Goal: Task Accomplishment & Management: Complete application form

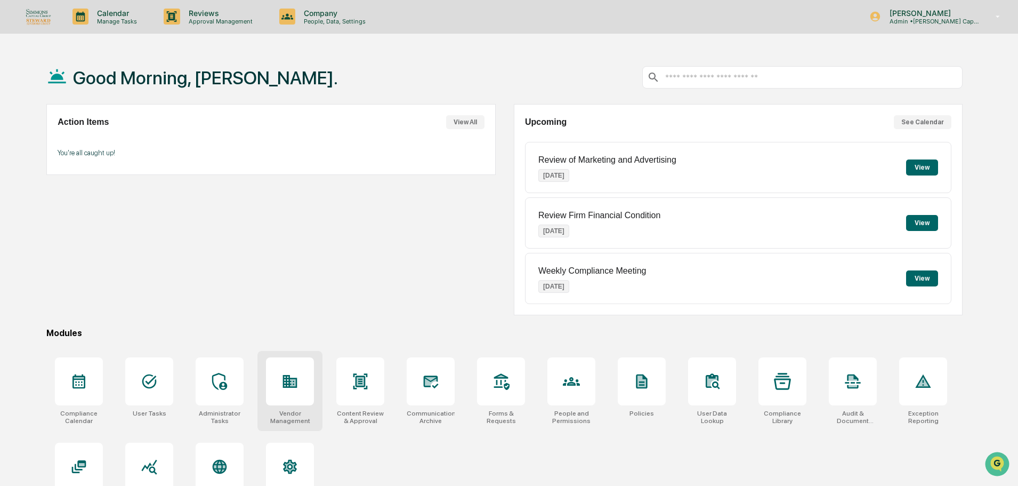
click at [298, 376] on icon at bounding box center [289, 381] width 17 height 17
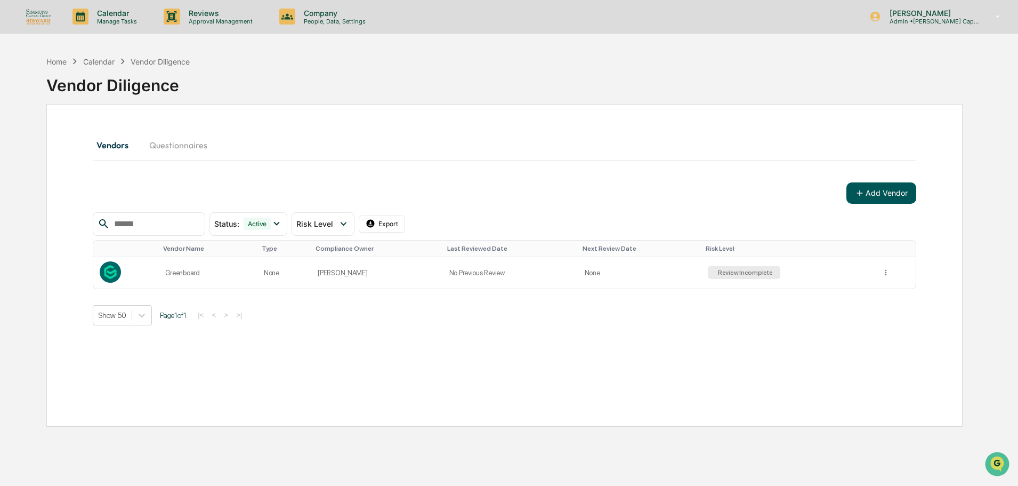
click at [883, 193] on button "Add Vendor" at bounding box center [881, 192] width 70 height 21
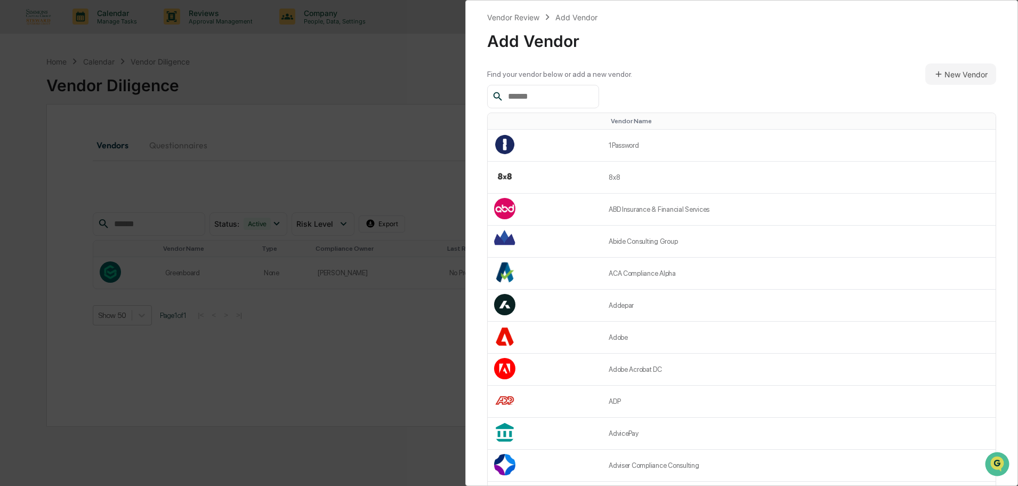
click at [576, 96] on input "text" at bounding box center [549, 97] width 91 height 14
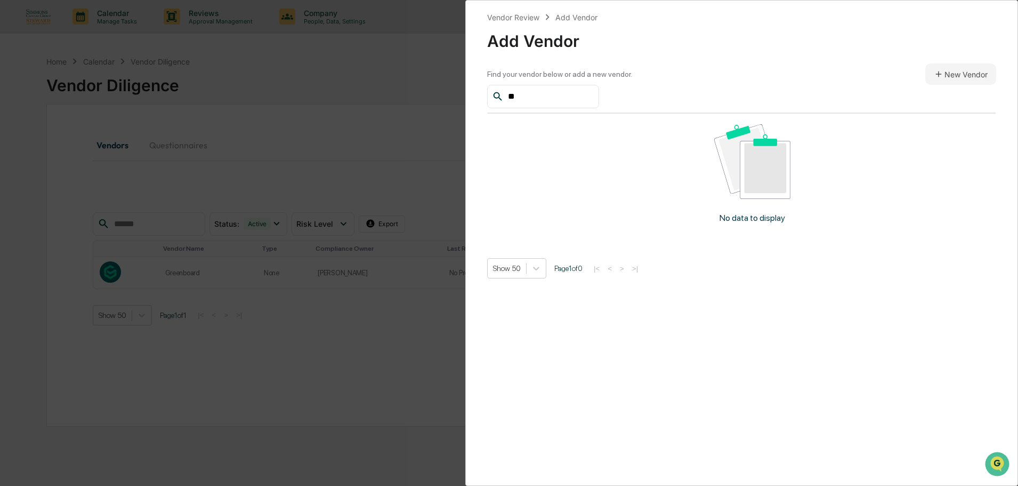
type input "*"
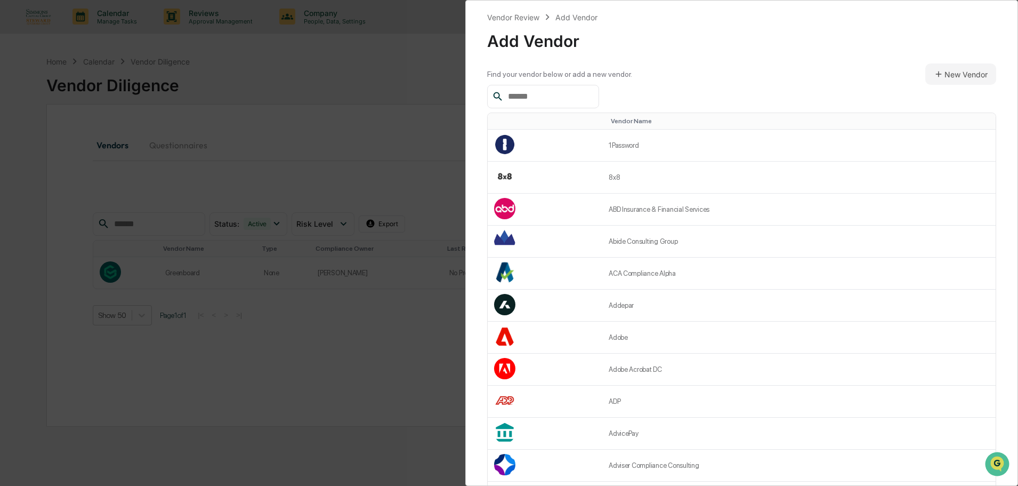
click at [532, 99] on input "text" at bounding box center [549, 97] width 91 height 14
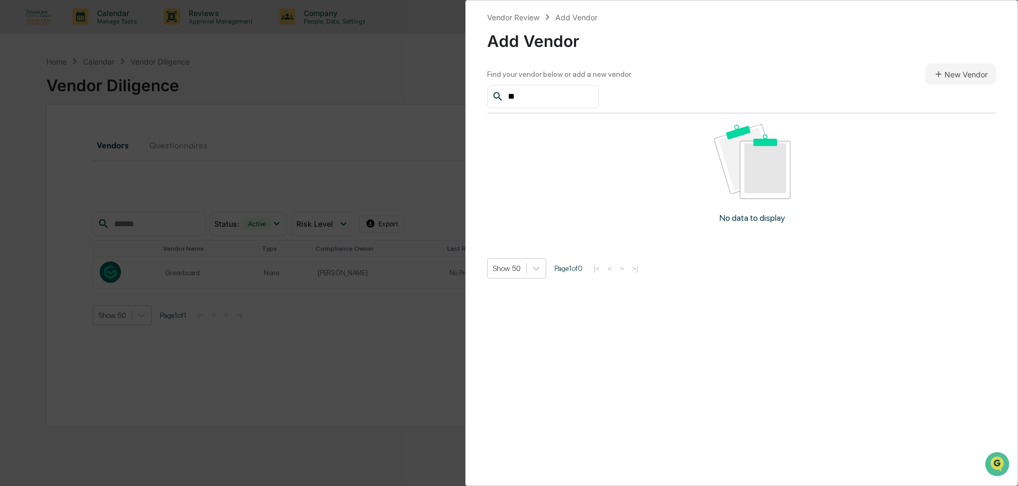
type input "*"
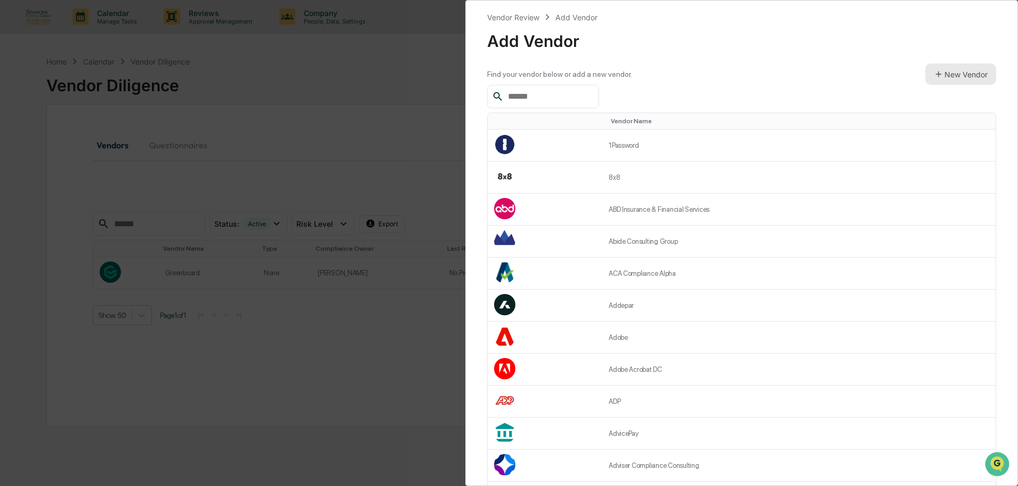
click at [978, 77] on button "New Vendor" at bounding box center [960, 73] width 71 height 21
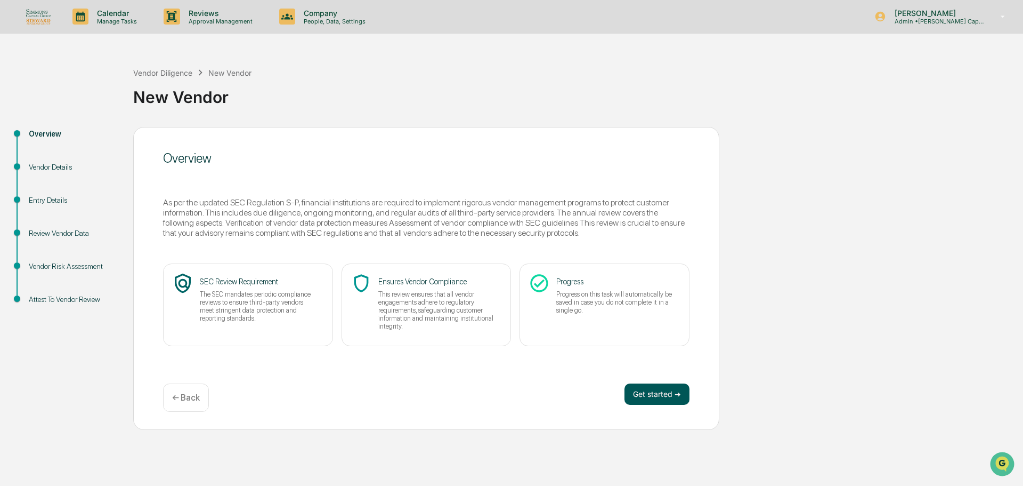
click at [652, 384] on button "Get started ➔" at bounding box center [657, 393] width 65 height 21
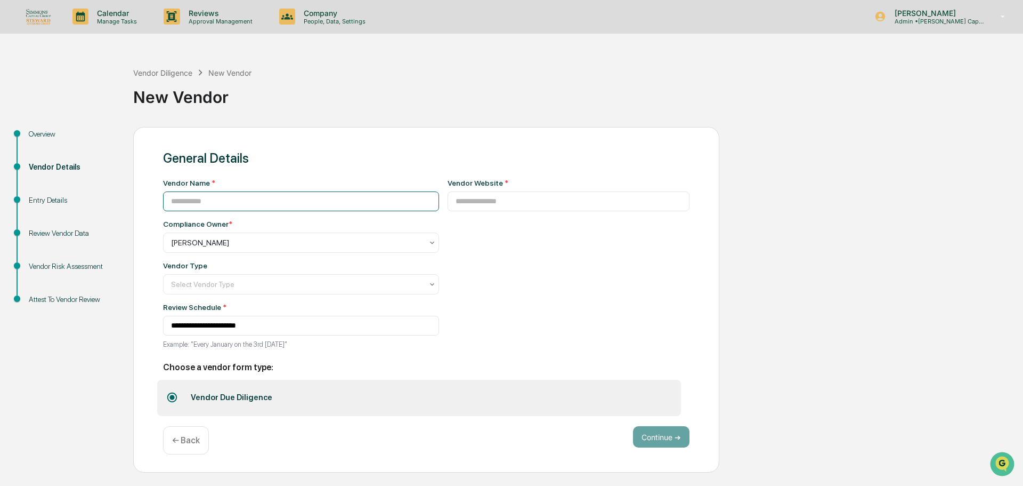
click at [225, 198] on input at bounding box center [301, 201] width 276 height 20
type input "**********"
click at [481, 203] on input at bounding box center [569, 201] width 243 height 20
paste input "**********"
type input "**********"
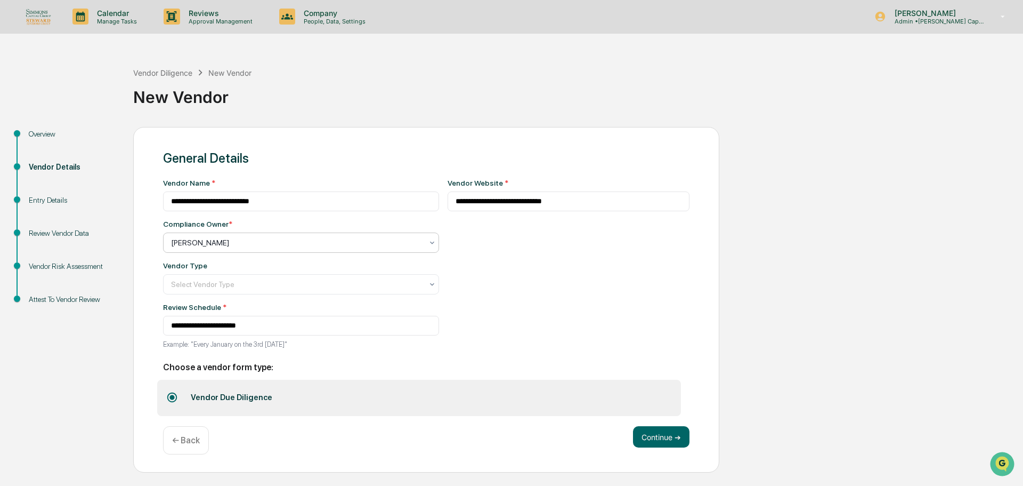
click at [401, 243] on div at bounding box center [297, 242] width 252 height 11
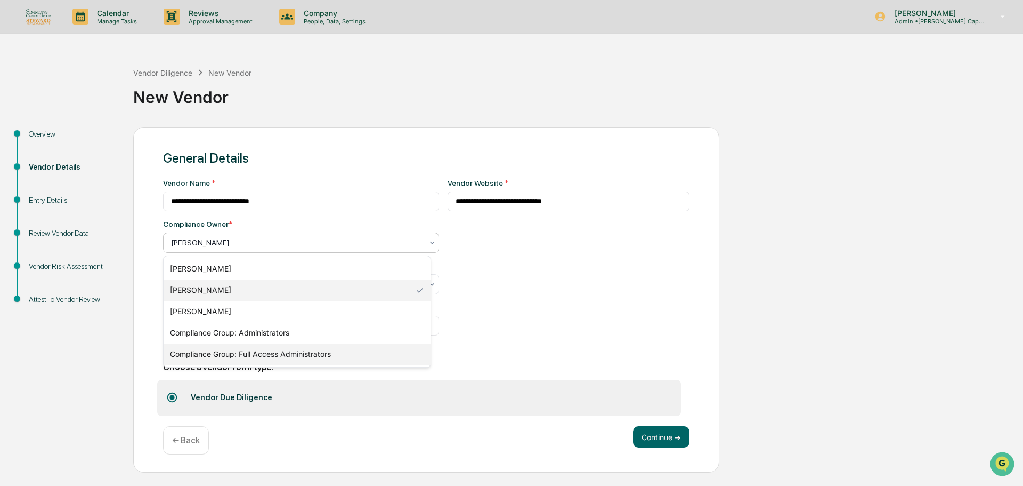
click at [346, 352] on div "Compliance Group: Full Access Administrators" at bounding box center [297, 353] width 267 height 21
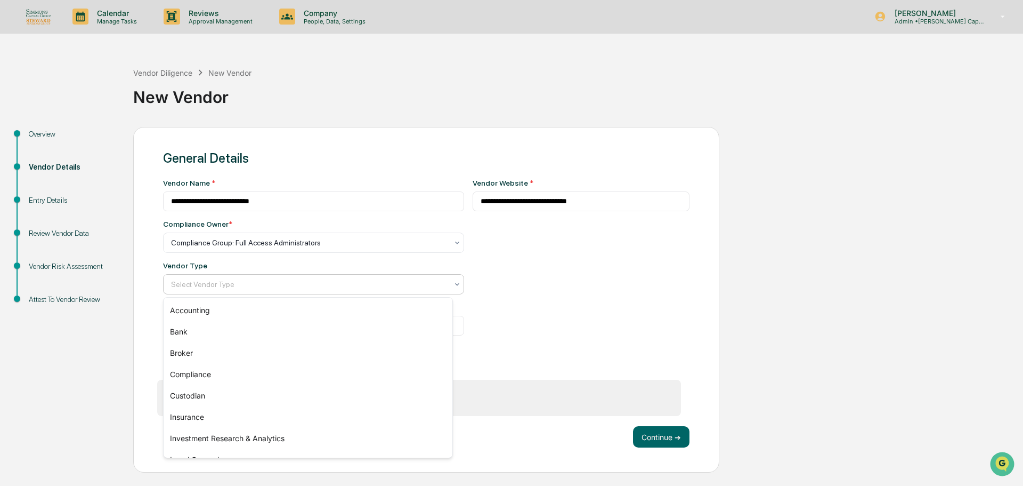
click at [378, 287] on div at bounding box center [309, 284] width 277 height 11
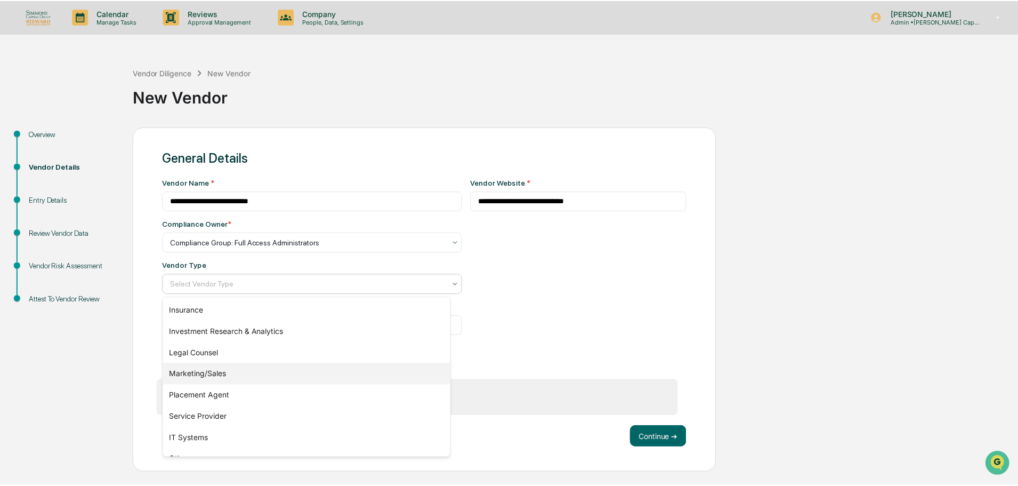
scroll to position [122, 0]
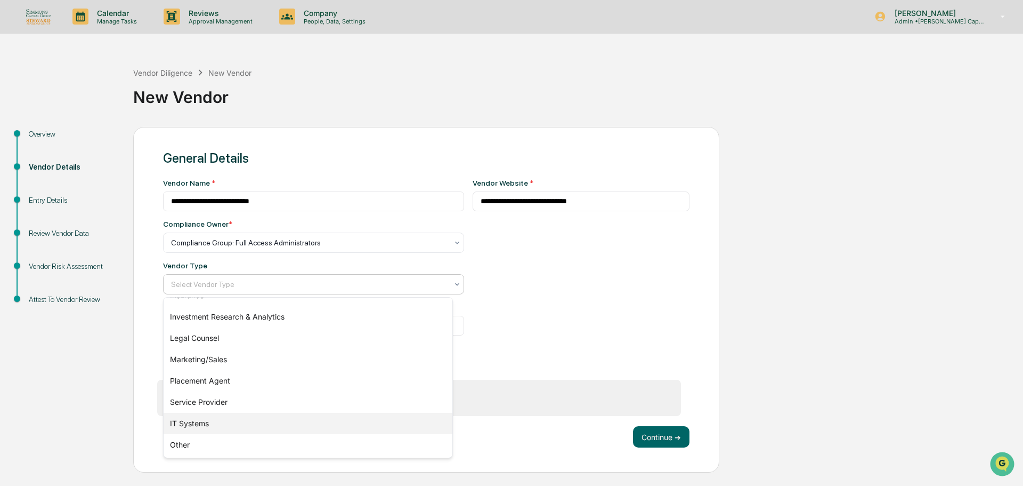
click at [208, 417] on div "IT Systems" at bounding box center [308, 423] width 289 height 21
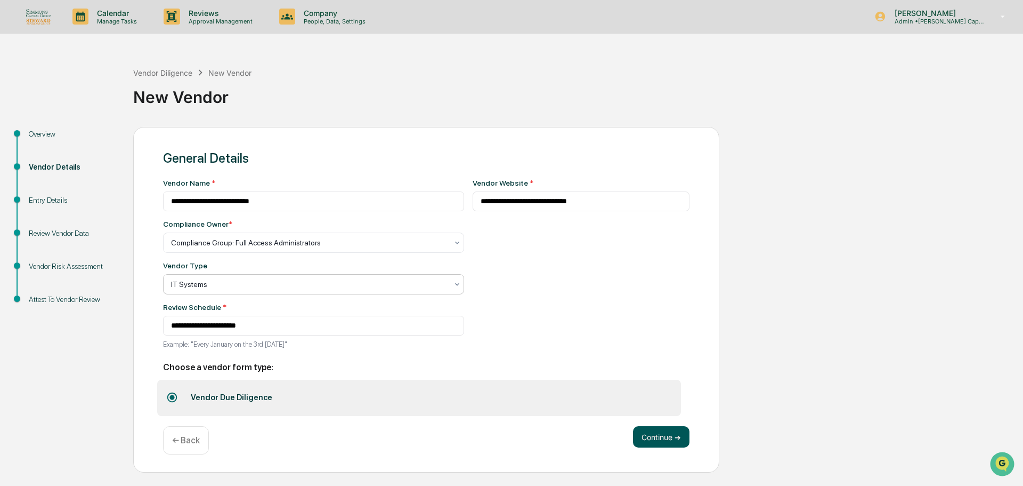
click at [665, 434] on button "Continue ➔" at bounding box center [661, 436] width 56 height 21
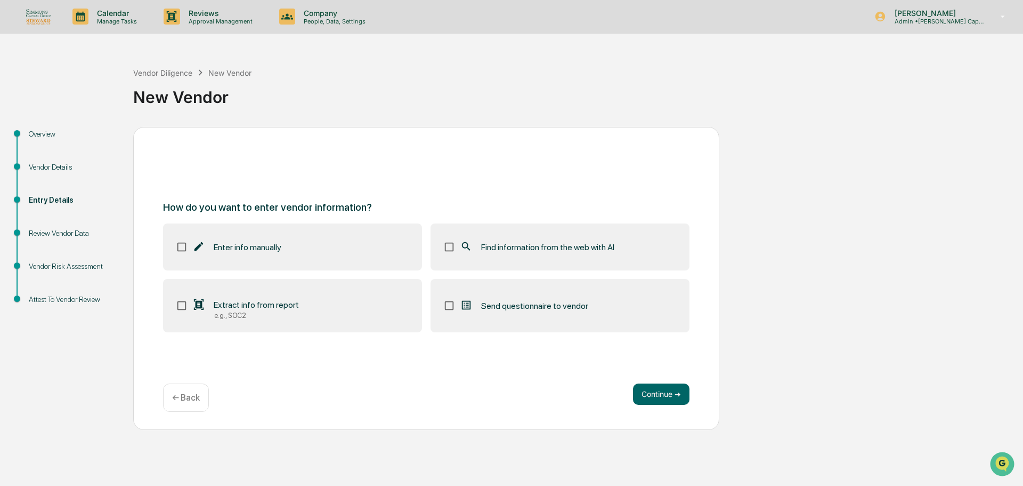
click at [256, 304] on span "Extract info from report" at bounding box center [256, 305] width 85 height 10
click at [279, 303] on span "Extract info from report" at bounding box center [256, 305] width 85 height 10
click at [664, 389] on button "Continue ➔" at bounding box center [661, 393] width 56 height 21
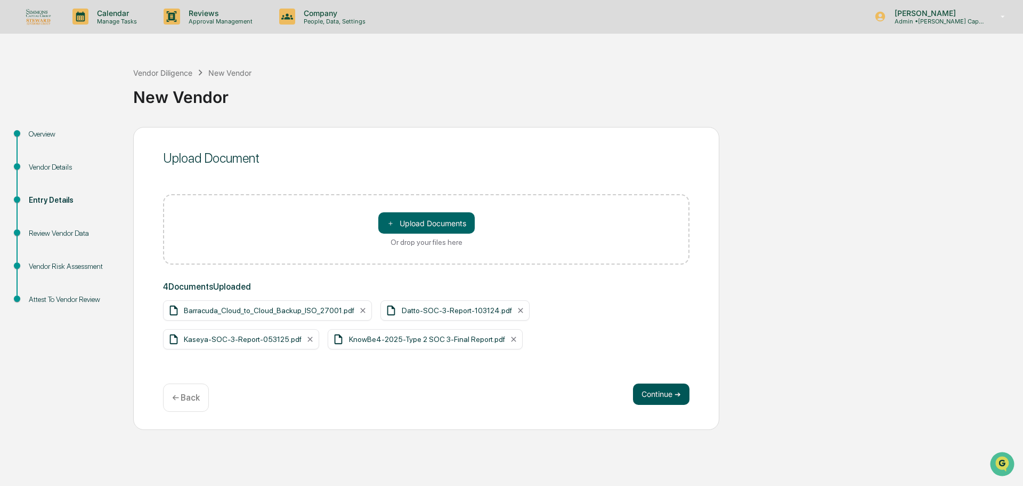
click at [675, 394] on button "Continue ➔" at bounding box center [661, 393] width 56 height 21
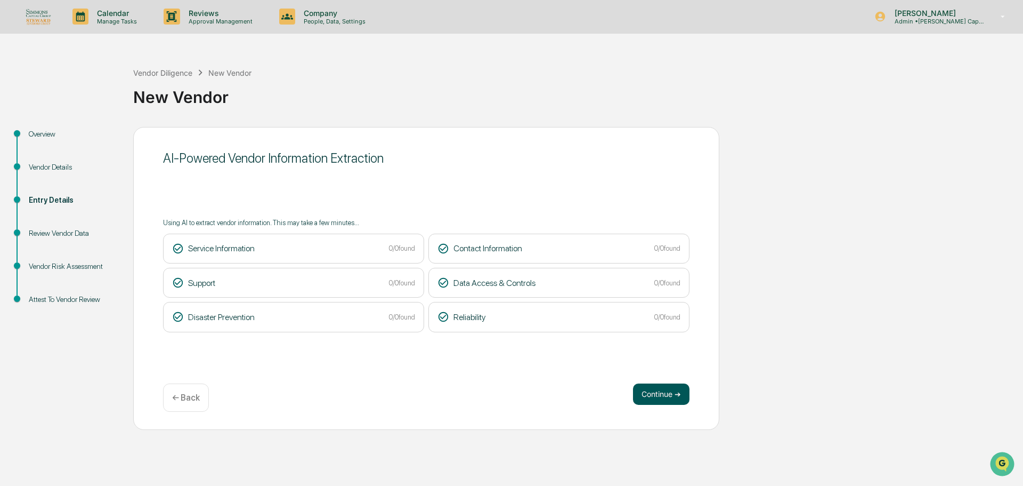
click at [681, 399] on button "Continue ➔" at bounding box center [661, 393] width 56 height 21
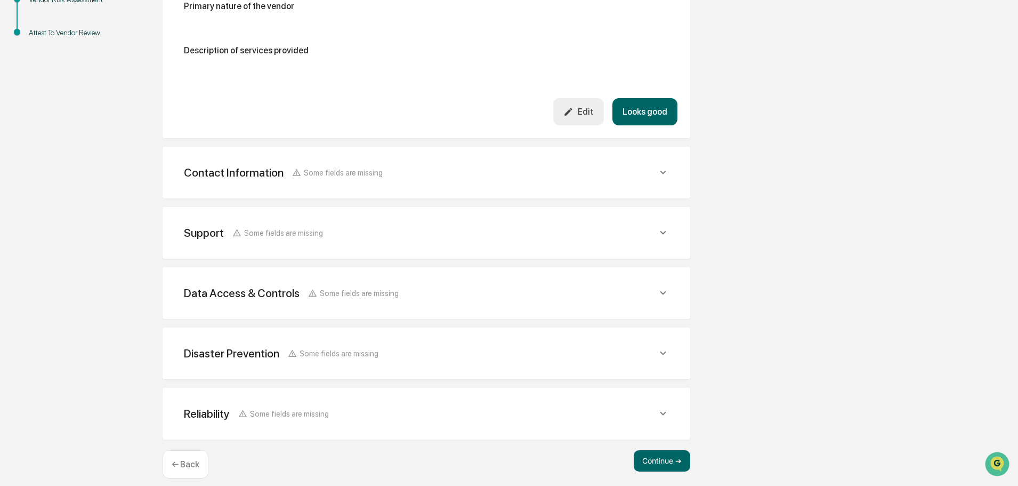
scroll to position [277, 0]
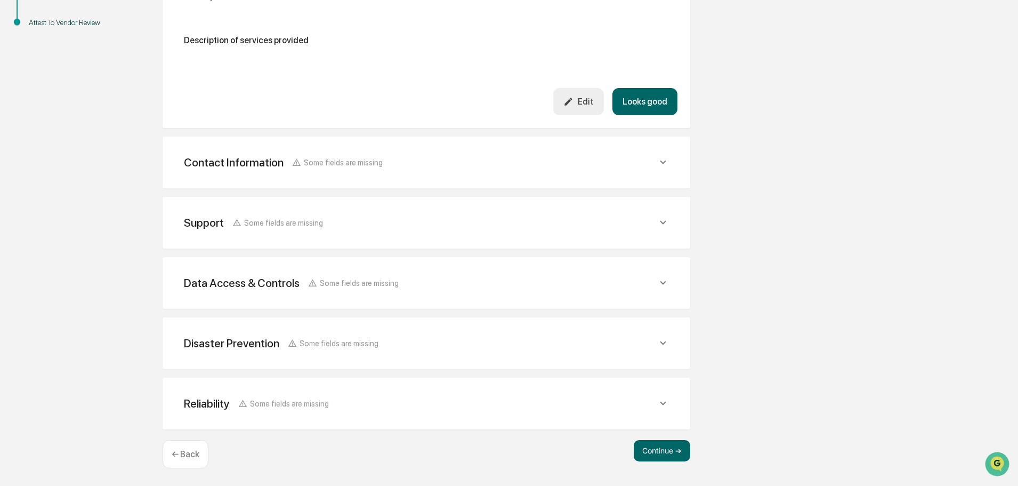
click at [203, 453] on div "← Back" at bounding box center [186, 454] width 46 height 28
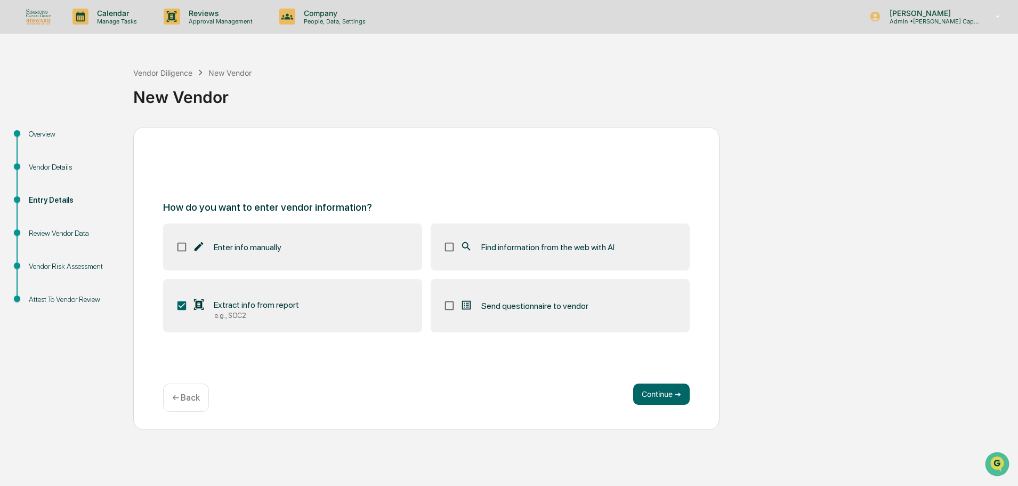
scroll to position [0, 0]
click at [598, 249] on span "Find information from the web with AI" at bounding box center [547, 247] width 133 height 10
click at [671, 395] on button "Continue ➔" at bounding box center [661, 393] width 56 height 21
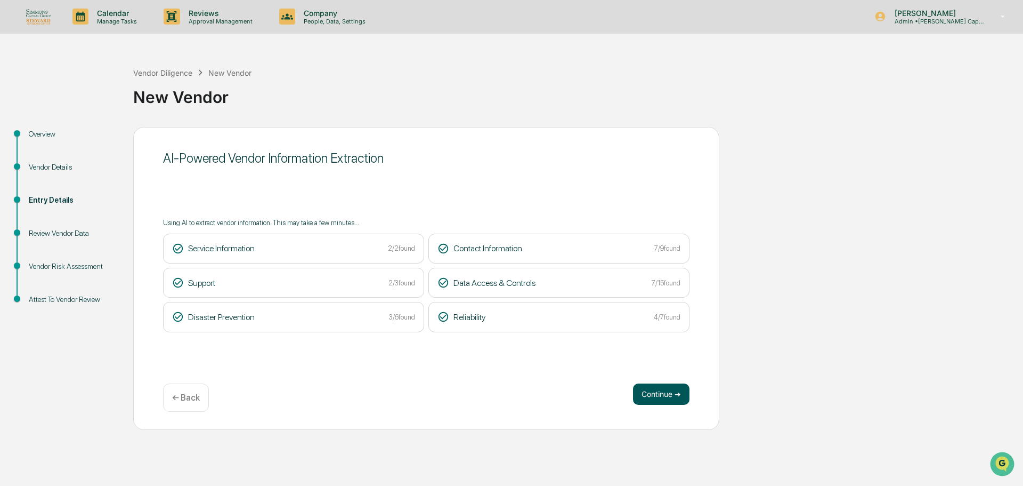
click at [659, 399] on button "Continue ➔" at bounding box center [661, 393] width 56 height 21
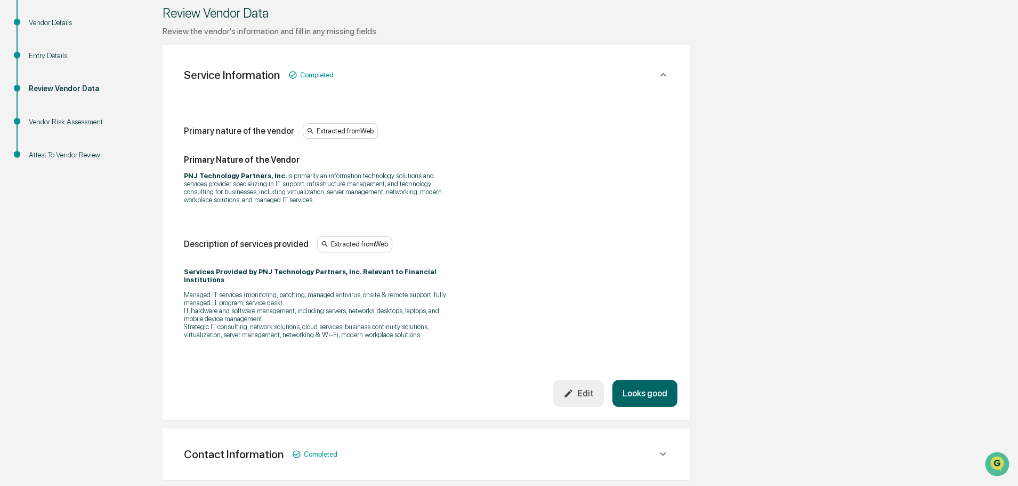
scroll to position [160, 0]
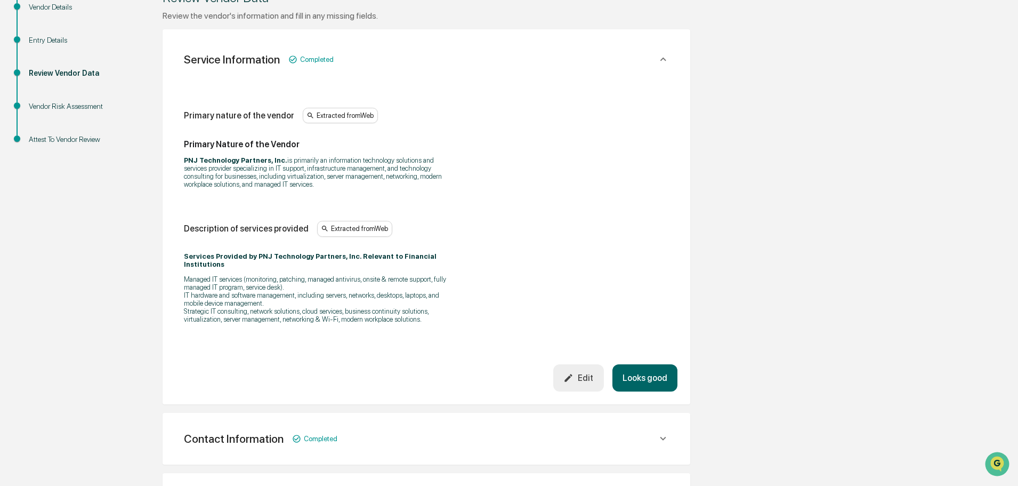
click at [669, 372] on button "Looks good" at bounding box center [644, 377] width 65 height 27
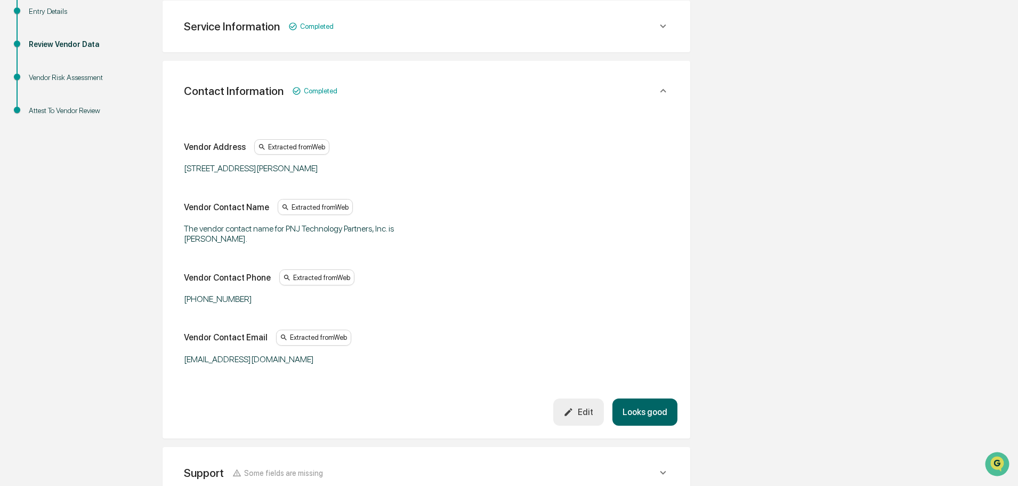
scroll to position [189, 0]
click at [580, 414] on div "Edit" at bounding box center [578, 411] width 30 height 10
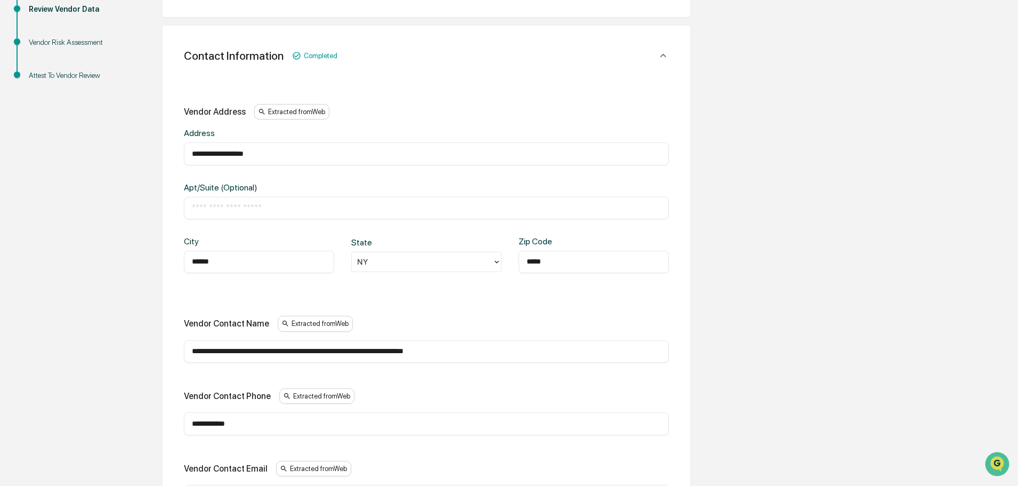
scroll to position [243, 0]
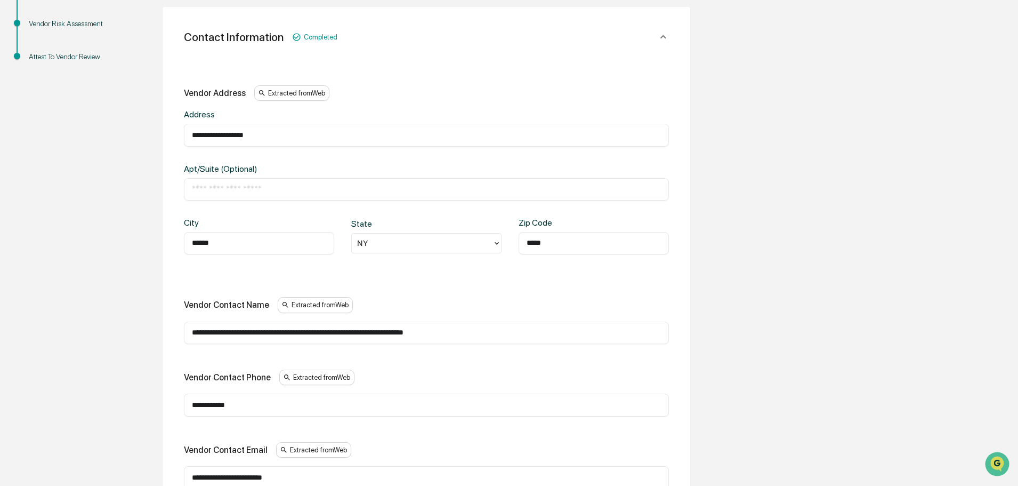
drag, startPoint x: 505, startPoint y: 334, endPoint x: 169, endPoint y: 335, distance: 335.8
click at [169, 335] on div "**********" at bounding box center [427, 293] width 528 height 572
type input "**********"
click at [306, 407] on input "**********" at bounding box center [426, 404] width 469 height 11
drag, startPoint x: 292, startPoint y: 402, endPoint x: 183, endPoint y: 394, distance: 109.0
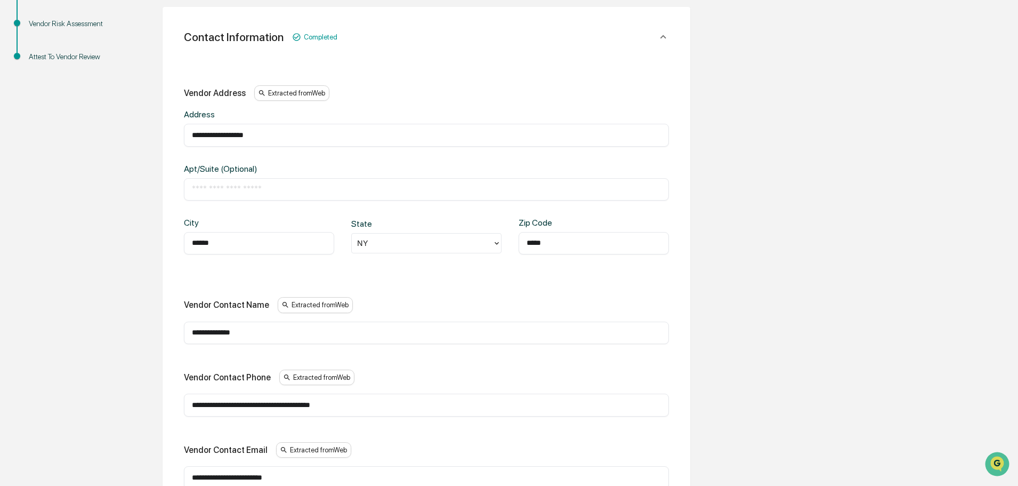
click at [183, 394] on div "**********" at bounding box center [426, 310] width 502 height 512
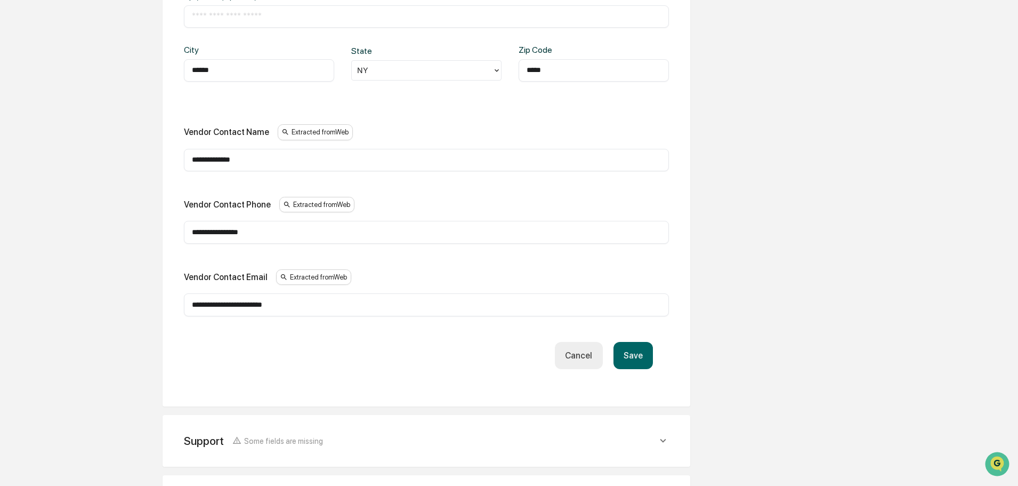
scroll to position [456, 0]
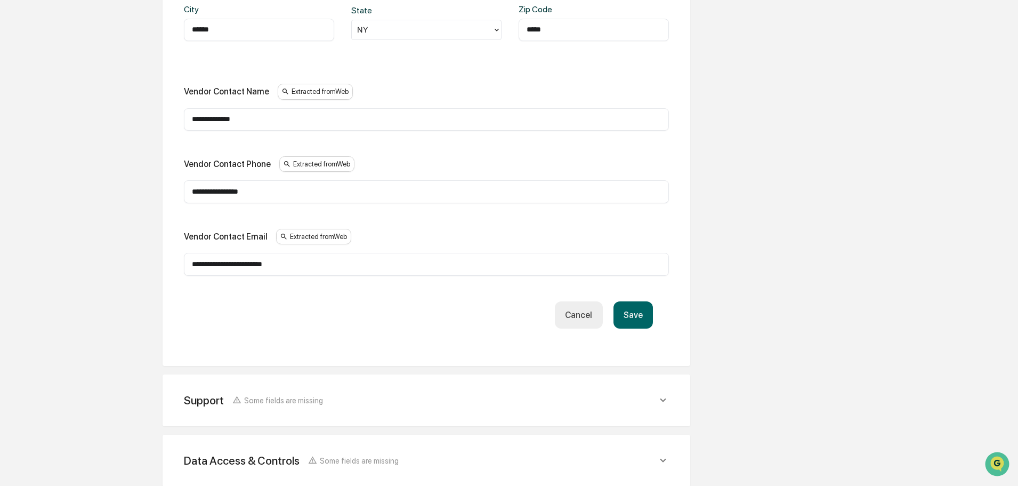
type input "**********"
drag, startPoint x: 211, startPoint y: 267, endPoint x: 170, endPoint y: 265, distance: 40.5
click at [170, 265] on div "**********" at bounding box center [427, 80] width 528 height 572
type input "**********"
click at [635, 321] on button "Save" at bounding box center [632, 314] width 39 height 27
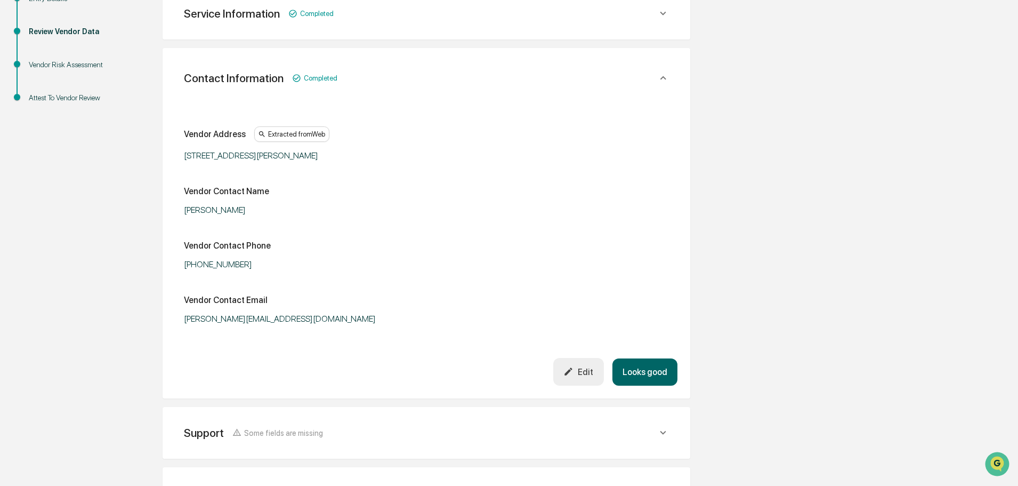
scroll to position [144, 0]
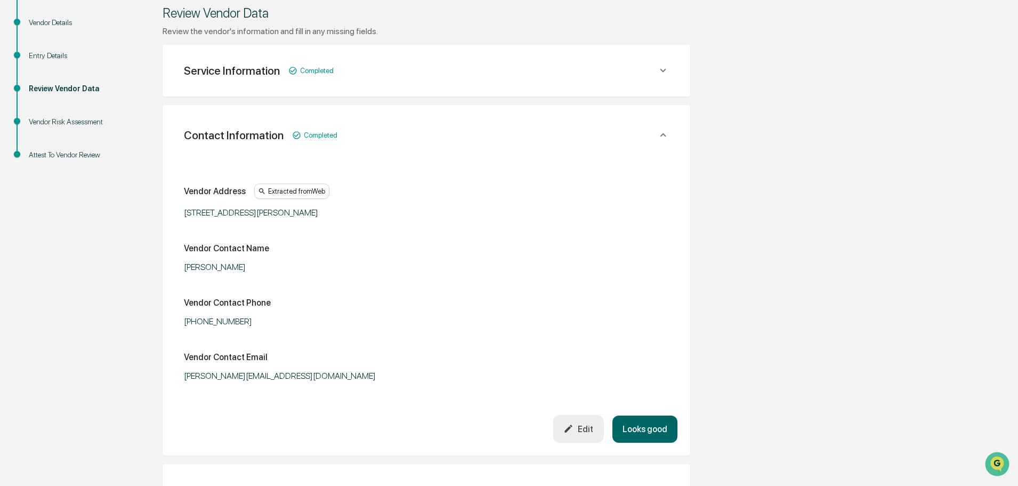
click at [673, 431] on button "Looks good" at bounding box center [644, 428] width 65 height 27
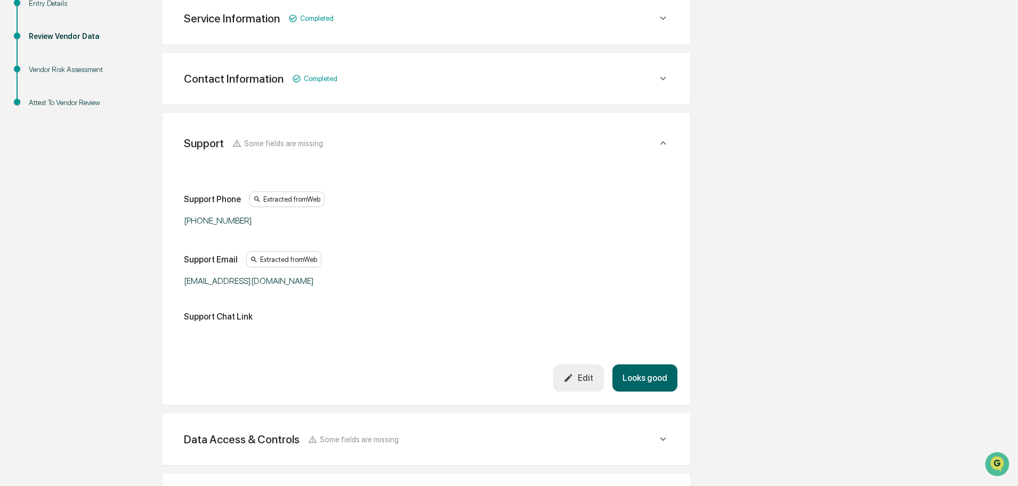
scroll to position [249, 0]
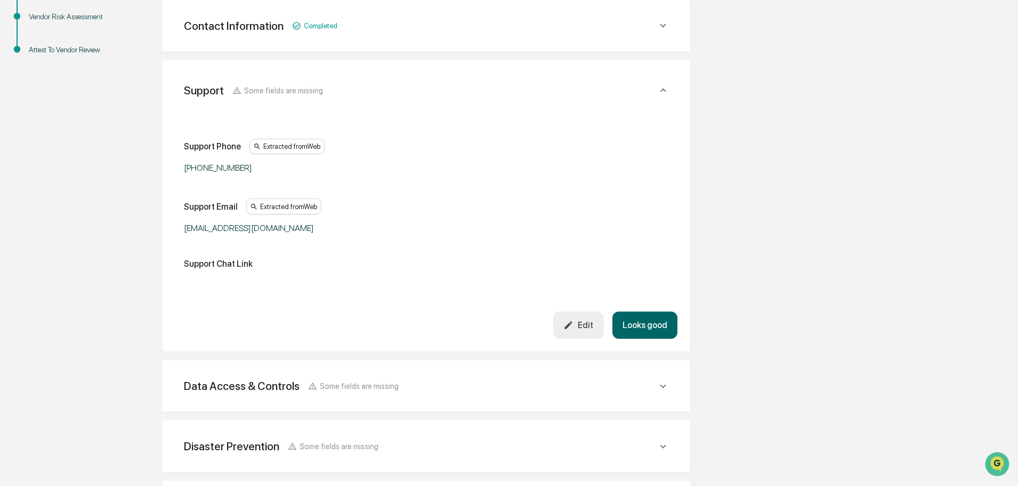
click at [584, 320] on div "Edit" at bounding box center [578, 325] width 30 height 10
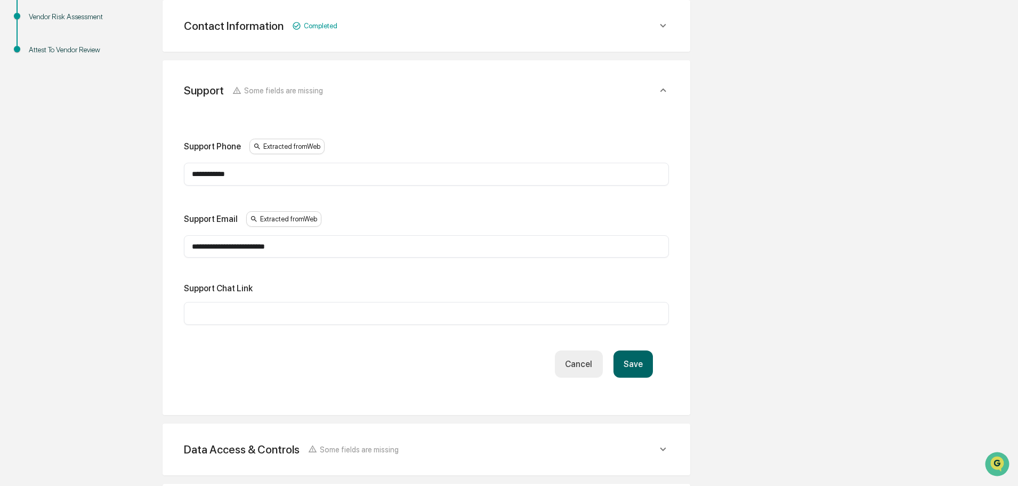
drag, startPoint x: 247, startPoint y: 172, endPoint x: 151, endPoint y: 171, distance: 95.9
click at [151, 171] on div "Review Vendor Data Review the vendor's information and fill in any missing fiel…" at bounding box center [426, 264] width 586 height 774
paste input "**********"
type input "**********"
click at [636, 364] on button "Save" at bounding box center [632, 363] width 39 height 27
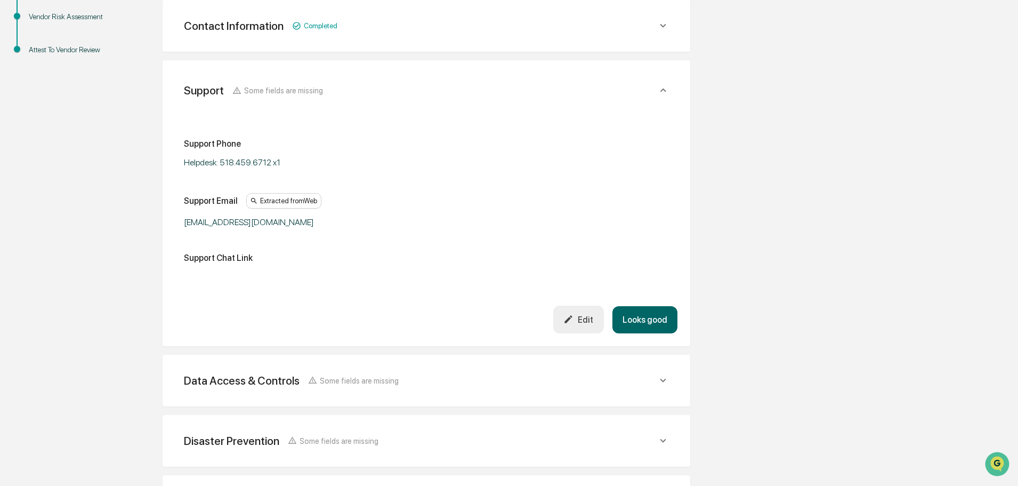
click at [646, 309] on button "Looks good" at bounding box center [644, 319] width 65 height 27
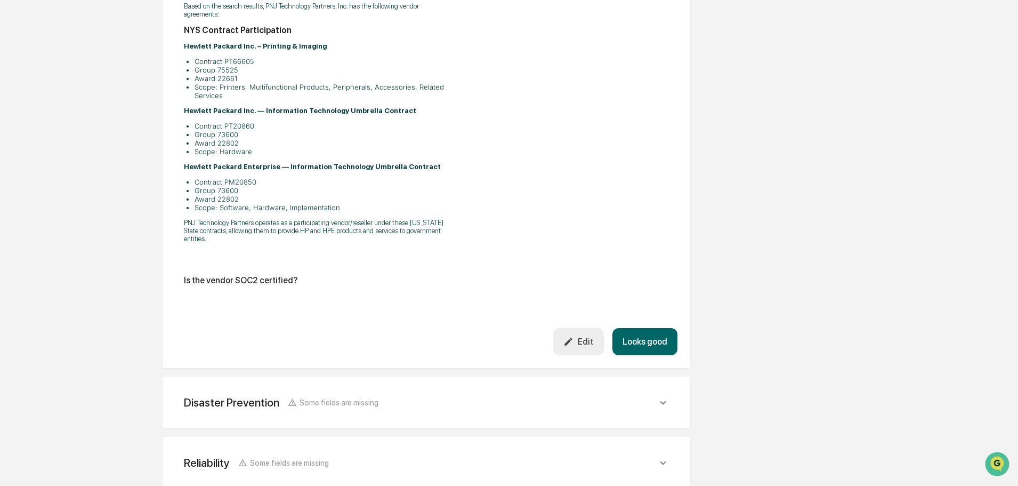
scroll to position [1429, 0]
click at [619, 376] on div "Disaster Prevention Some fields are missing Does the vendor have a formal disas…" at bounding box center [427, 402] width 528 height 52
click at [624, 395] on div "Disaster Prevention Some fields are missing" at bounding box center [420, 401] width 473 height 13
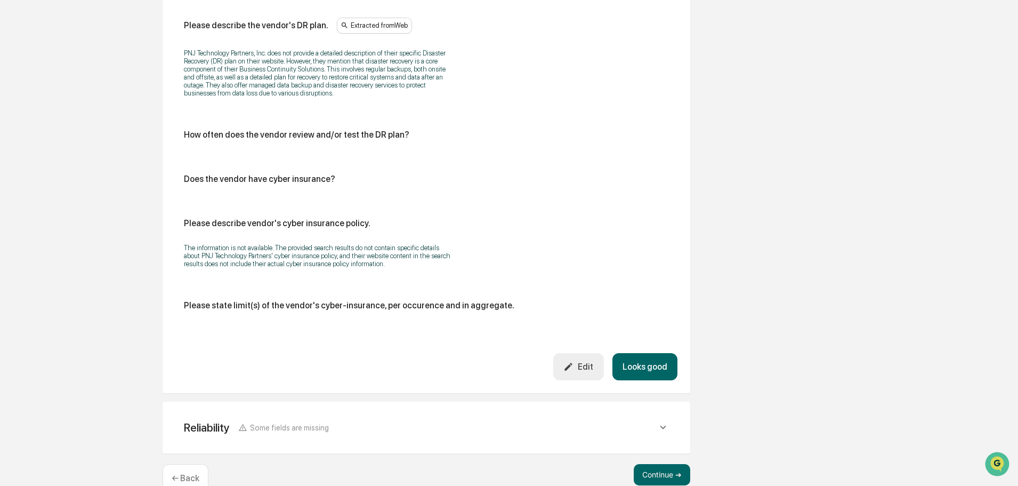
scroll to position [1962, 0]
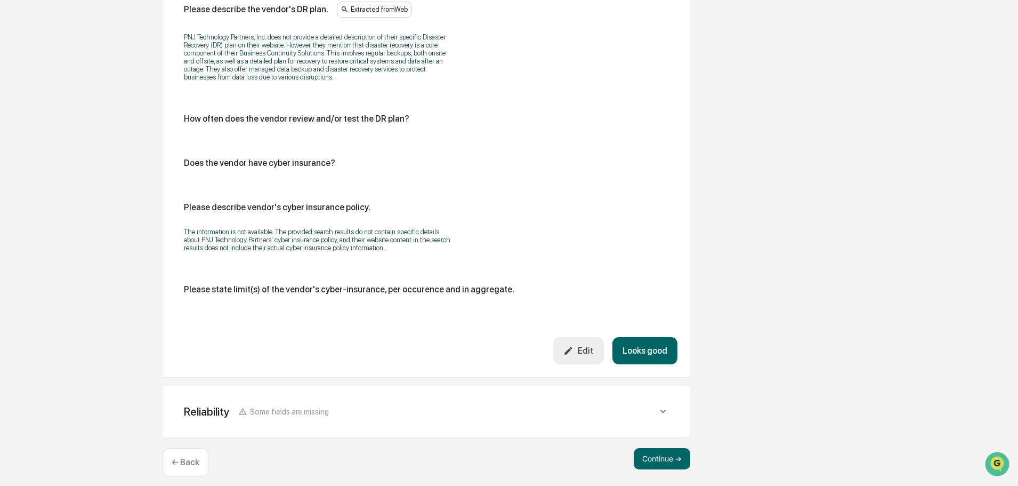
click at [674, 402] on div "Reliability Some fields are missing" at bounding box center [426, 411] width 502 height 26
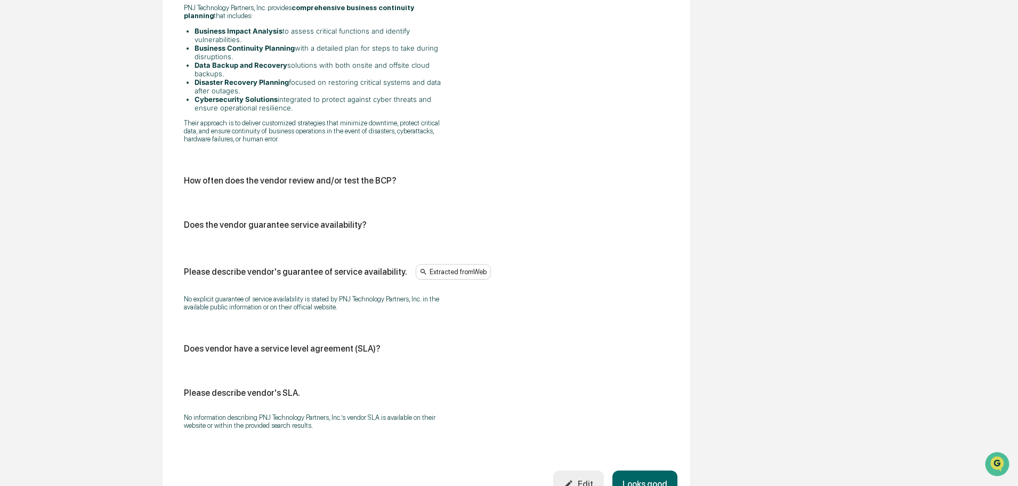
scroll to position [2597, 0]
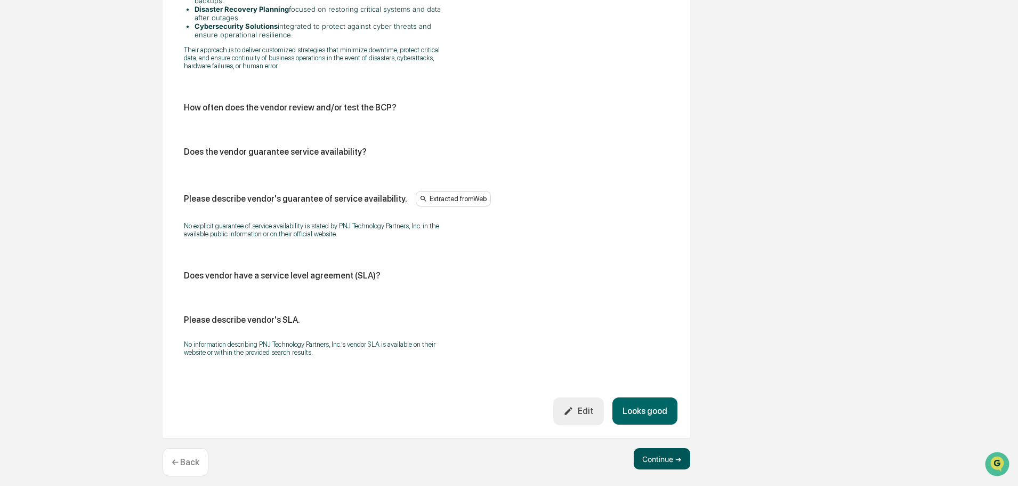
click at [674, 454] on button "Continue ➔" at bounding box center [662, 458] width 56 height 21
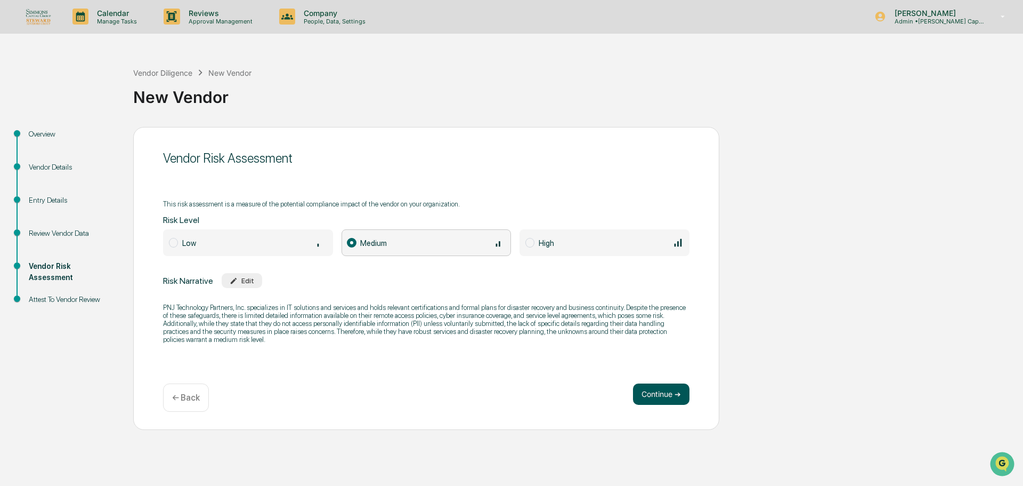
click at [688, 399] on button "Continue ➔" at bounding box center [661, 393] width 56 height 21
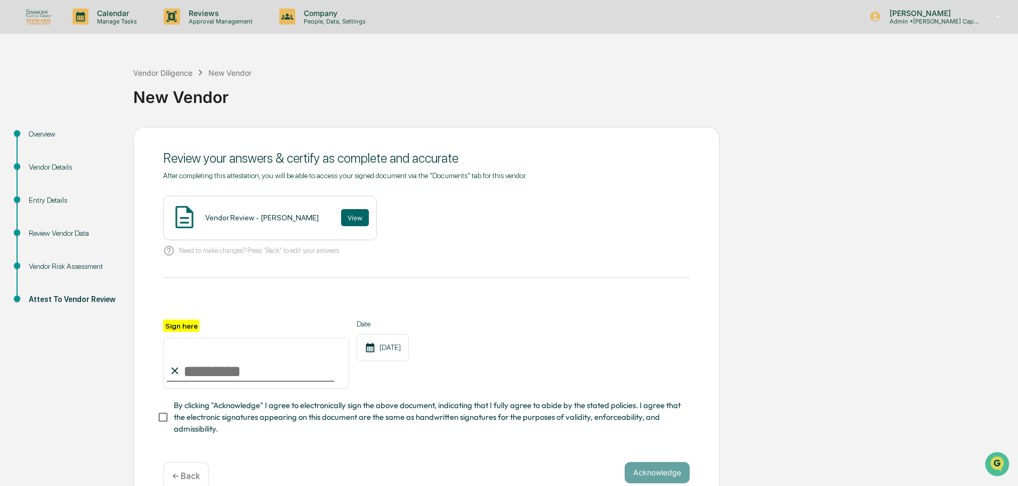
scroll to position [26, 0]
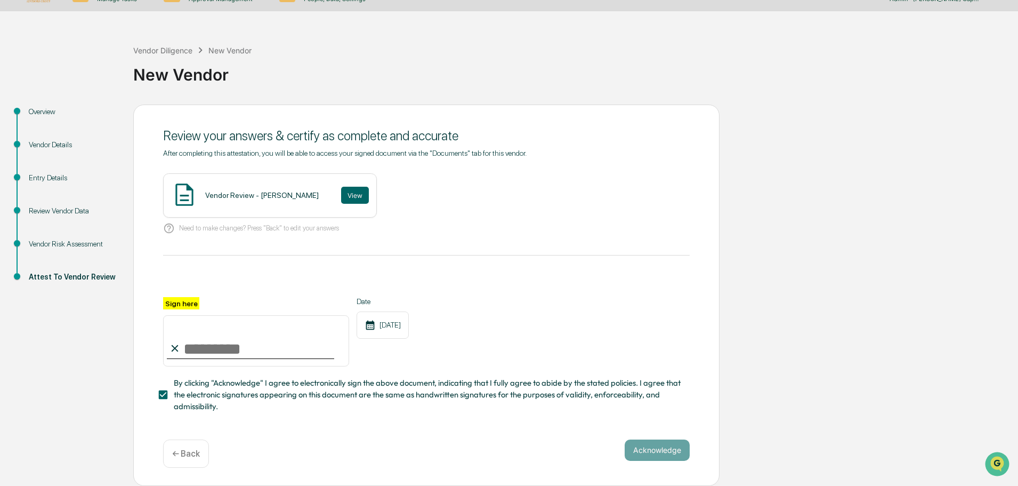
click at [200, 344] on input "Sign here" at bounding box center [256, 340] width 186 height 51
type input "**********"
click at [671, 447] on button "Acknowledge" at bounding box center [657, 449] width 65 height 21
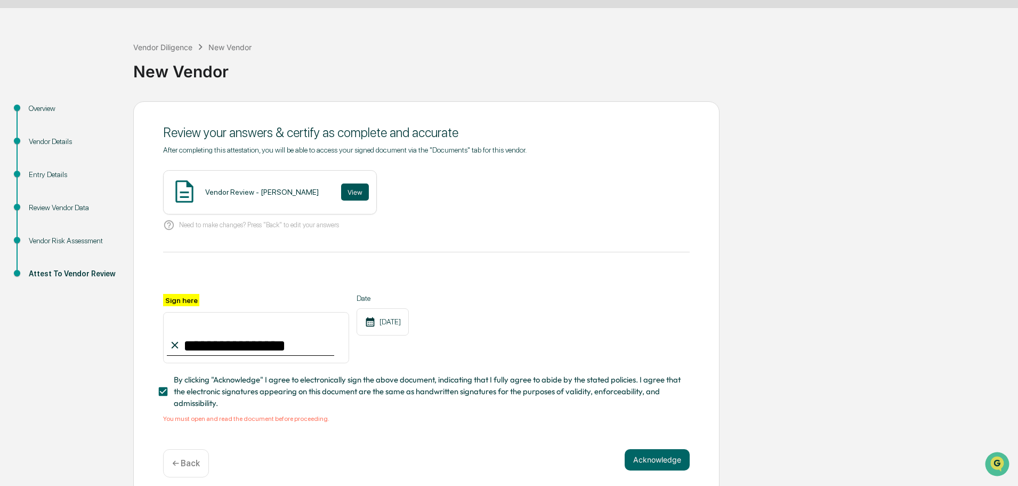
click at [349, 190] on button "View" at bounding box center [355, 191] width 28 height 17
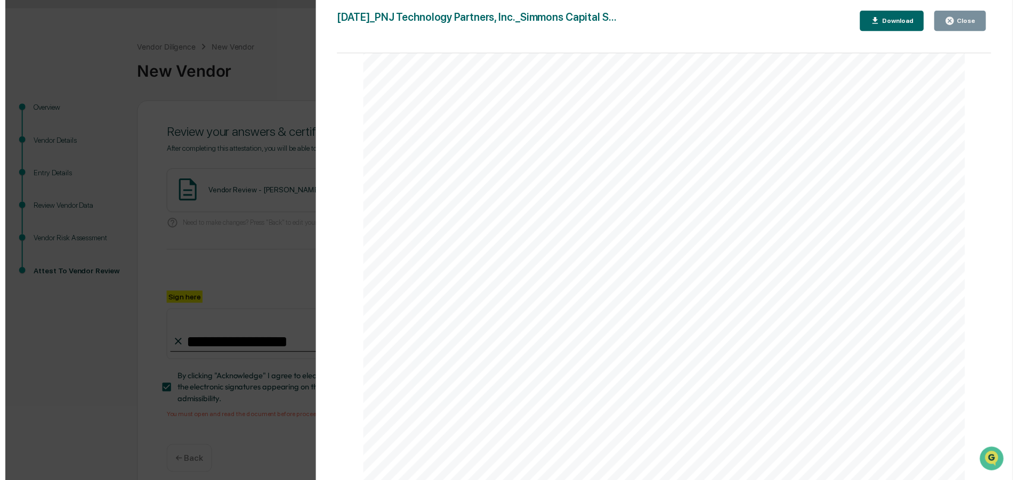
scroll to position [2244, 0]
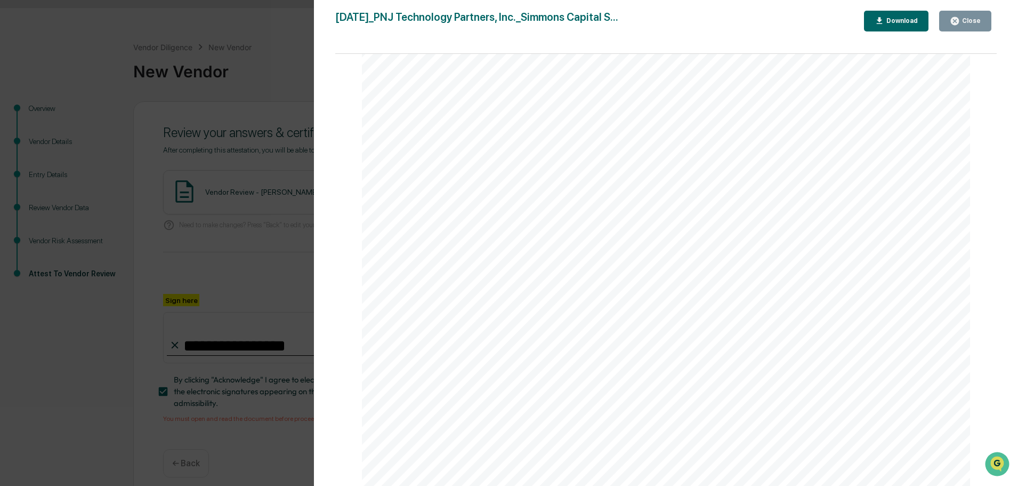
click at [957, 21] on icon "button" at bounding box center [955, 21] width 10 height 10
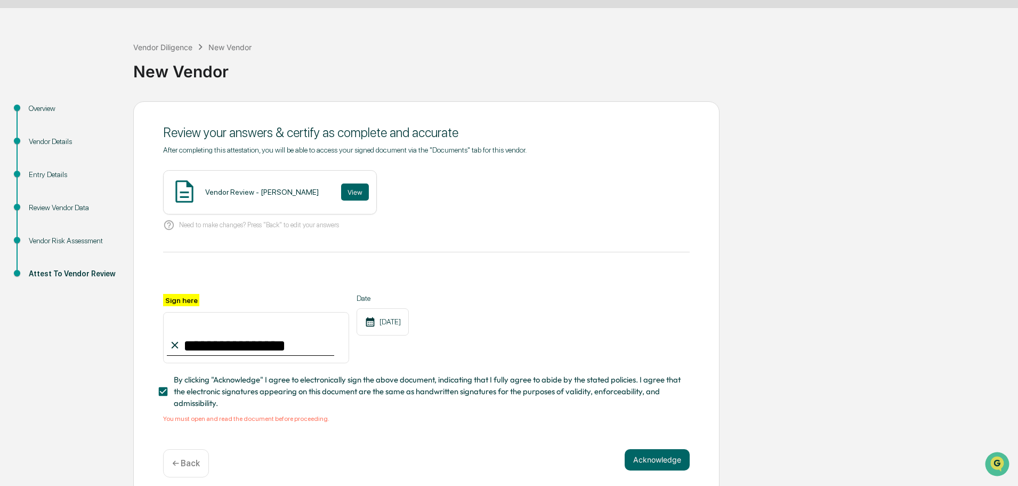
click at [181, 468] on p "← Back" at bounding box center [186, 463] width 28 height 10
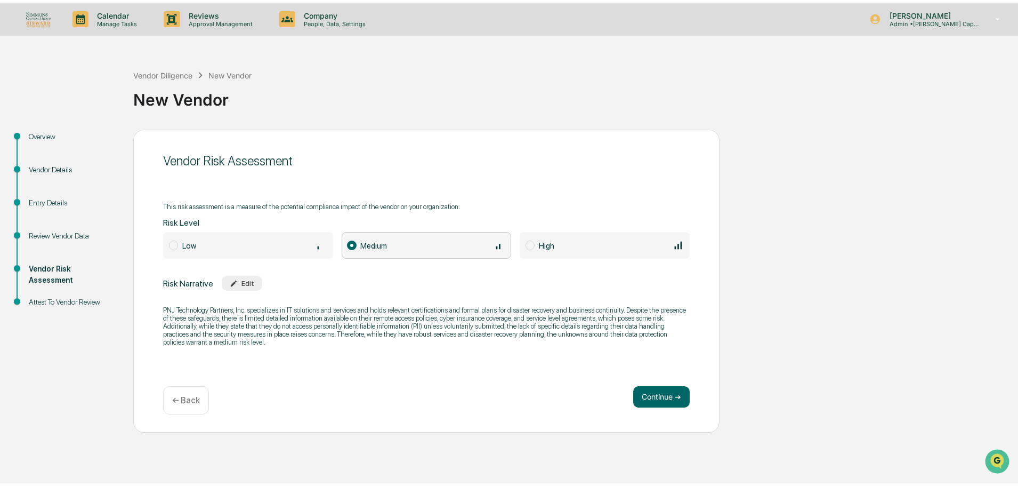
scroll to position [0, 0]
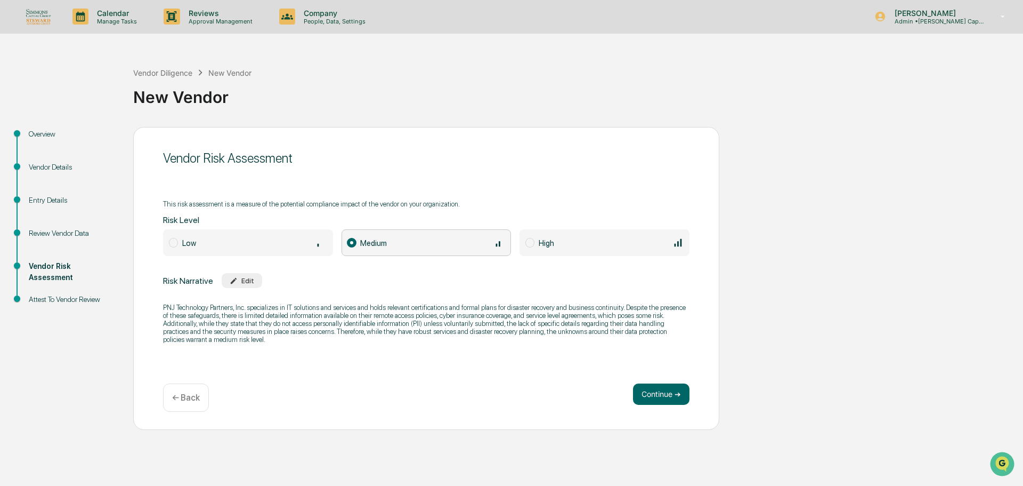
click at [178, 409] on div "← Back" at bounding box center [186, 397] width 46 height 28
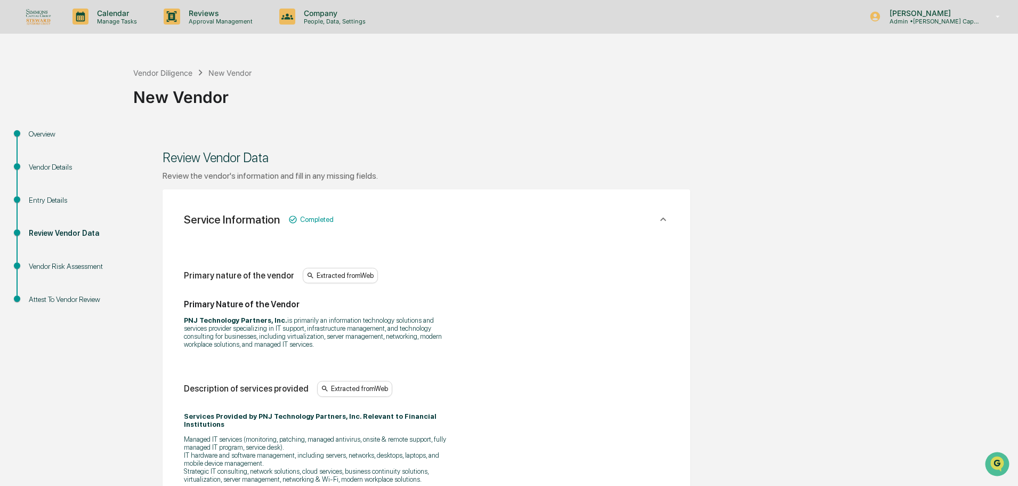
click at [44, 196] on div "Entry Details" at bounding box center [72, 200] width 87 height 11
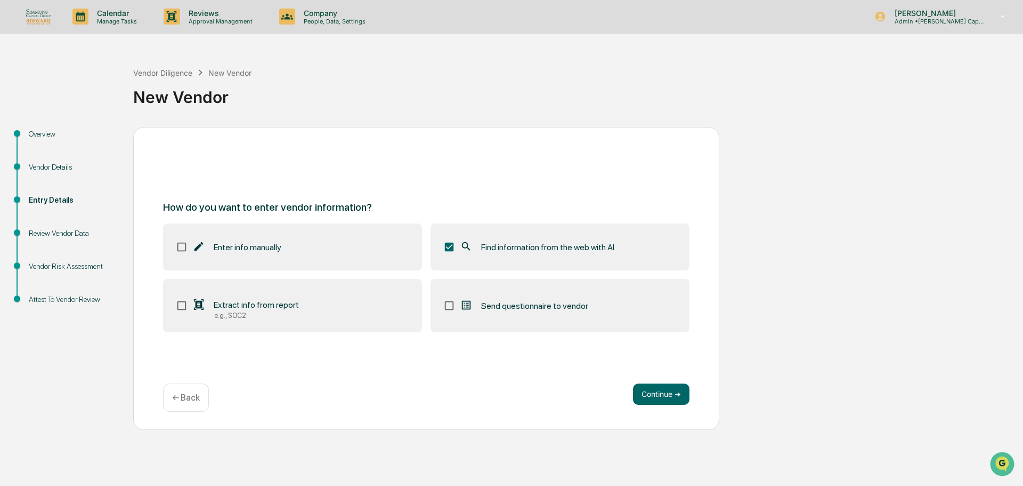
click at [473, 241] on div "Find information from the web with AI" at bounding box center [537, 246] width 155 height 13
click at [550, 303] on span "Send questionnaire to vendor" at bounding box center [534, 306] width 107 height 10
click at [656, 395] on button "Continue ➔" at bounding box center [661, 393] width 56 height 21
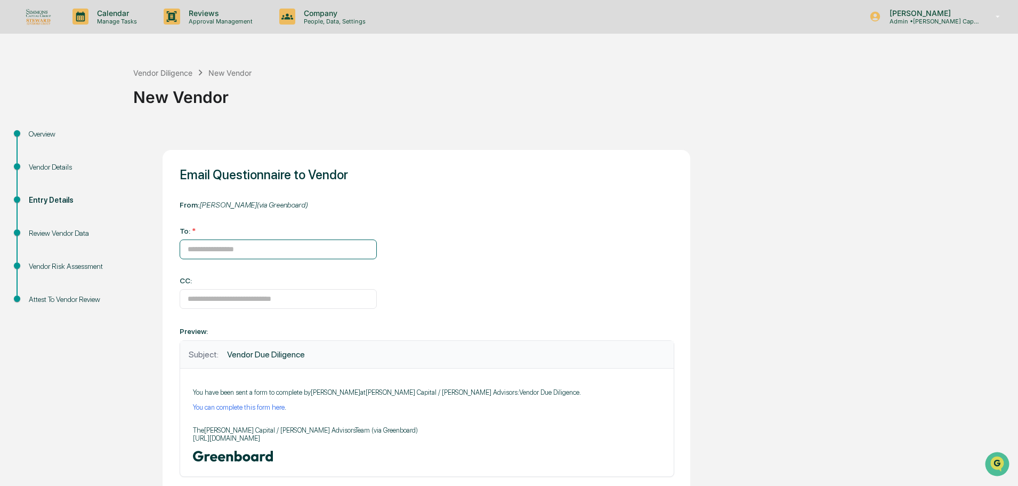
click at [233, 249] on input at bounding box center [278, 249] width 197 height 20
drag, startPoint x: 233, startPoint y: 249, endPoint x: 217, endPoint y: 248, distance: 16.5
paste input "**********"
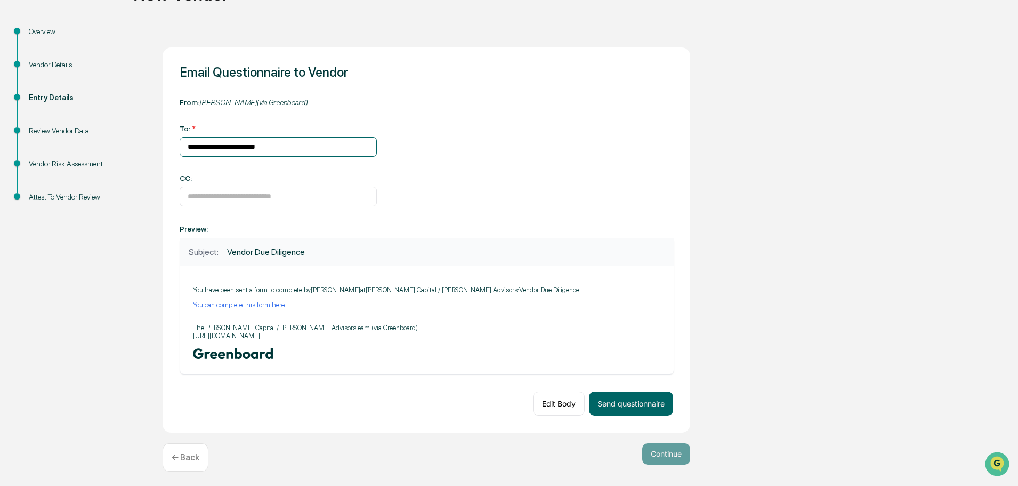
scroll to position [107, 0]
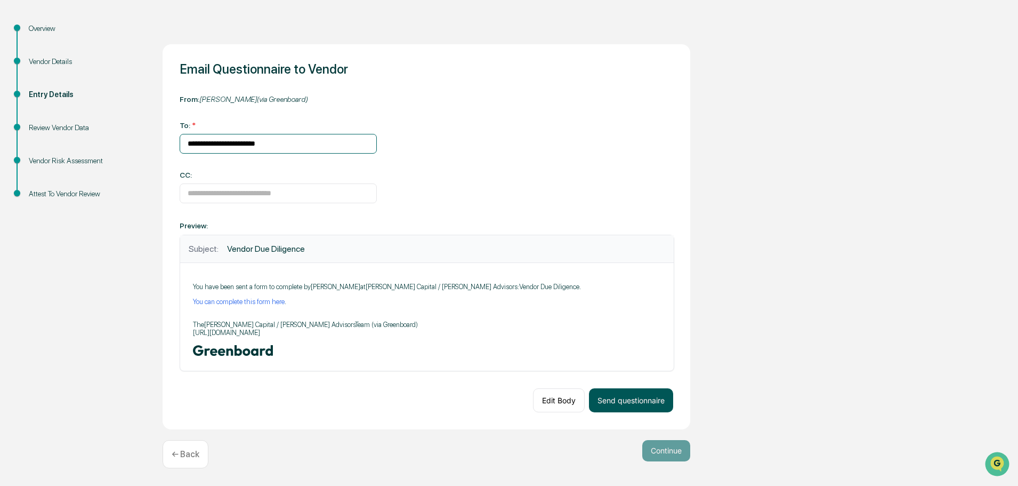
type input "**********"
click at [616, 398] on button "Send questionnaire" at bounding box center [631, 400] width 84 height 24
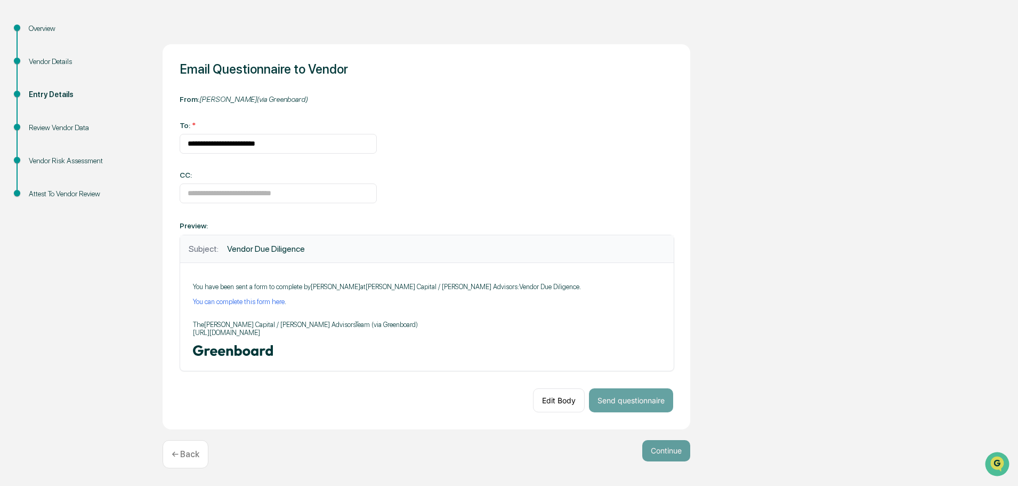
scroll to position [0, 0]
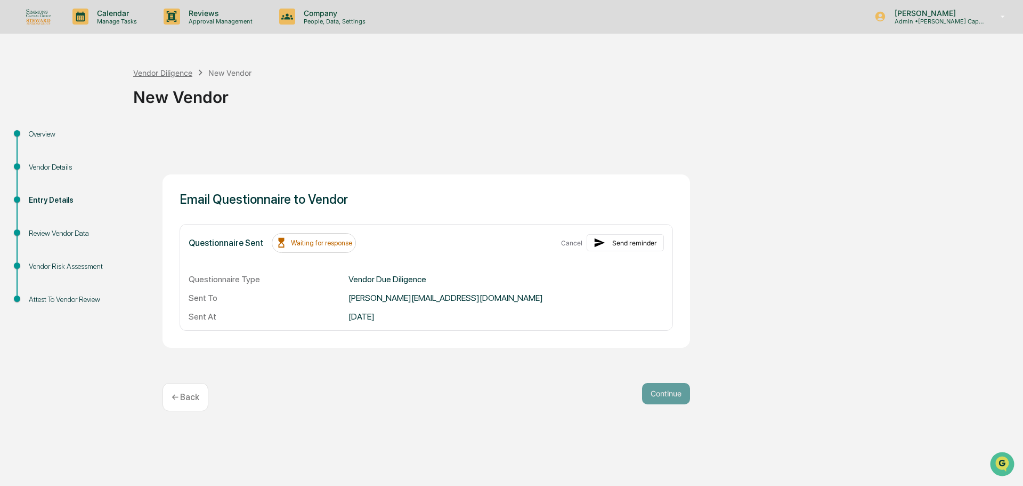
click at [188, 74] on div "Vendor Diligence" at bounding box center [162, 72] width 59 height 9
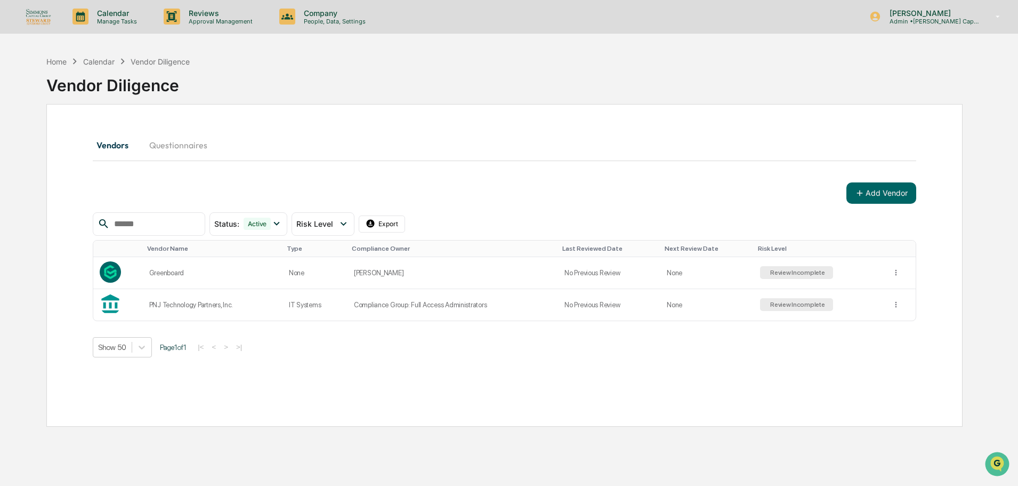
click at [180, 223] on input "text" at bounding box center [155, 224] width 91 height 14
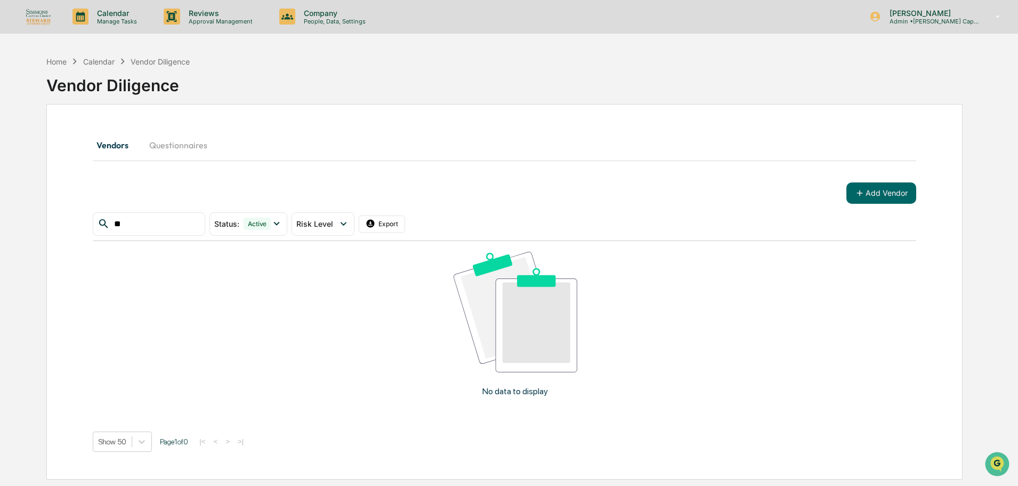
type input "*"
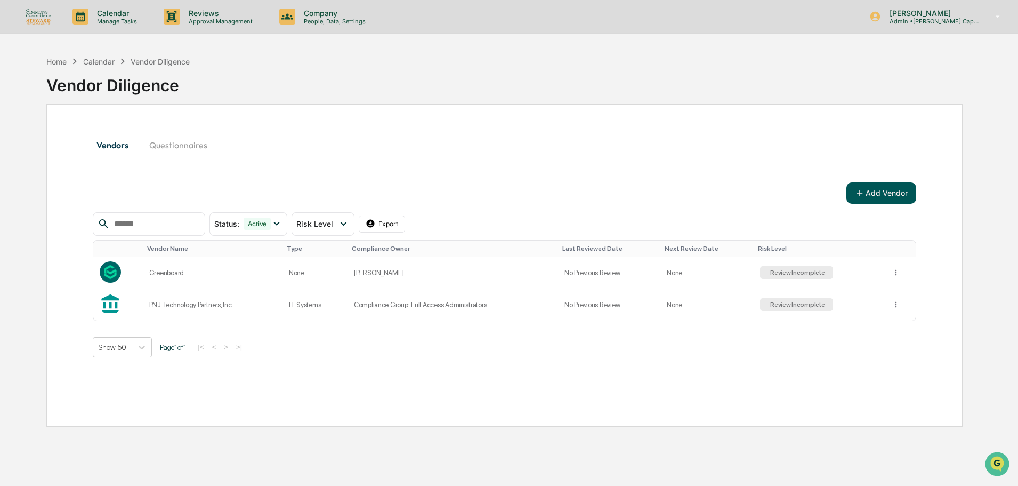
click at [883, 199] on button "Add Vendor" at bounding box center [881, 192] width 70 height 21
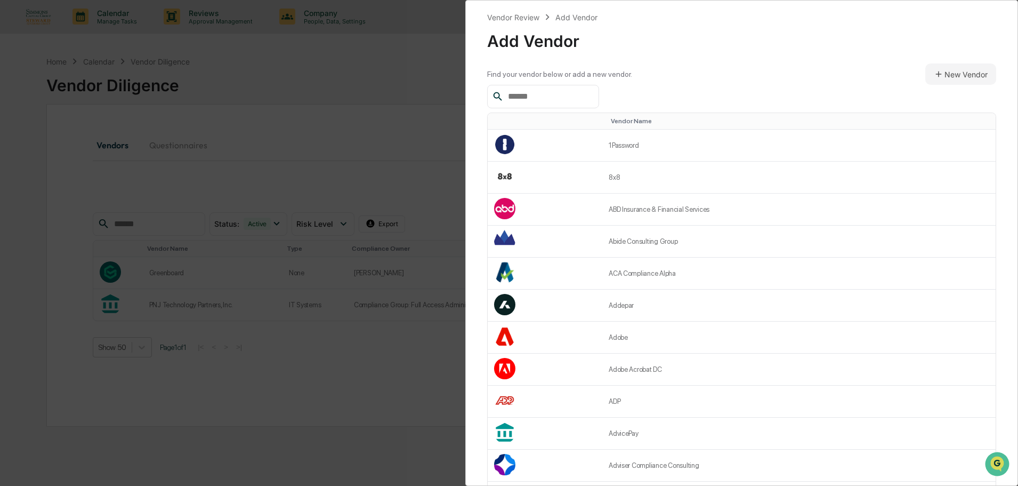
click at [591, 100] on input "text" at bounding box center [549, 97] width 91 height 14
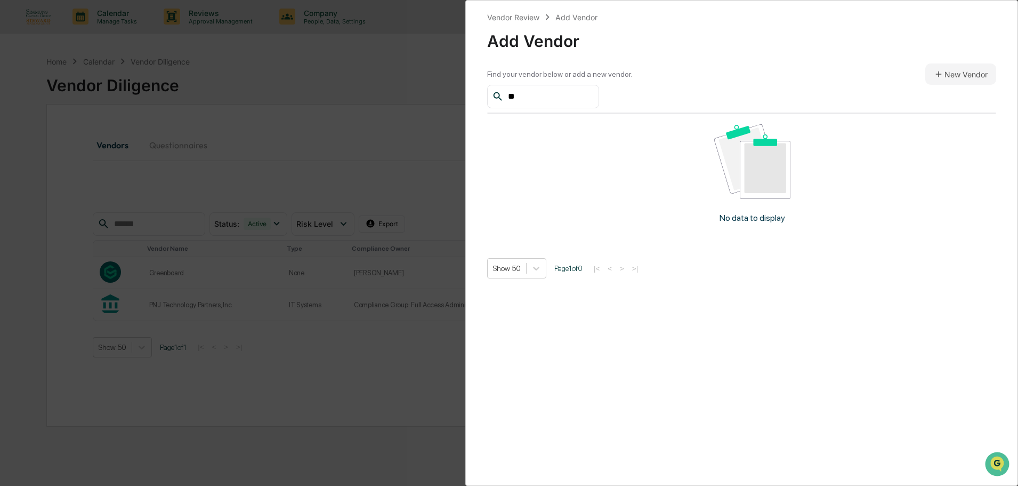
type input "*"
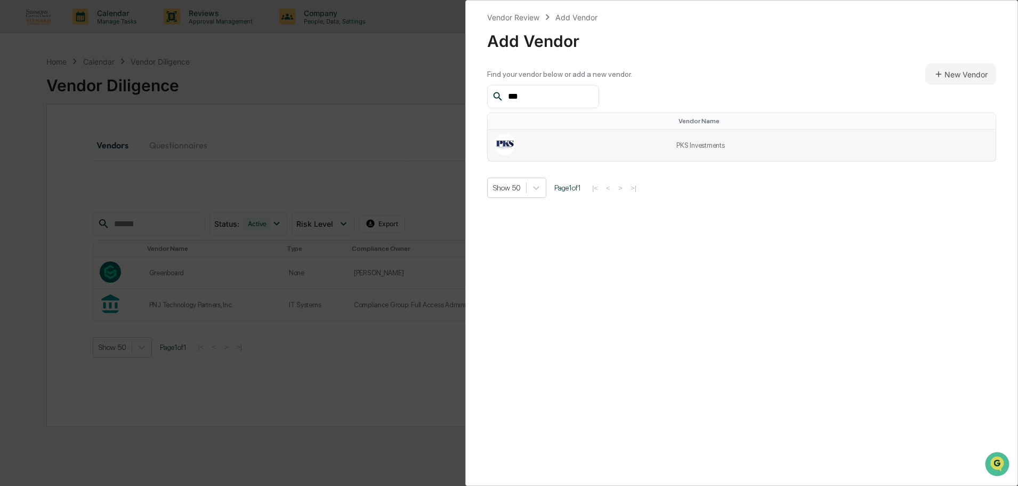
type input "***"
click at [650, 134] on td at bounding box center [579, 145] width 182 height 31
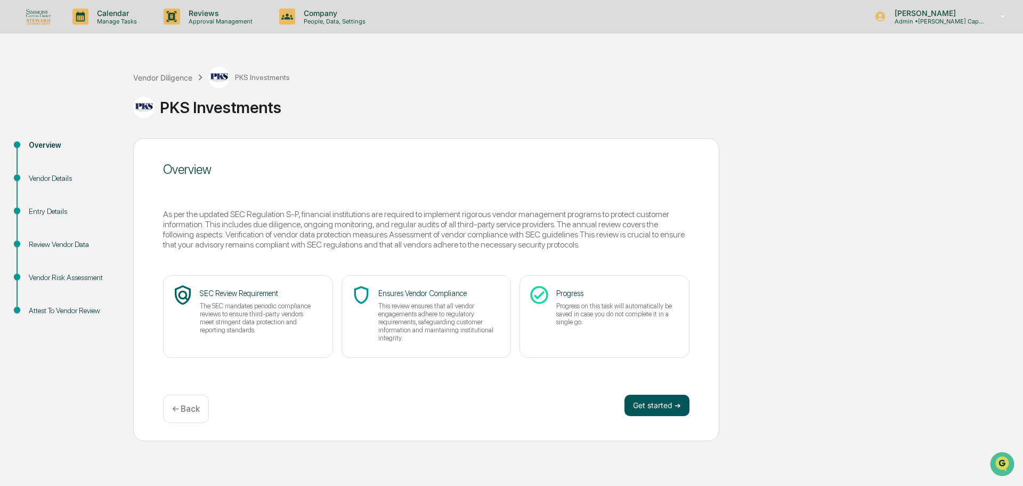
click at [674, 402] on button "Get started ➔" at bounding box center [657, 404] width 65 height 21
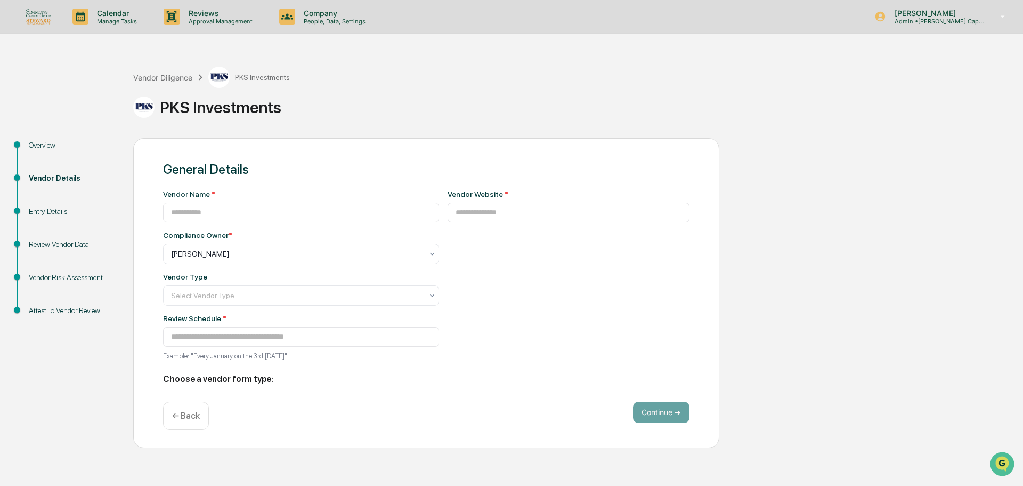
type input "**********"
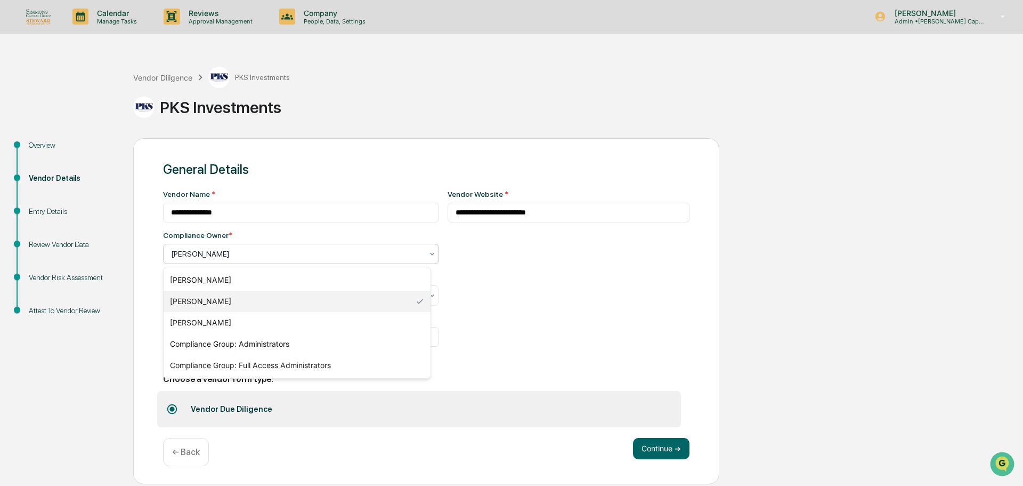
click at [397, 257] on div at bounding box center [297, 253] width 252 height 11
click at [301, 358] on div "Compliance Group: Full Access Administrators" at bounding box center [297, 364] width 267 height 21
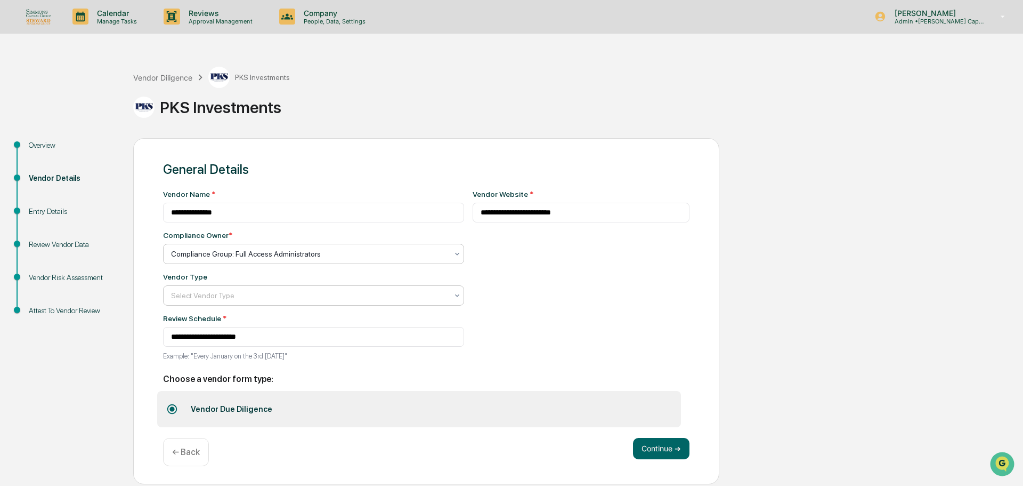
click at [393, 296] on div at bounding box center [309, 295] width 277 height 11
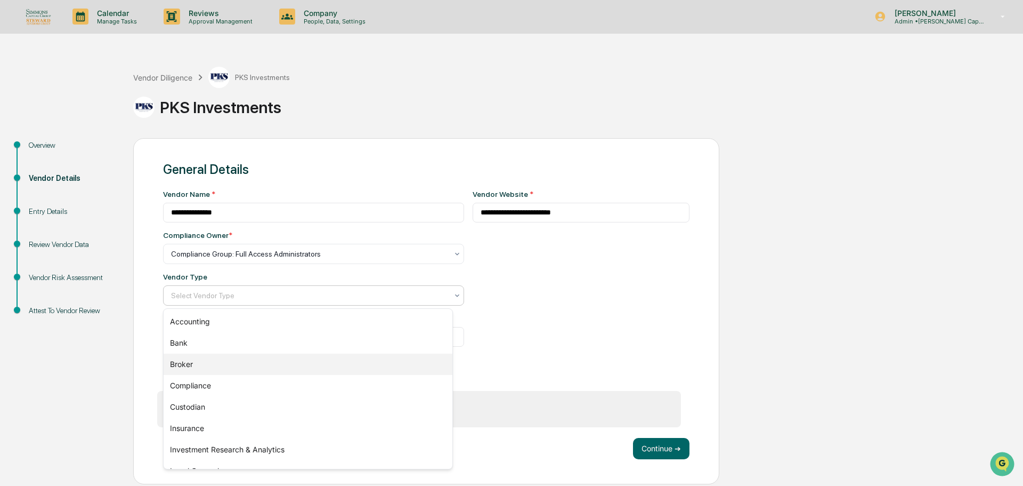
click at [197, 362] on div "Broker" at bounding box center [308, 363] width 289 height 21
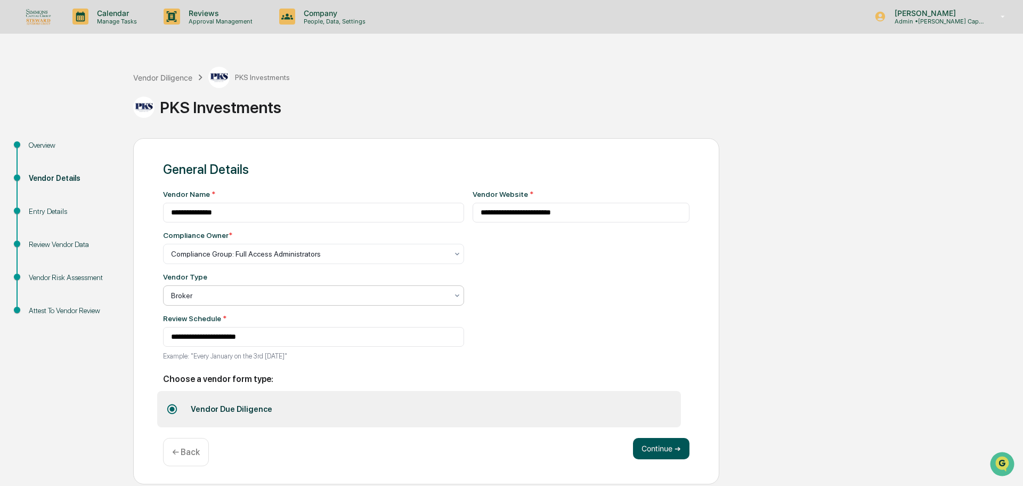
click at [661, 444] on button "Continue ➔" at bounding box center [661, 448] width 56 height 21
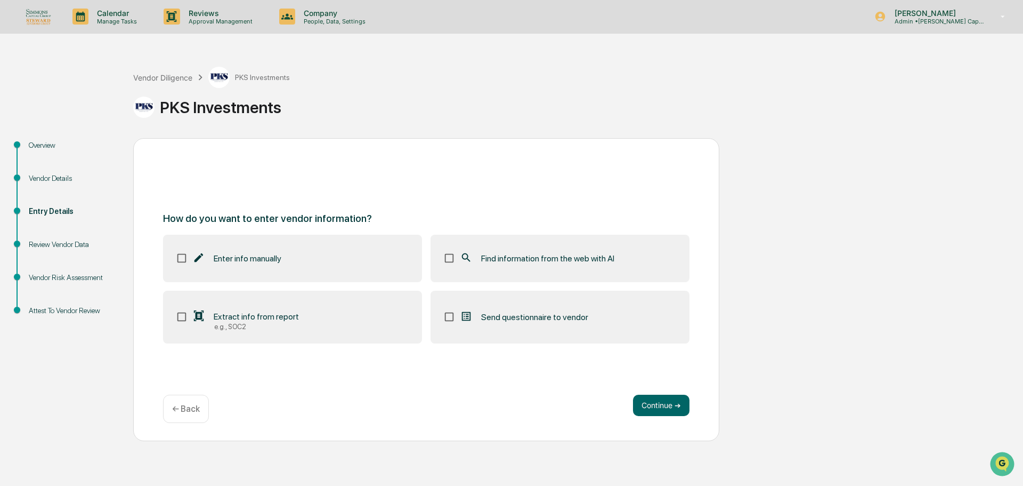
click at [588, 263] on span "Find information from the web with AI" at bounding box center [547, 258] width 133 height 10
click at [669, 406] on button "Continue ➔" at bounding box center [661, 404] width 56 height 21
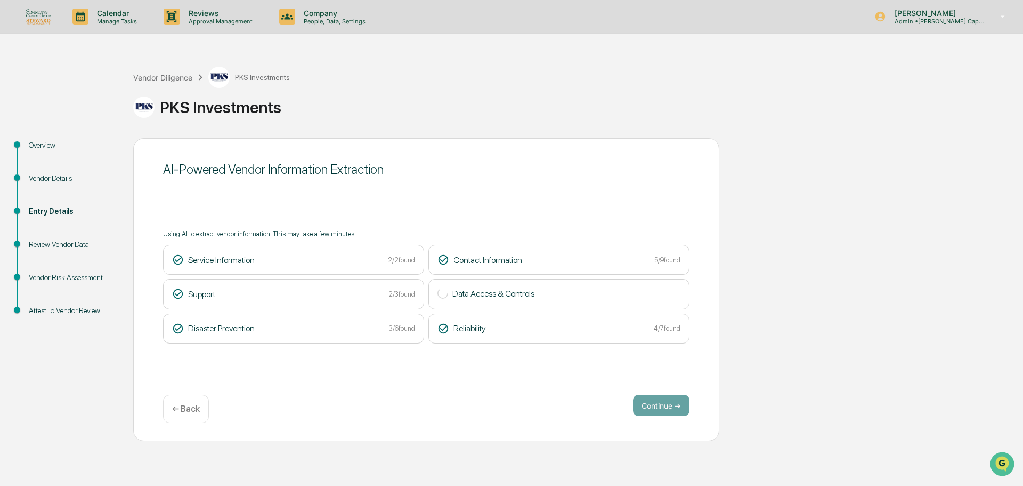
click at [195, 410] on p "← Back" at bounding box center [186, 408] width 28 height 10
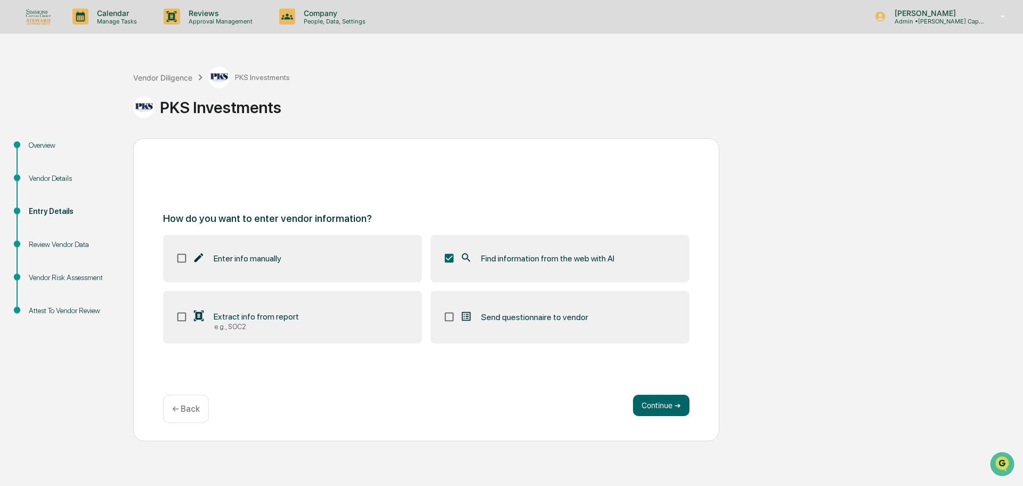
click at [195, 410] on p "← Back" at bounding box center [186, 408] width 28 height 10
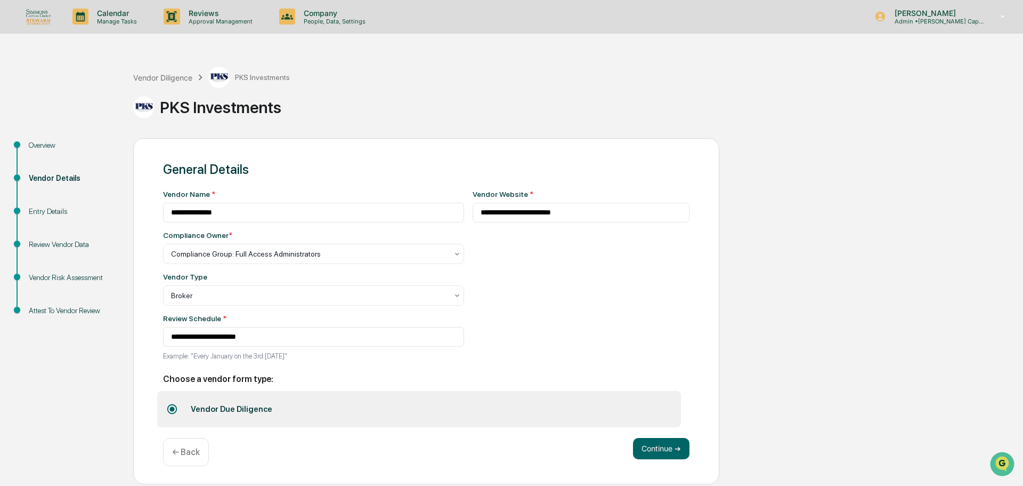
click at [191, 458] on div "← Back" at bounding box center [186, 452] width 46 height 28
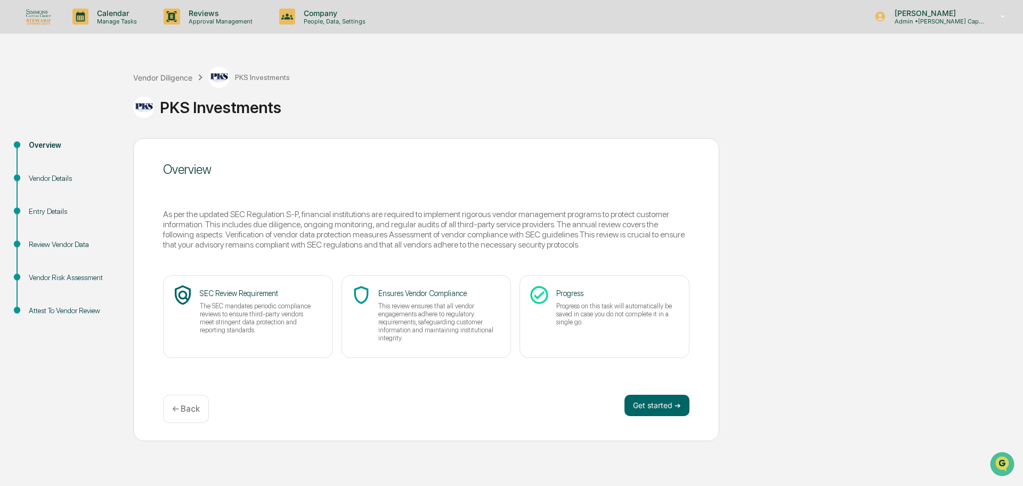
click at [188, 411] on p "← Back" at bounding box center [186, 408] width 28 height 10
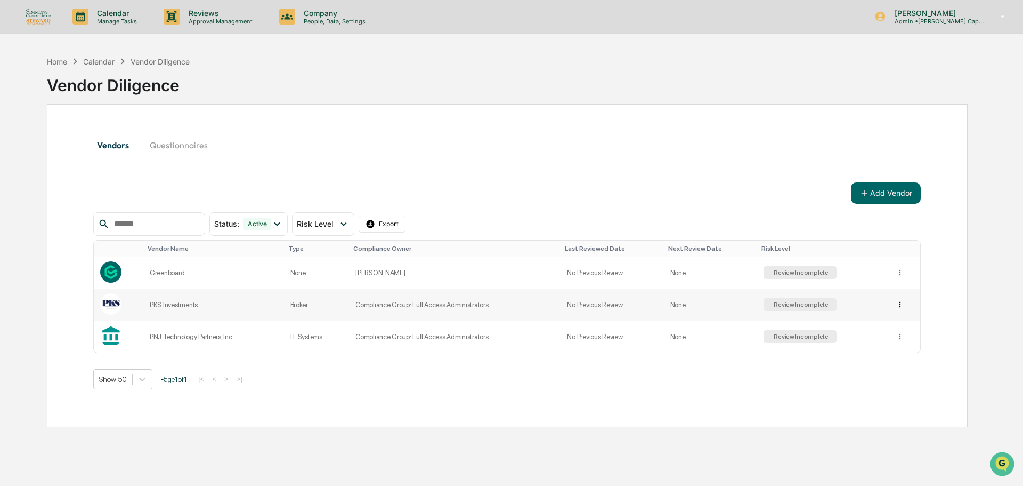
click at [895, 302] on html "Calendar Manage Tasks Reviews Approval Management Company People, Data, Setting…" at bounding box center [511, 243] width 1023 height 486
click at [895, 336] on div "Archive" at bounding box center [894, 343] width 68 height 17
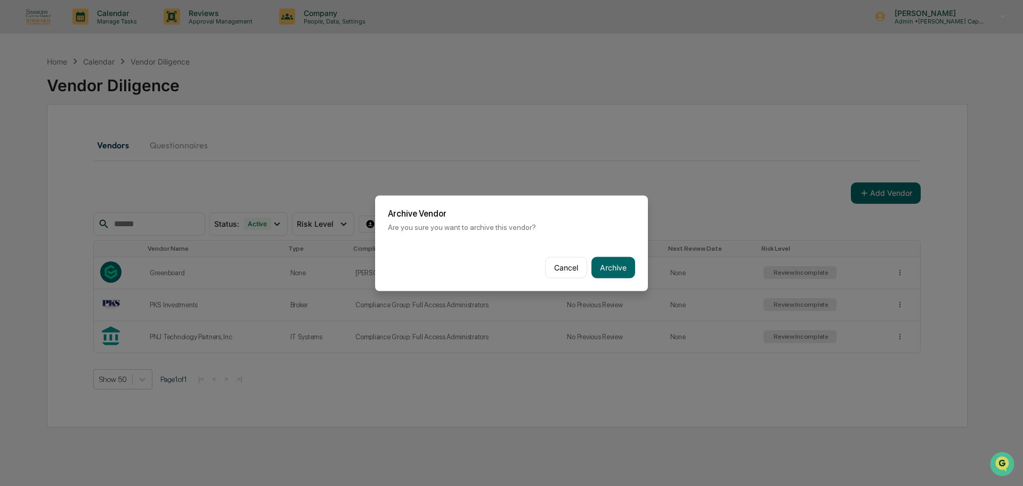
click at [630, 265] on div "Cancel Archive" at bounding box center [511, 267] width 273 height 47
click at [620, 266] on button "Archive" at bounding box center [614, 266] width 44 height 21
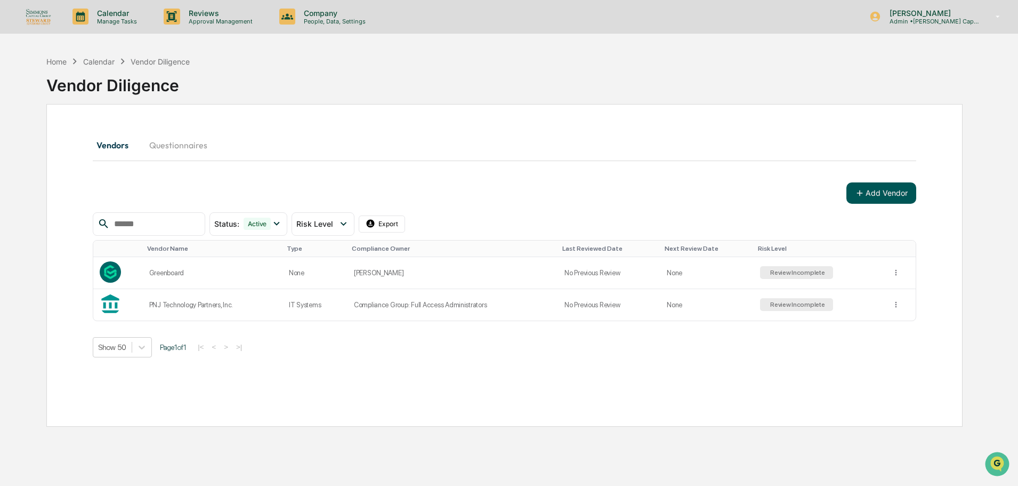
click at [901, 189] on button "Add Vendor" at bounding box center [881, 192] width 70 height 21
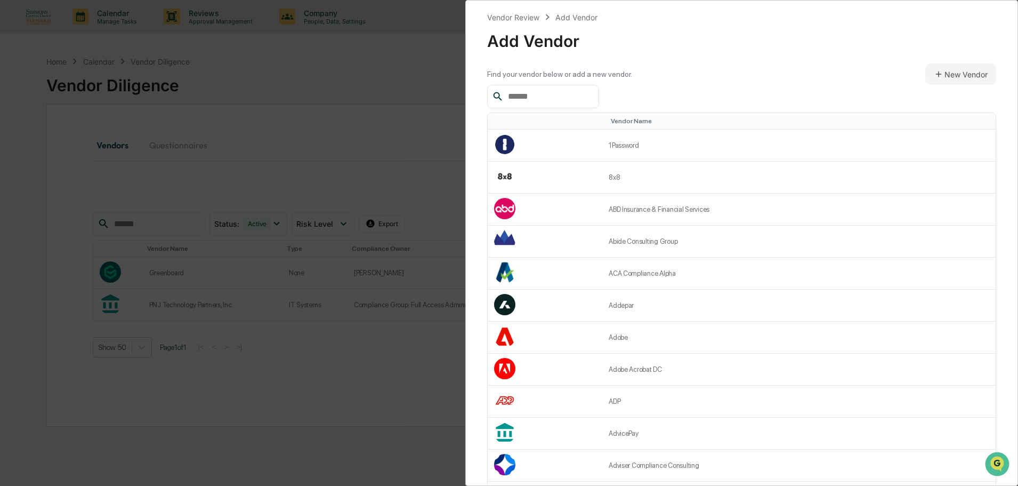
click at [574, 94] on input "text" at bounding box center [549, 97] width 91 height 14
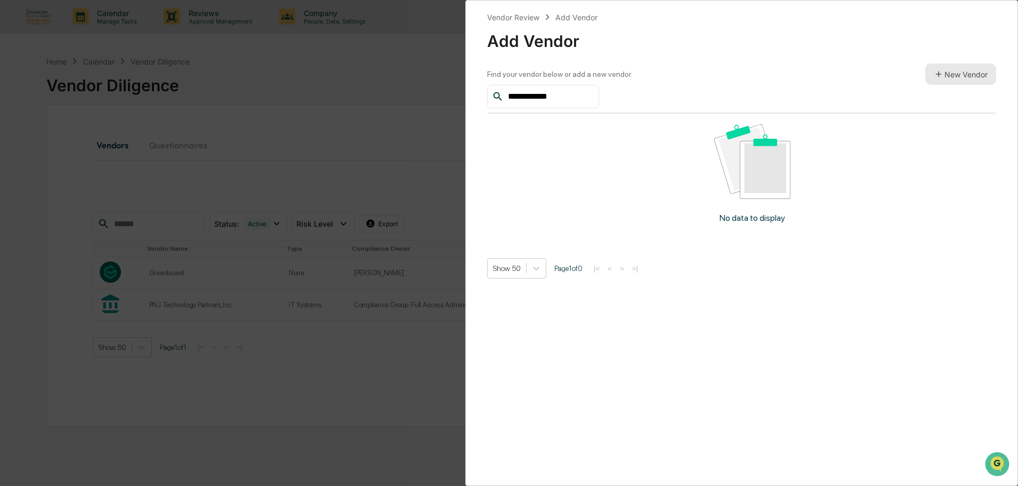
type input "**********"
click at [948, 79] on button "New Vendor" at bounding box center [960, 73] width 71 height 21
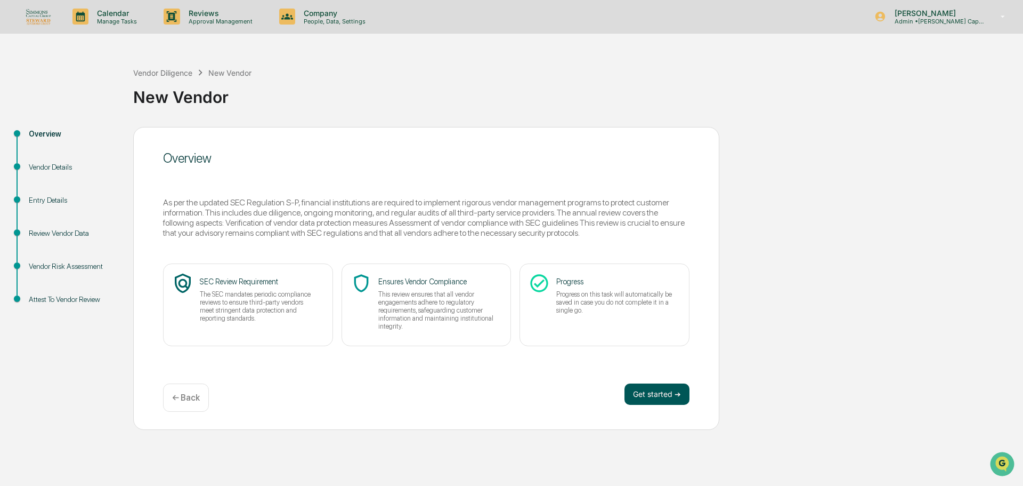
click at [678, 393] on button "Get started ➔" at bounding box center [657, 393] width 65 height 21
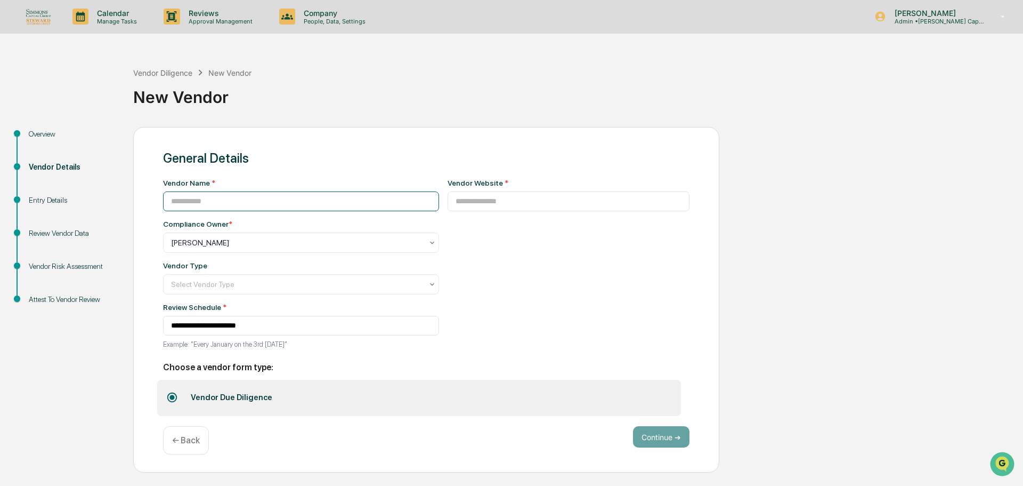
click at [214, 198] on input at bounding box center [301, 201] width 276 height 20
type input "*"
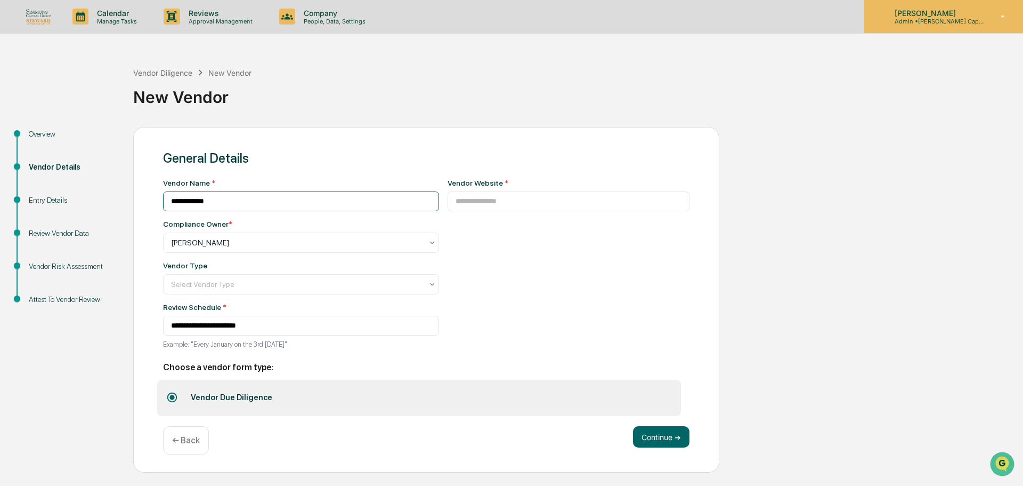
type input "**********"
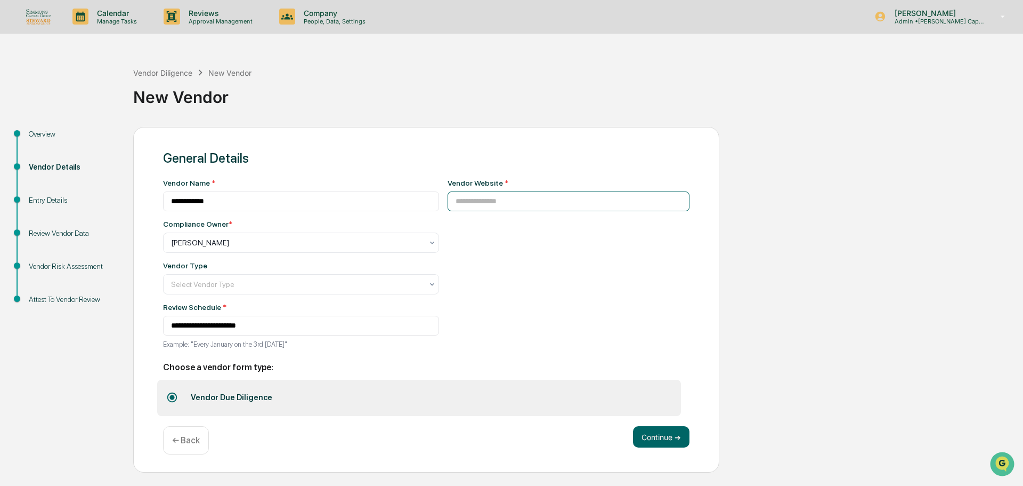
click at [487, 206] on input at bounding box center [569, 201] width 243 height 20
paste input "**********"
type input "**********"
click at [306, 284] on div at bounding box center [297, 284] width 252 height 11
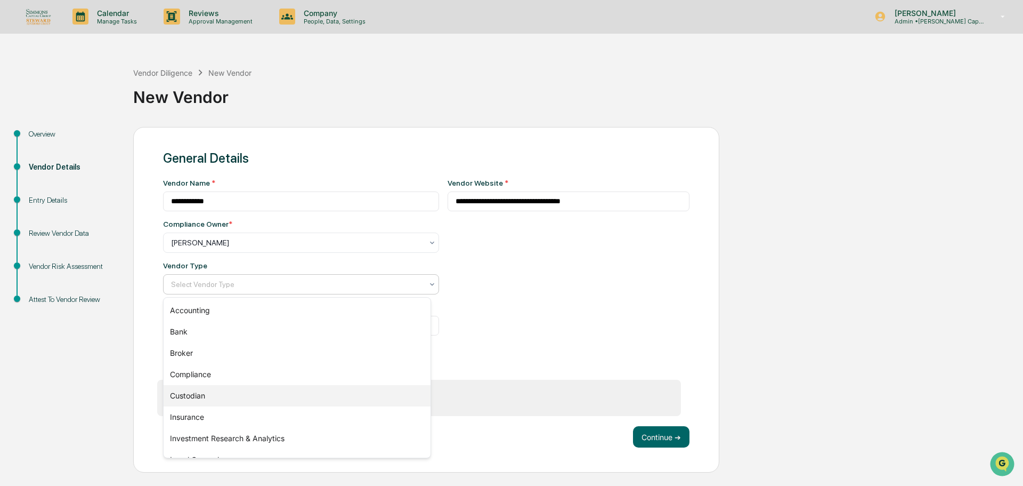
click at [196, 394] on div "Custodian" at bounding box center [297, 395] width 267 height 21
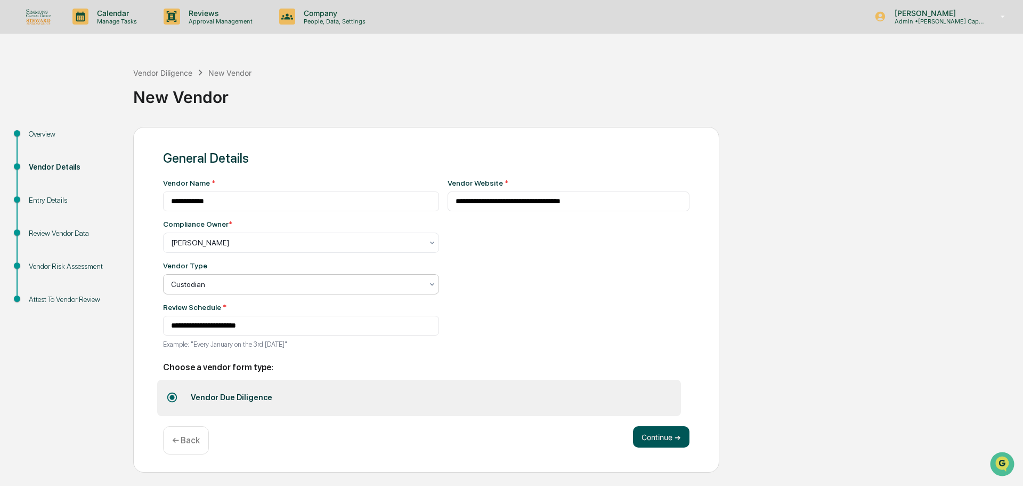
click at [655, 433] on button "Continue ➔" at bounding box center [661, 436] width 56 height 21
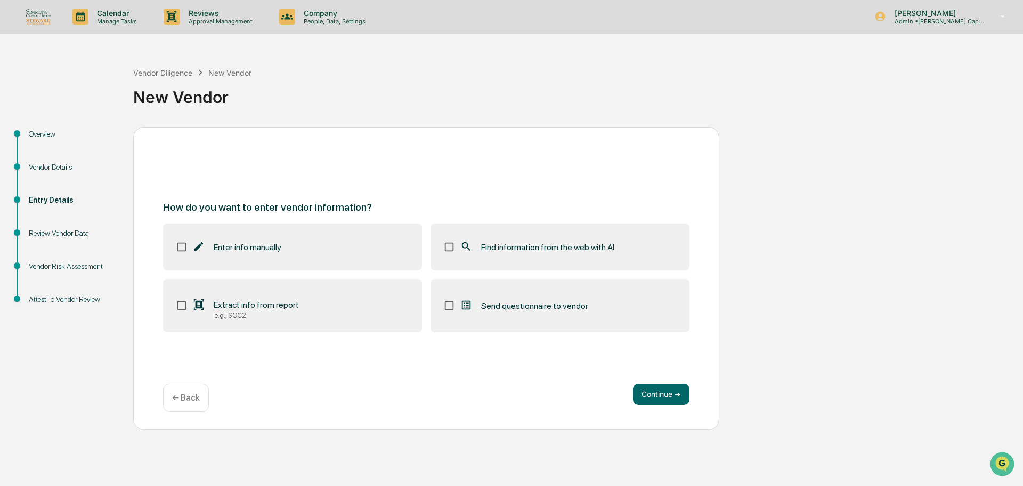
click at [585, 253] on div "Find information from the web with AI" at bounding box center [537, 246] width 155 height 13
click at [679, 393] on button "Continue ➔" at bounding box center [661, 393] width 56 height 21
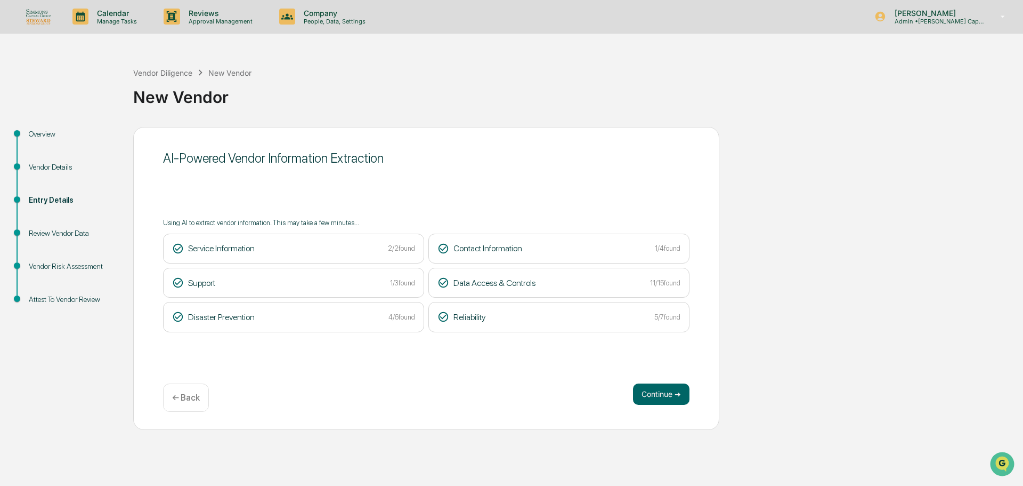
click at [679, 393] on button "Continue ➔" at bounding box center [661, 393] width 56 height 21
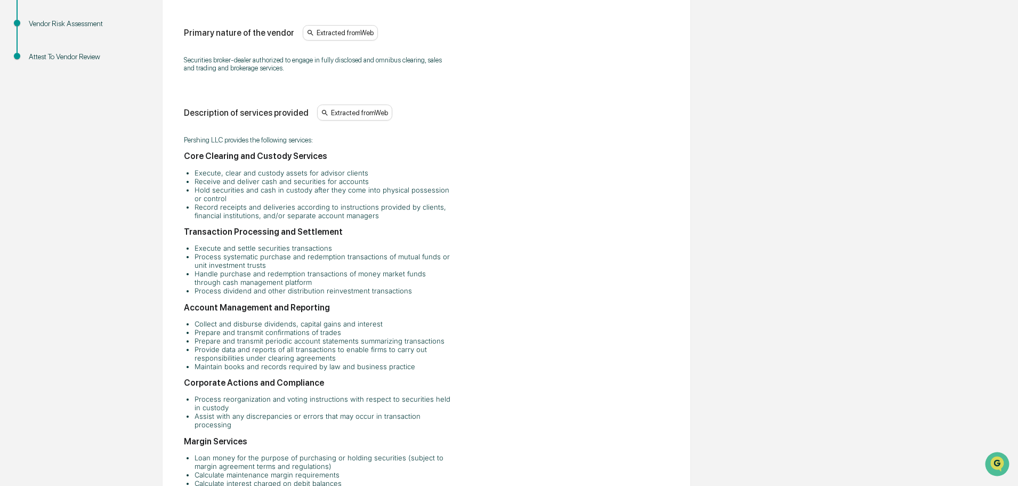
scroll to position [267, 0]
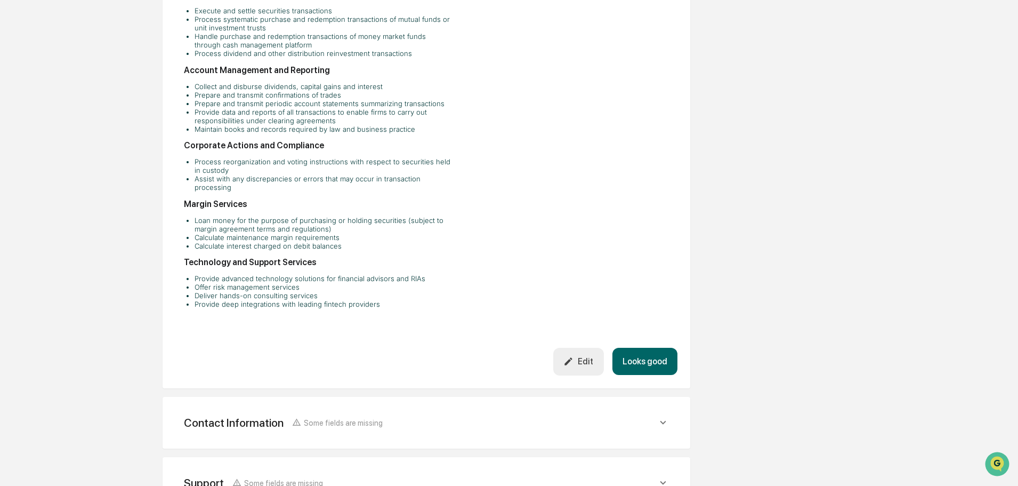
click at [649, 363] on button "Looks good" at bounding box center [644, 361] width 65 height 27
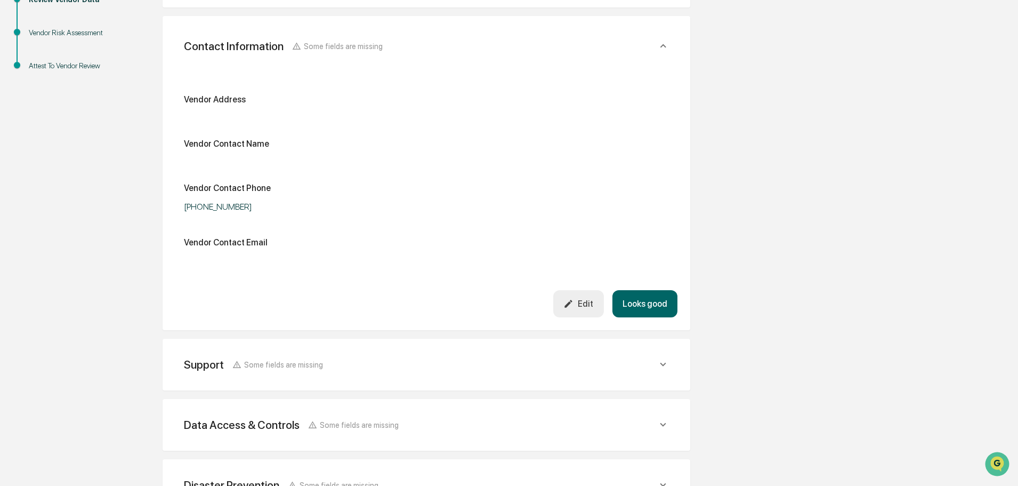
scroll to position [189, 0]
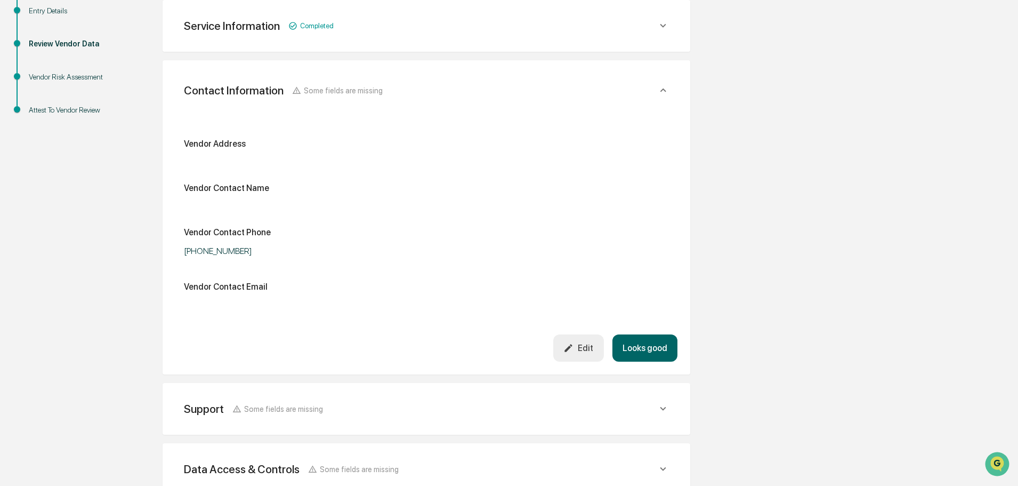
click at [578, 339] on button "Edit" at bounding box center [578, 347] width 51 height 27
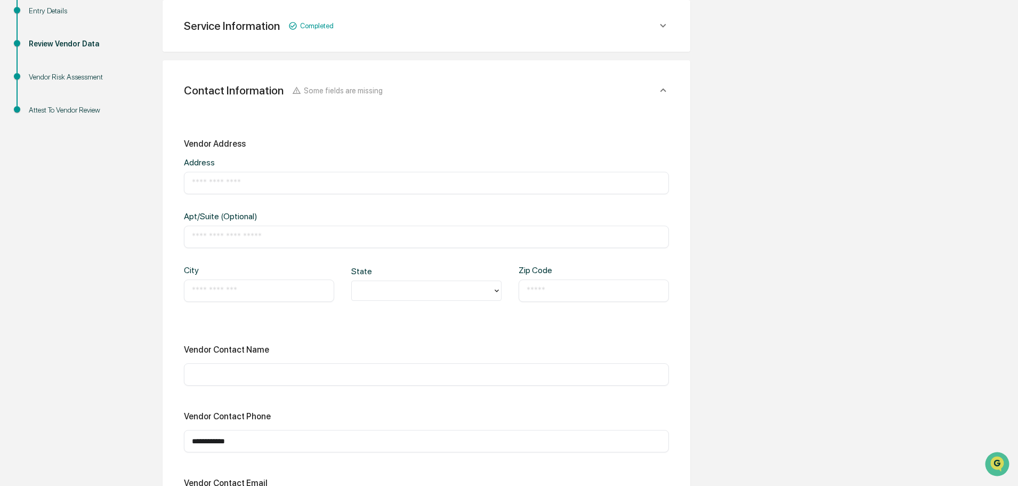
click at [236, 184] on input "text" at bounding box center [426, 182] width 469 height 11
paste input "**********"
type input "**********"
click at [257, 287] on input "text" at bounding box center [259, 290] width 134 height 11
type input "**********"
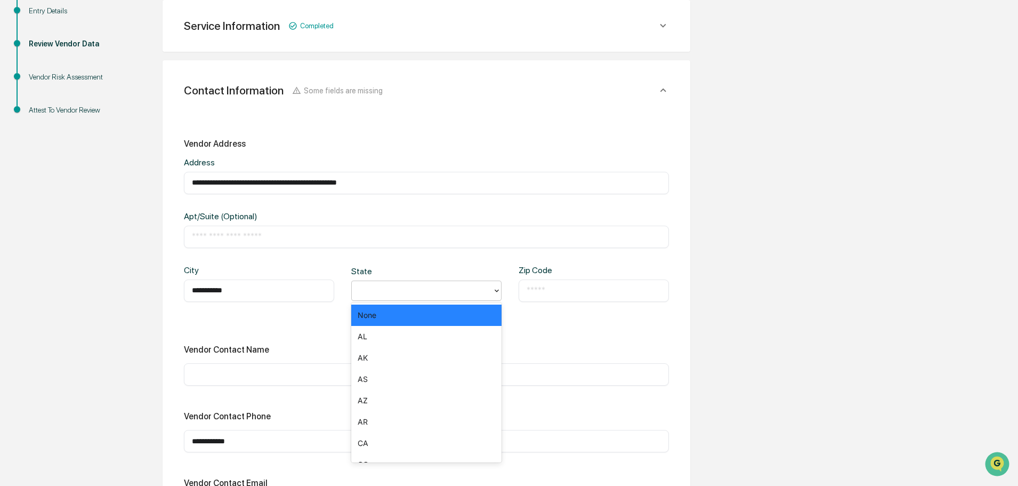
click at [399, 298] on div at bounding box center [422, 290] width 141 height 17
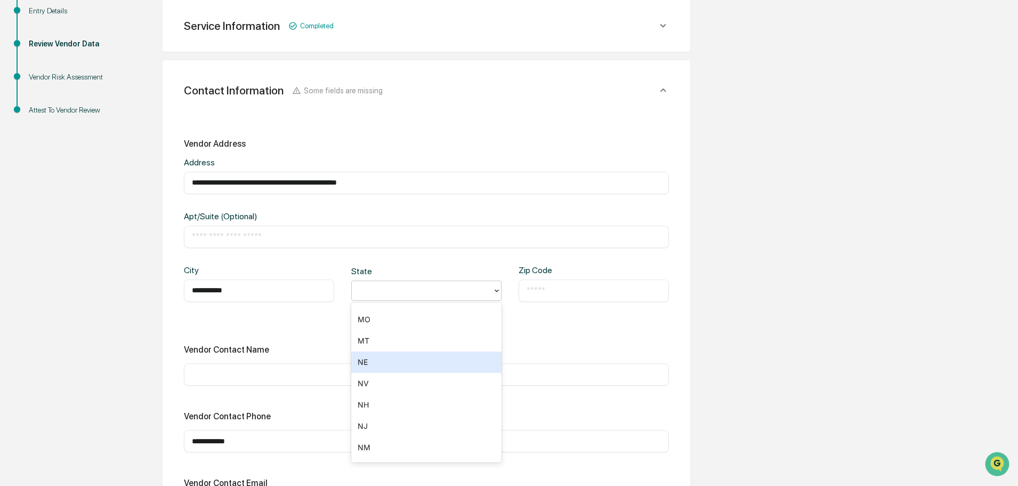
scroll to position [693, 0]
click at [373, 376] on div "NJ" at bounding box center [426, 368] width 150 height 21
click at [554, 287] on input "text" at bounding box center [594, 290] width 134 height 11
type input "*****"
drag, startPoint x: 273, startPoint y: 183, endPoint x: 454, endPoint y: 185, distance: 181.2
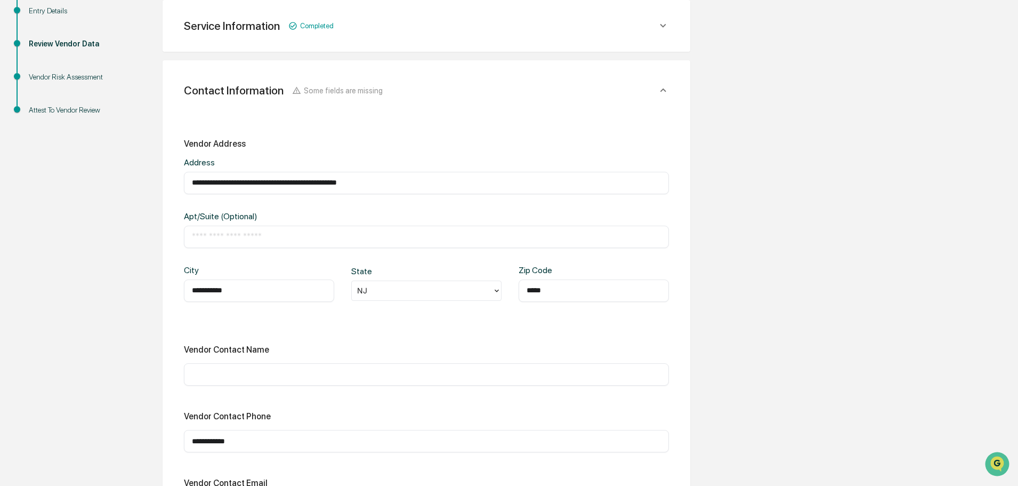
click at [454, 185] on input "**********" at bounding box center [426, 182] width 469 height 11
type input "**********"
click at [792, 225] on div "Overview Vendor Details Entry Details Review Vendor Data Vendor Risk Assessment…" at bounding box center [508, 422] width 1007 height 969
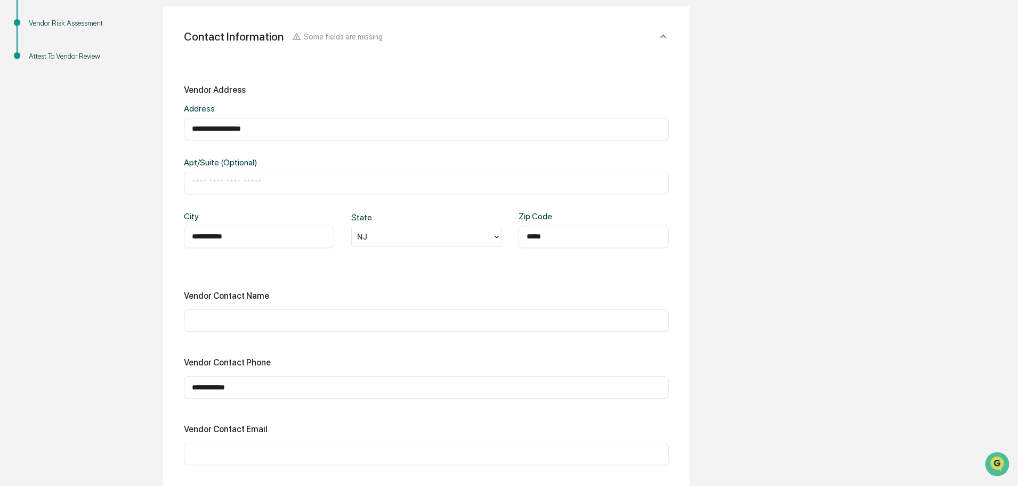
scroll to position [296, 0]
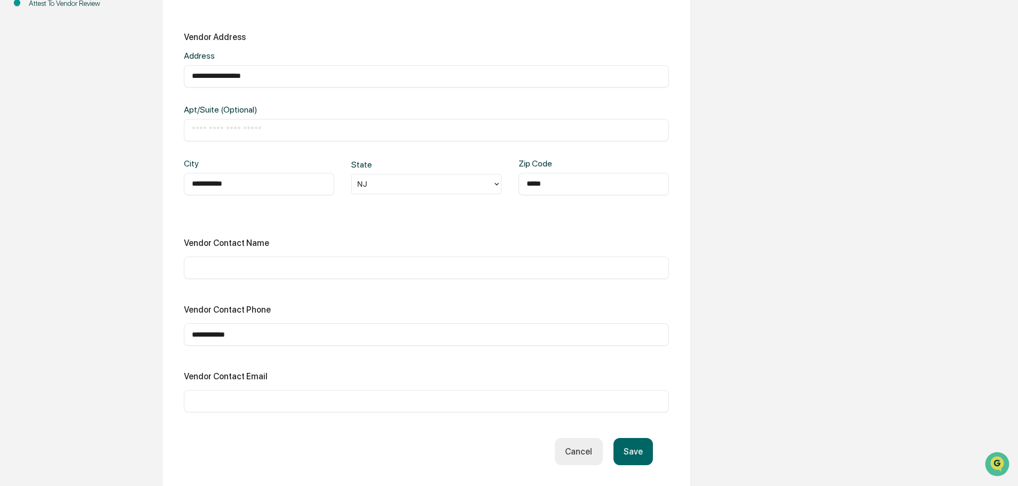
click at [268, 131] on input "text" at bounding box center [426, 130] width 469 height 11
type input "**********"
drag, startPoint x: 203, startPoint y: 335, endPoint x: 116, endPoint y: 336, distance: 86.9
click at [116, 336] on div "Overview Vendor Details Entry Details Review Vendor Data Vendor Risk Assessment…" at bounding box center [508, 315] width 1007 height 969
paste input "text"
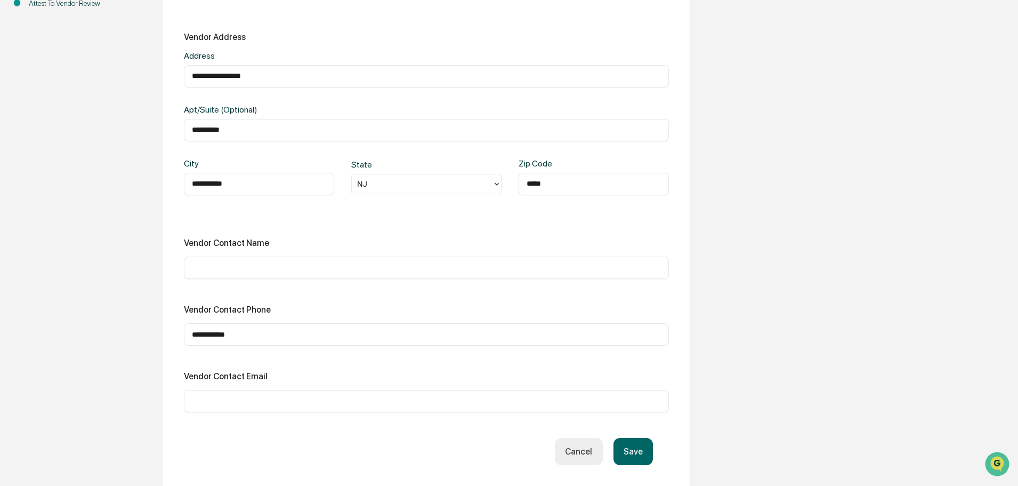
type input "**********"
click at [637, 449] on button "Save" at bounding box center [632, 451] width 39 height 27
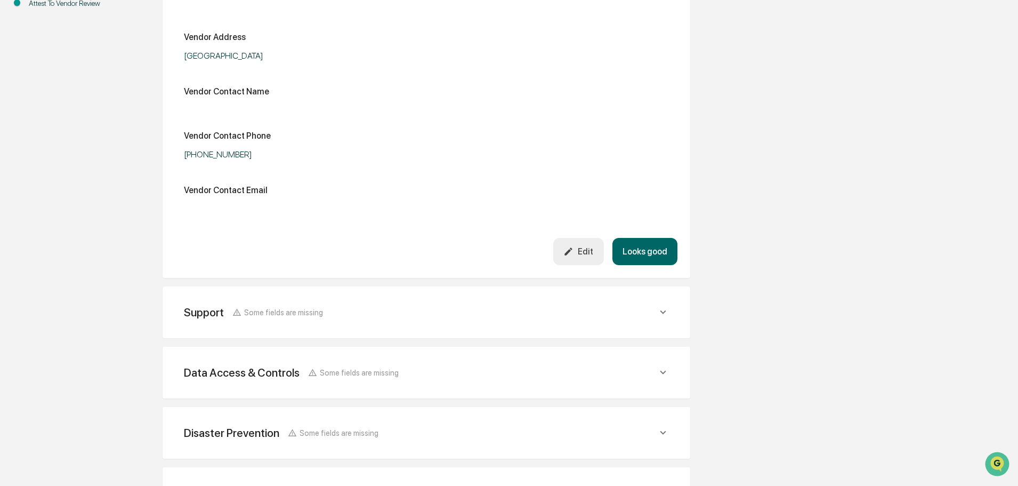
click at [647, 246] on button "Looks good" at bounding box center [644, 251] width 65 height 27
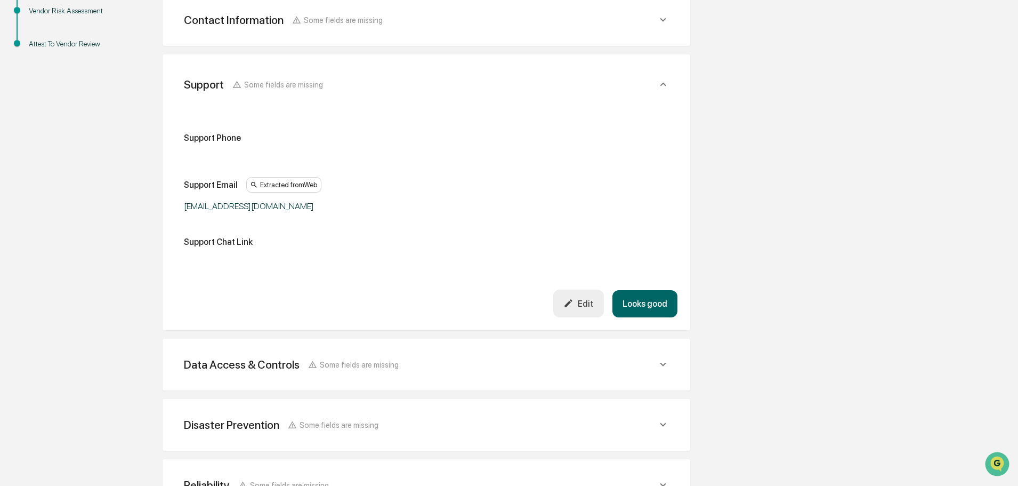
scroll to position [249, 0]
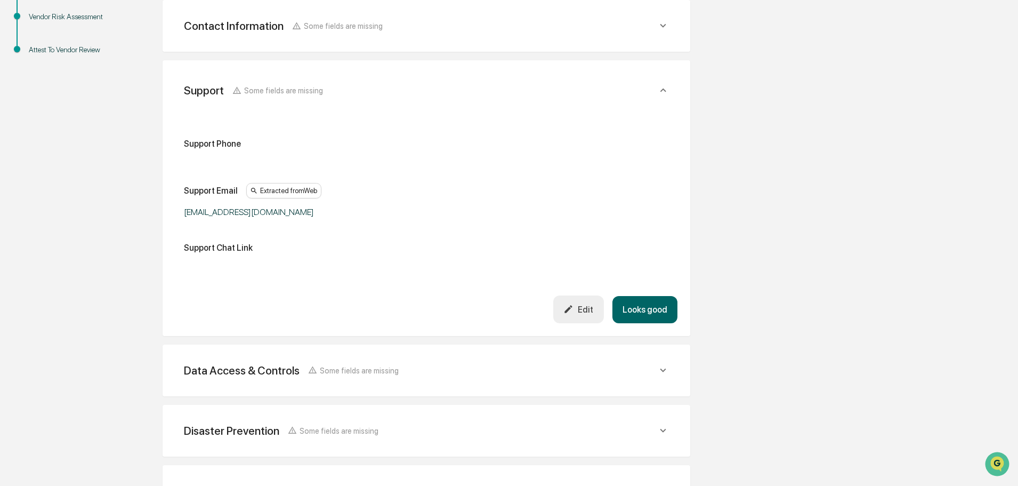
click at [650, 309] on button "Looks good" at bounding box center [644, 309] width 65 height 27
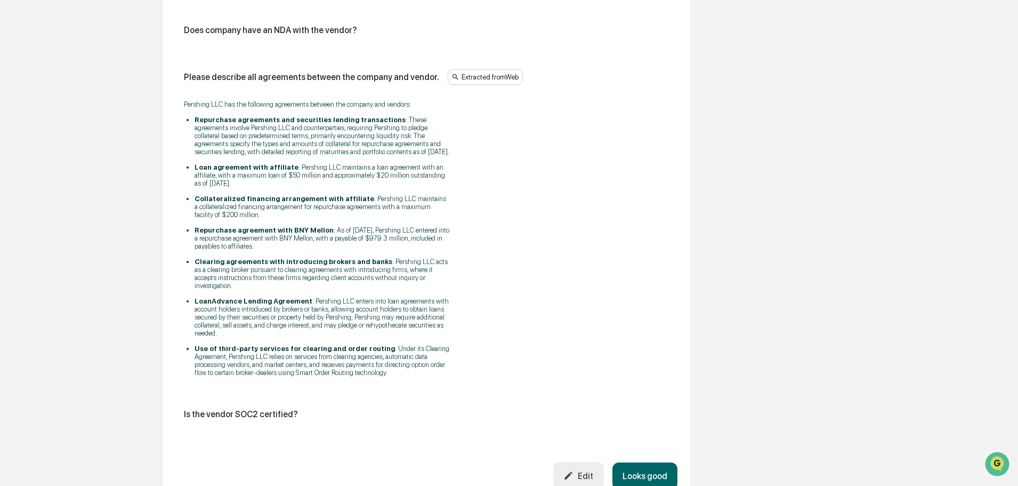
scroll to position [1802, 0]
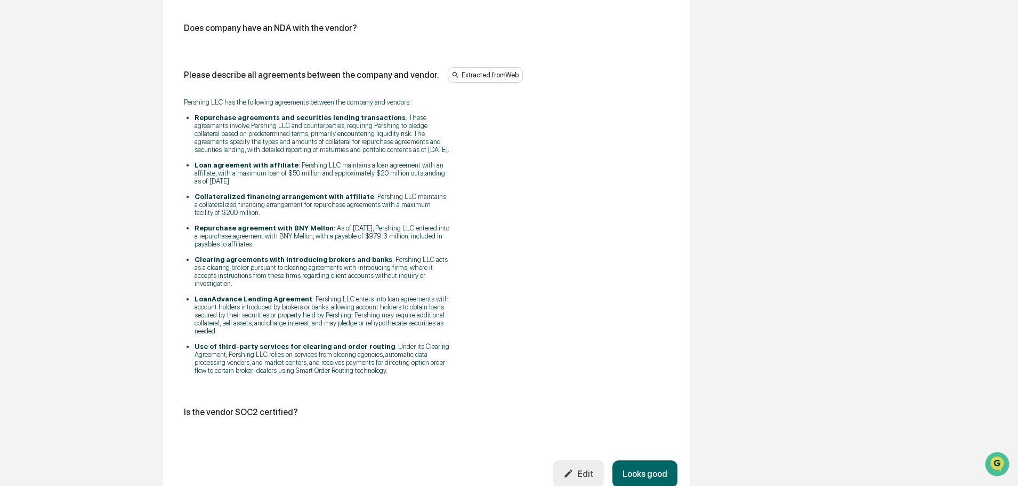
drag, startPoint x: 640, startPoint y: 363, endPoint x: 640, endPoint y: 423, distance: 60.2
drag, startPoint x: 640, startPoint y: 423, endPoint x: 802, endPoint y: 454, distance: 165.4
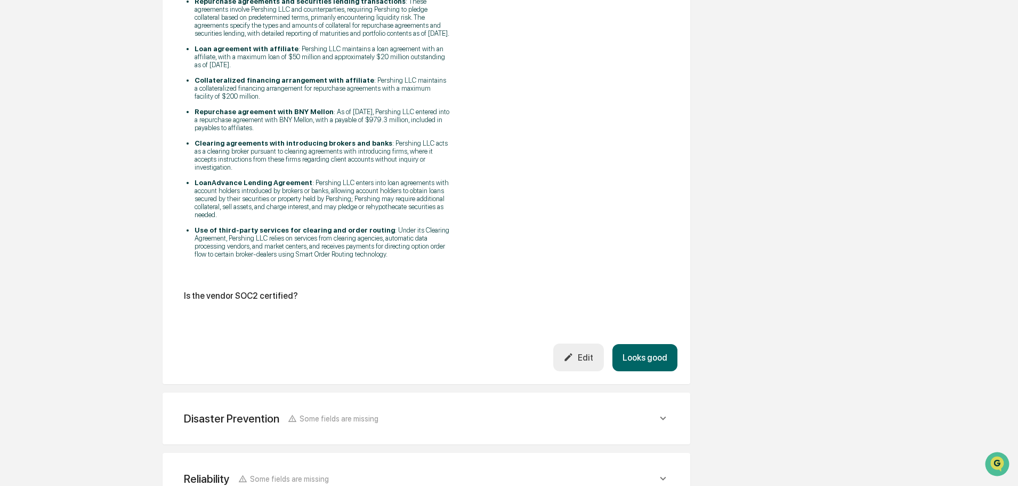
scroll to position [1945, 0]
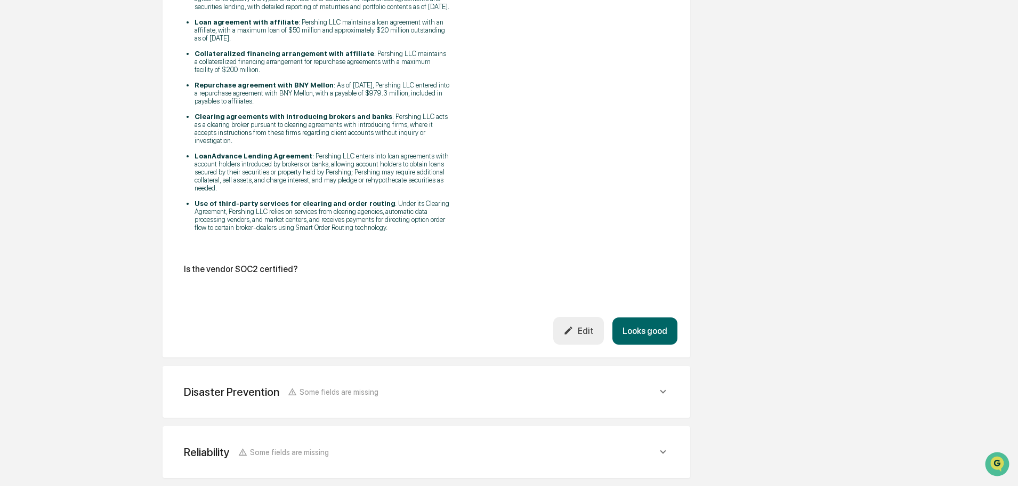
click at [385, 385] on div "Disaster Prevention Some fields are missing" at bounding box center [420, 391] width 473 height 13
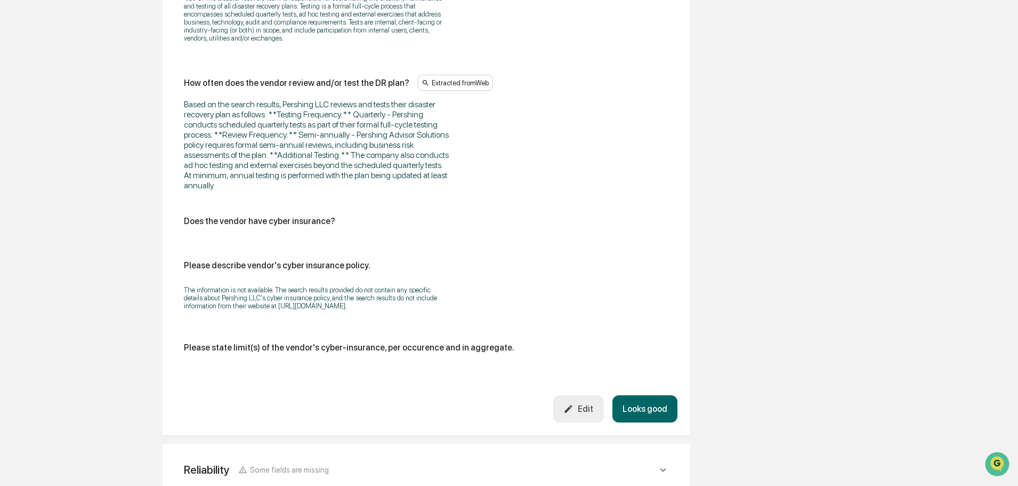
scroll to position [2900, 0]
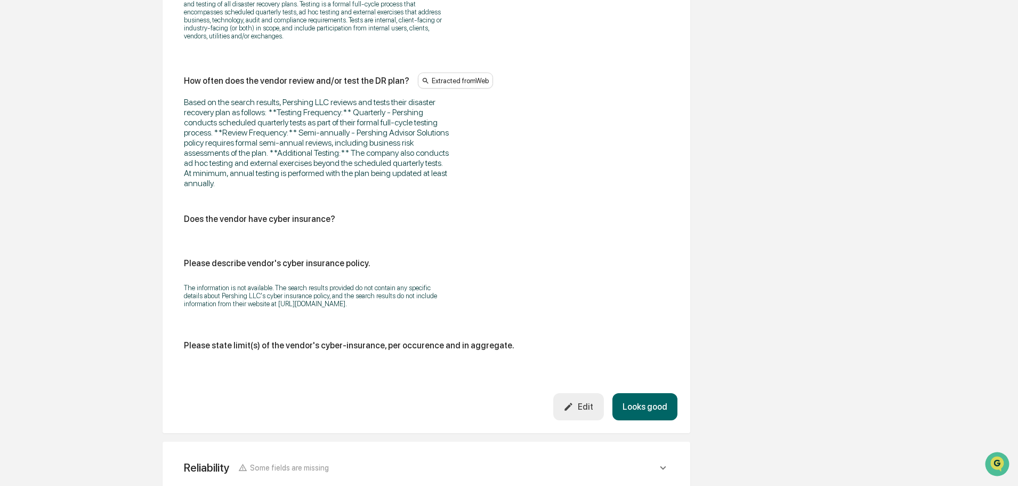
click at [272, 461] on div "Reliability Some fields are missing" at bounding box center [256, 467] width 145 height 13
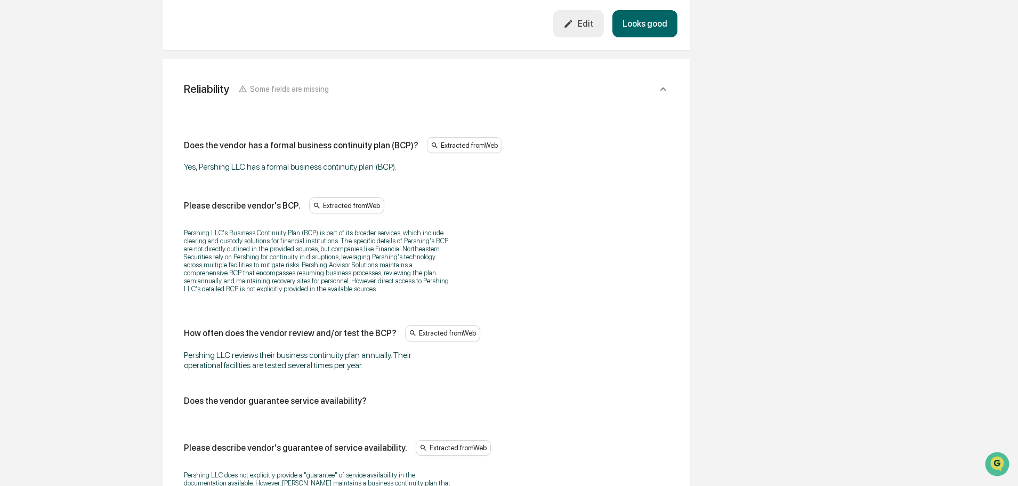
scroll to position [3547, 0]
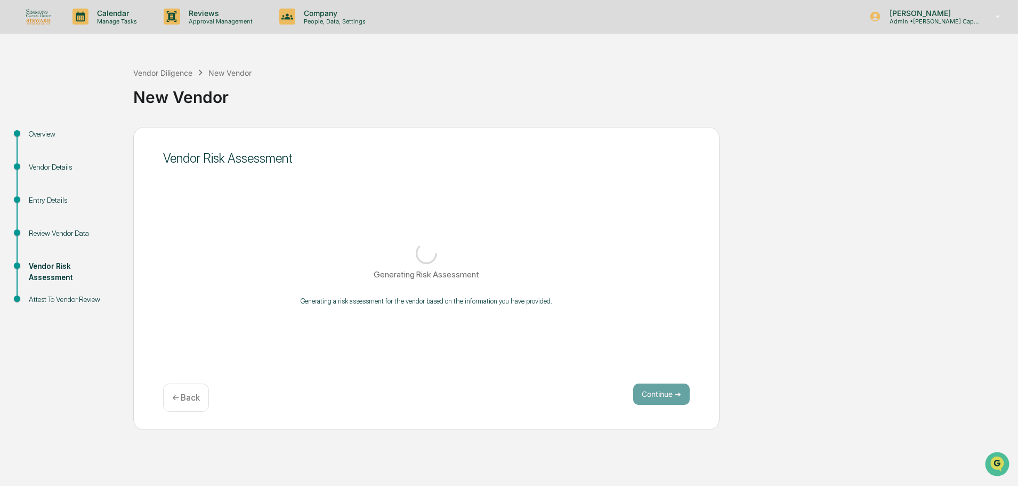
scroll to position [0, 0]
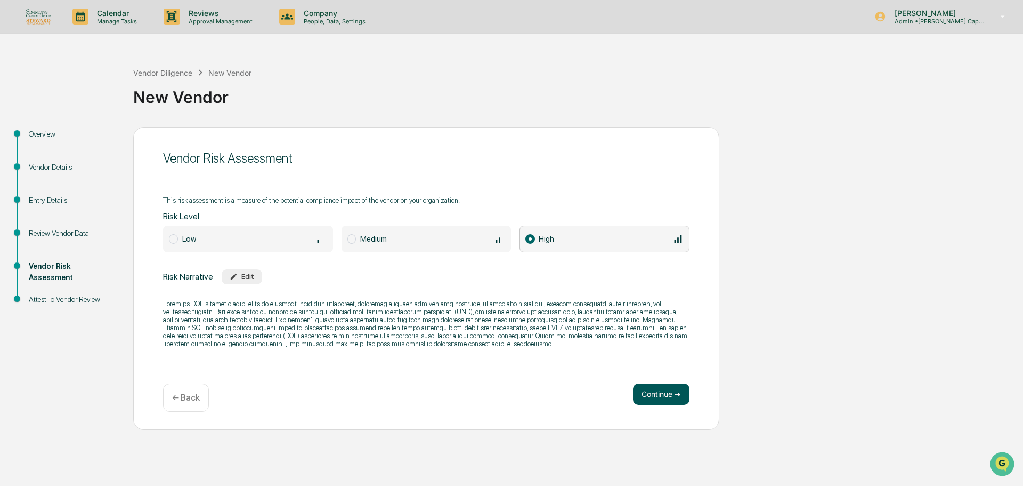
click at [649, 400] on button "Continue ➔" at bounding box center [661, 393] width 56 height 21
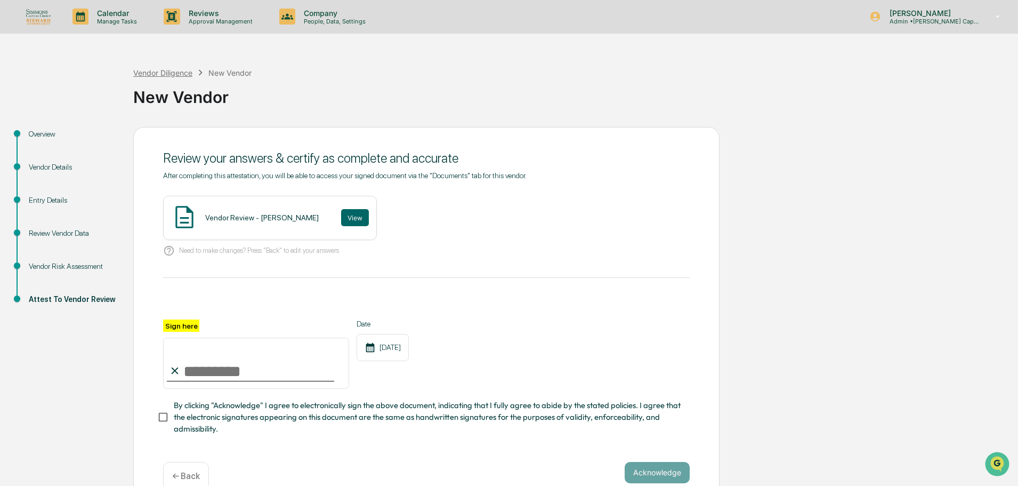
click at [182, 74] on div "Vendor Diligence" at bounding box center [162, 72] width 59 height 9
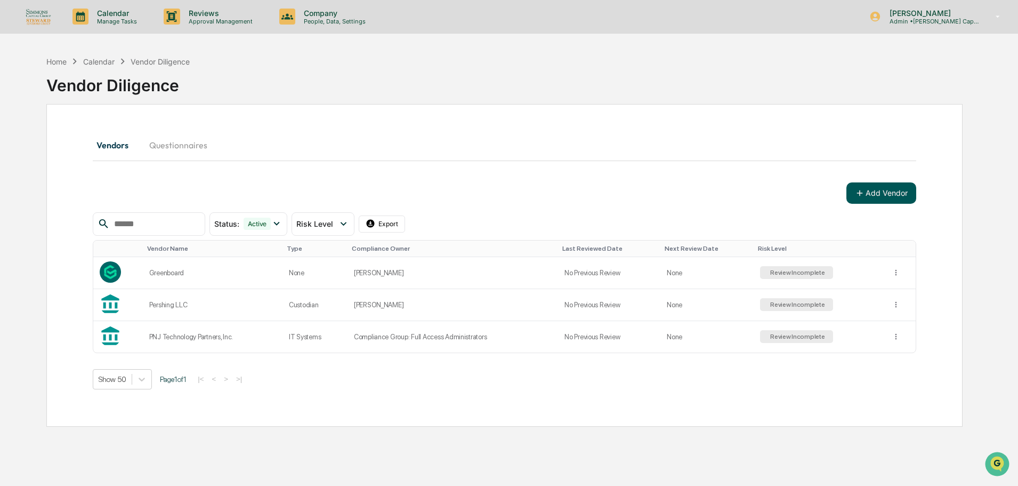
click at [862, 193] on icon at bounding box center [860, 193] width 10 height 10
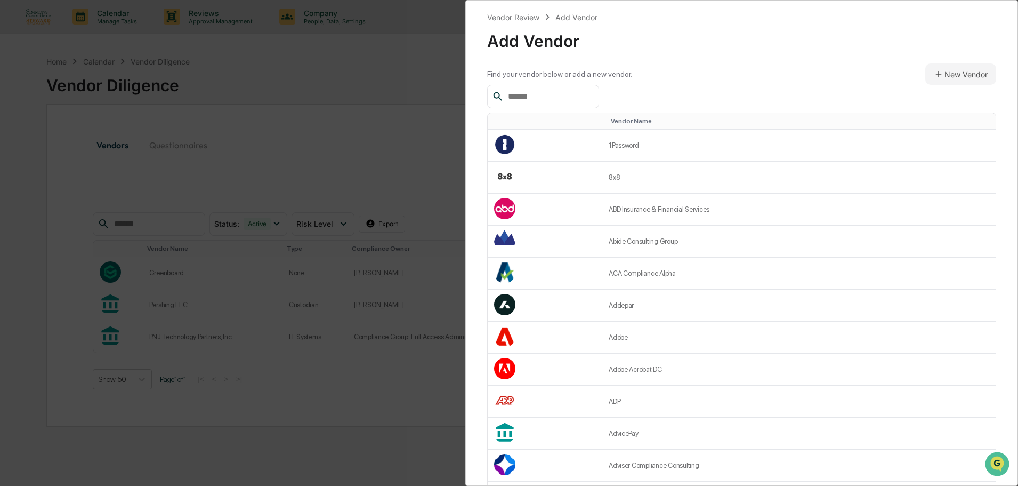
click at [579, 97] on input "text" at bounding box center [549, 97] width 91 height 14
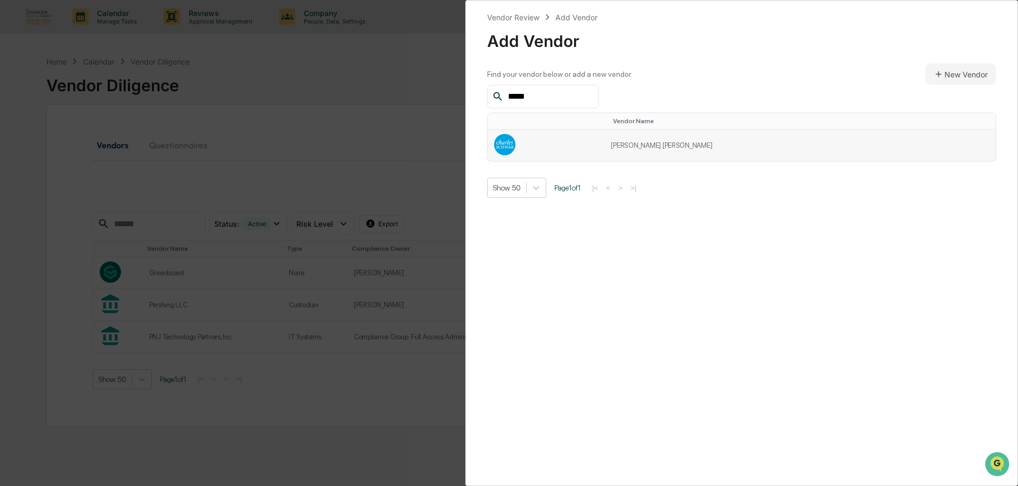
type input "*****"
click at [693, 139] on td "[PERSON_NAME] [PERSON_NAME]" at bounding box center [799, 145] width 391 height 31
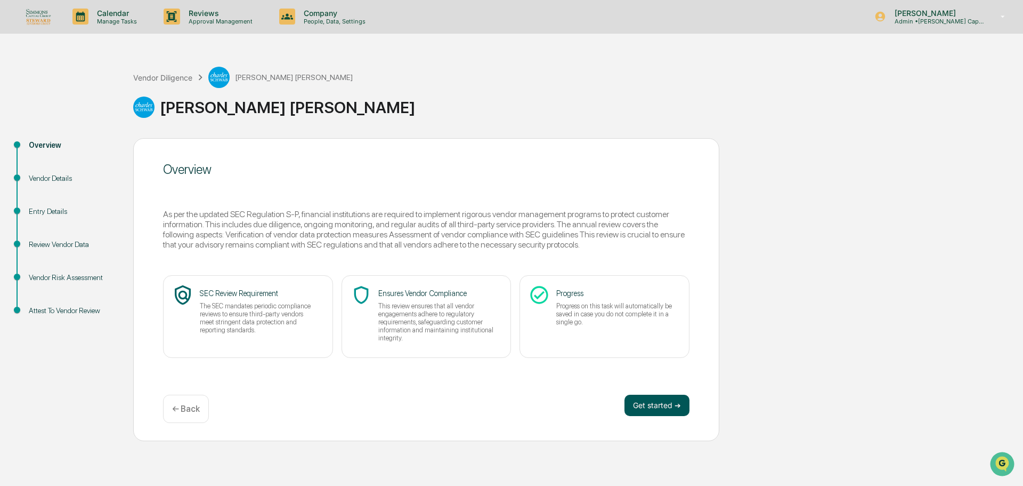
click at [672, 403] on button "Get started ➔" at bounding box center [657, 404] width 65 height 21
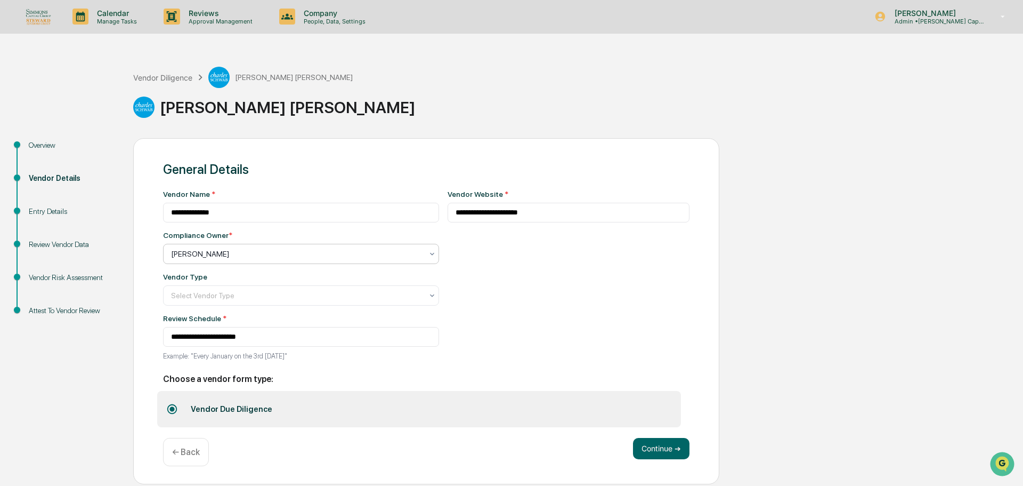
click at [395, 255] on div at bounding box center [297, 253] width 252 height 11
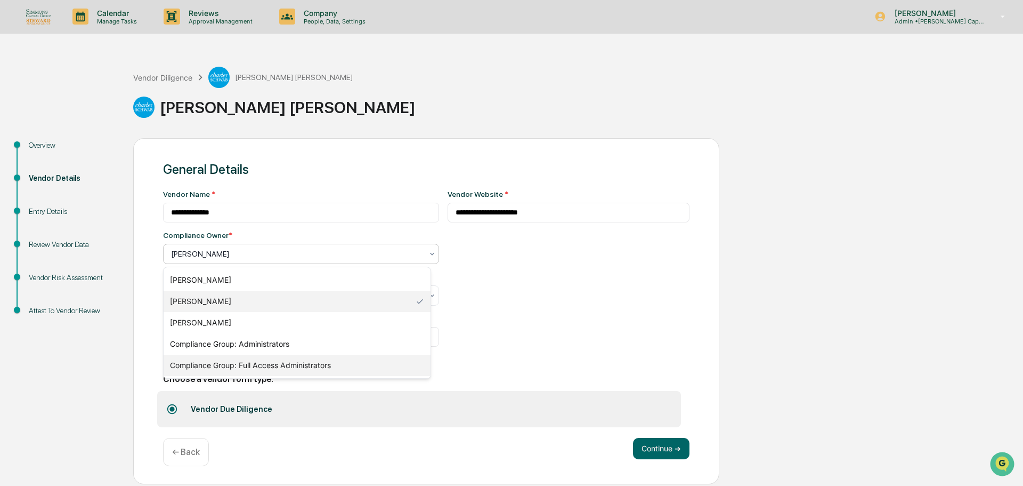
click at [313, 366] on div "Compliance Group: Full Access Administrators" at bounding box center [297, 364] width 267 height 21
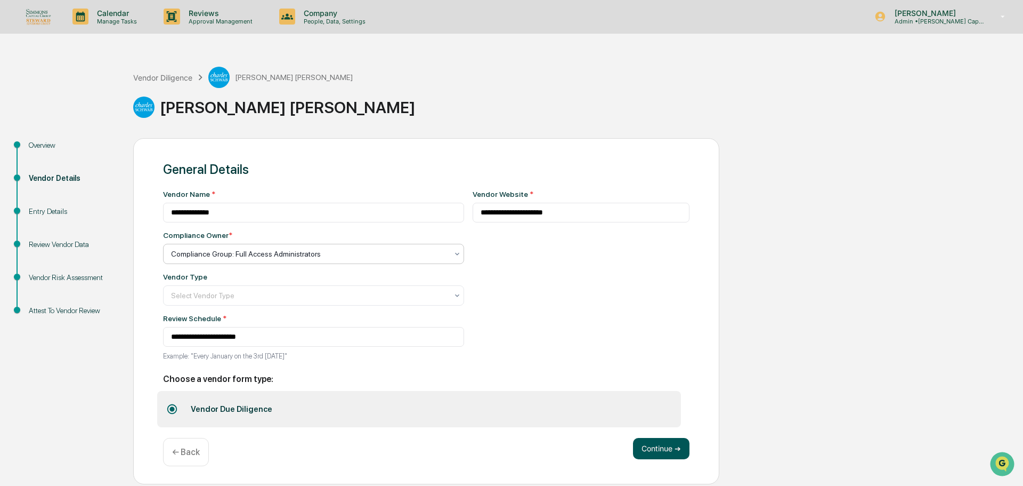
click at [682, 447] on button "Continue ➔" at bounding box center [661, 448] width 56 height 21
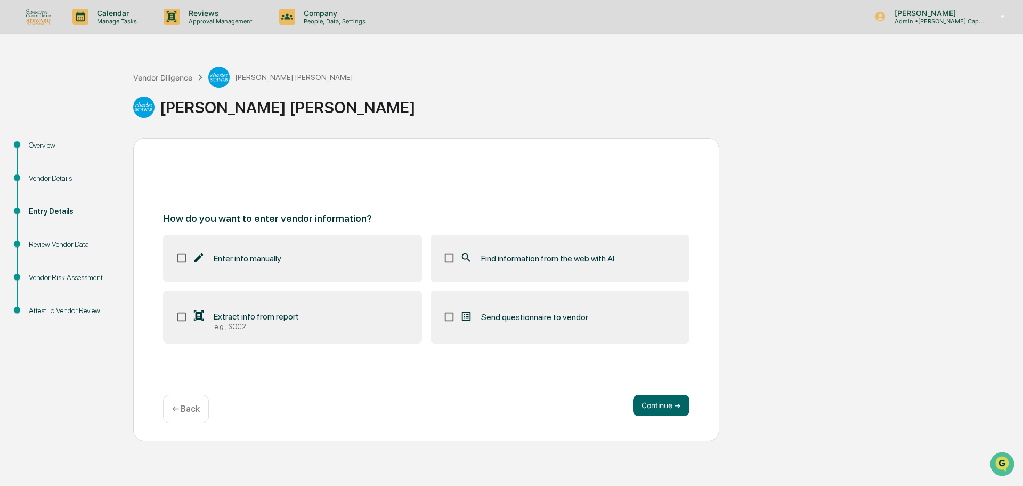
click at [598, 259] on span "Find information from the web with AI" at bounding box center [547, 258] width 133 height 10
click at [665, 413] on button "Continue ➔" at bounding box center [661, 404] width 56 height 21
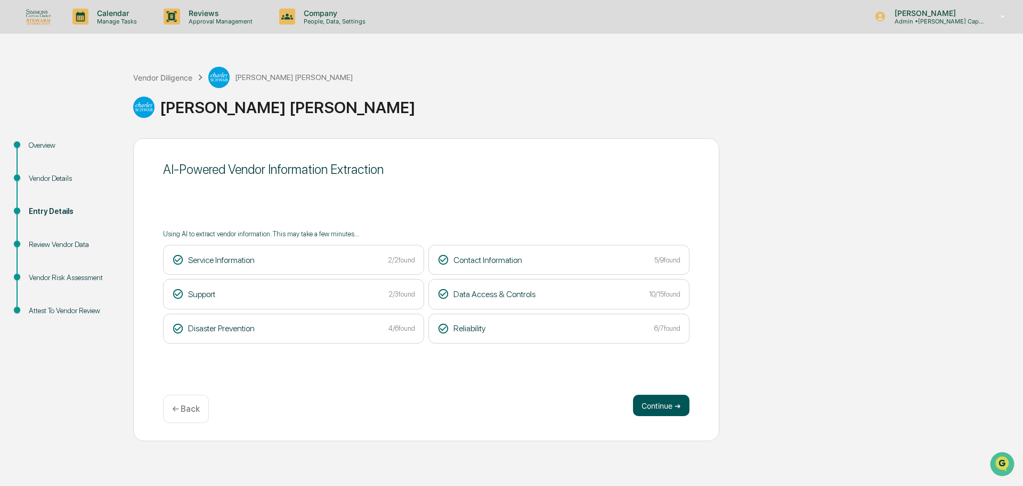
click at [659, 400] on button "Continue ➔" at bounding box center [661, 404] width 56 height 21
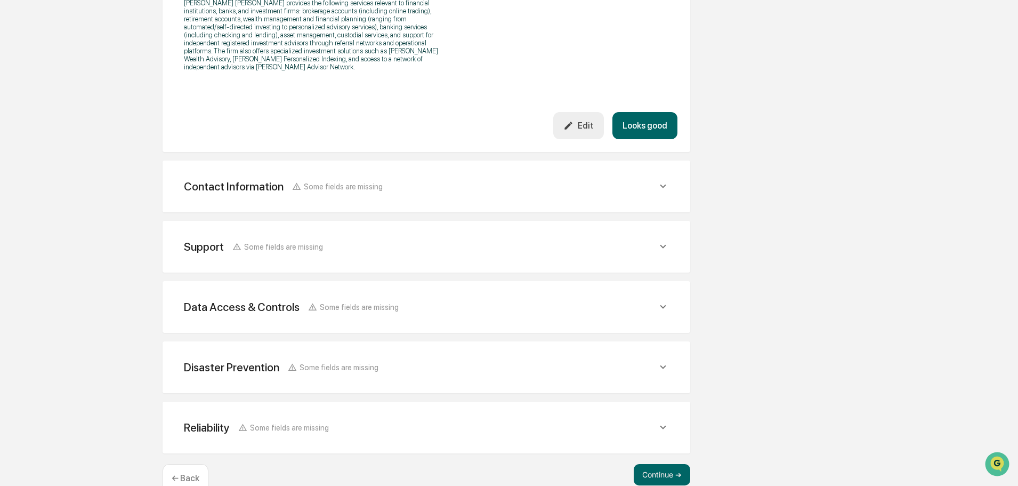
scroll to position [407, 0]
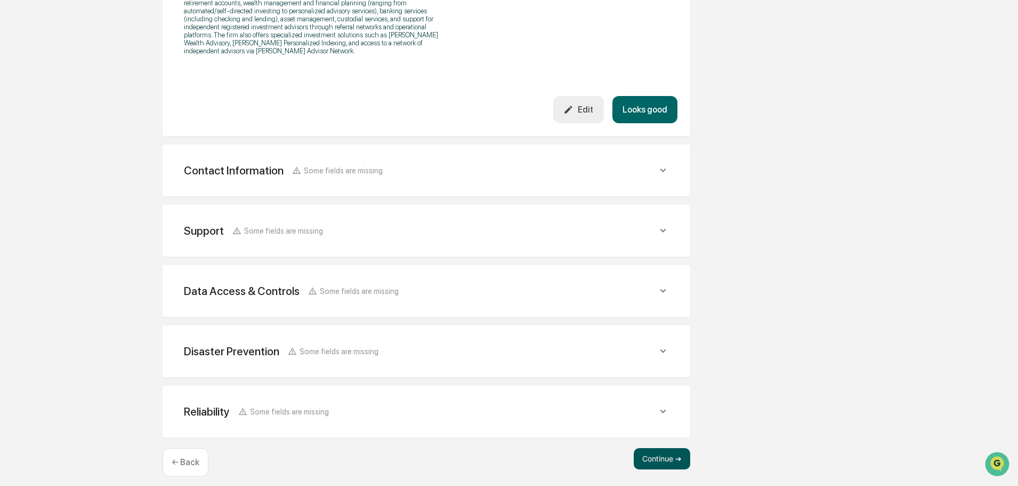
click at [685, 455] on button "Continue ➔" at bounding box center [662, 458] width 56 height 21
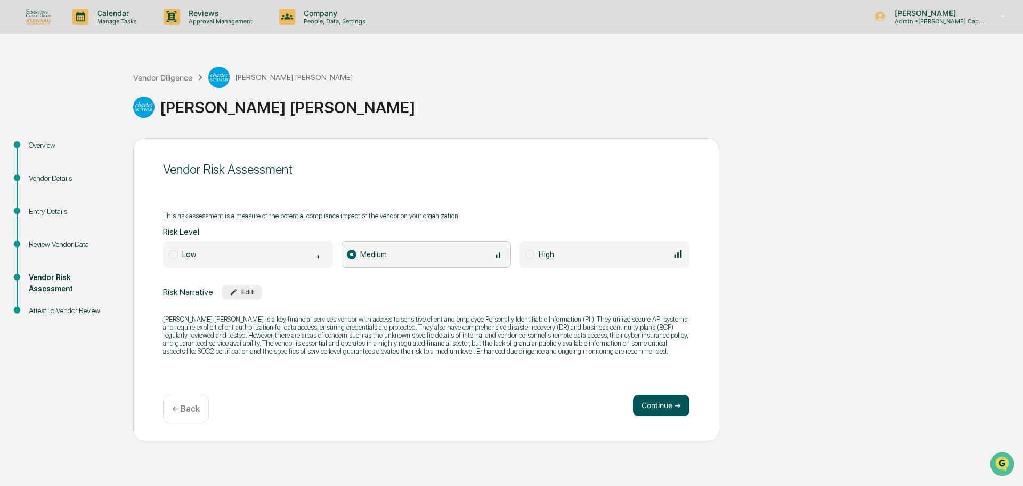
click at [666, 403] on button "Continue ➔" at bounding box center [661, 404] width 56 height 21
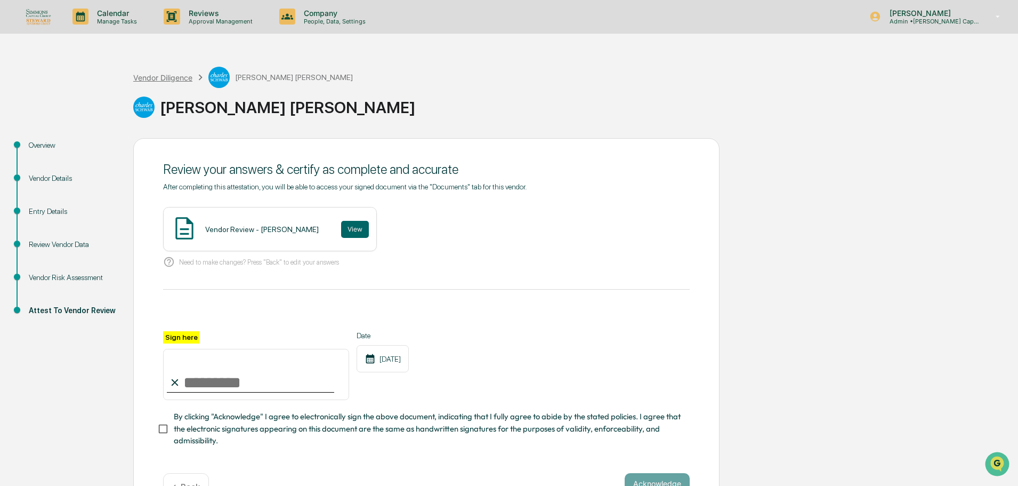
click at [173, 78] on div "Vendor Diligence" at bounding box center [162, 77] width 59 height 9
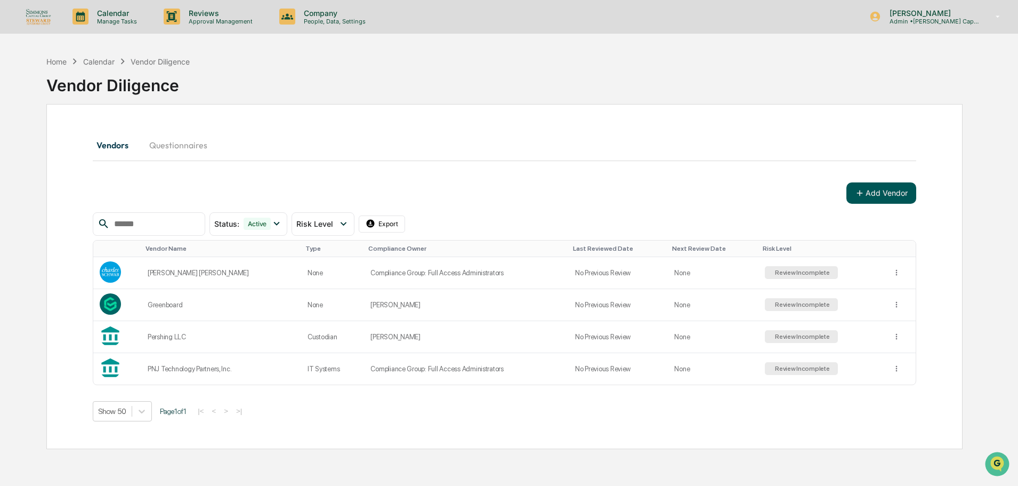
click at [876, 197] on button "Add Vendor" at bounding box center [881, 192] width 70 height 21
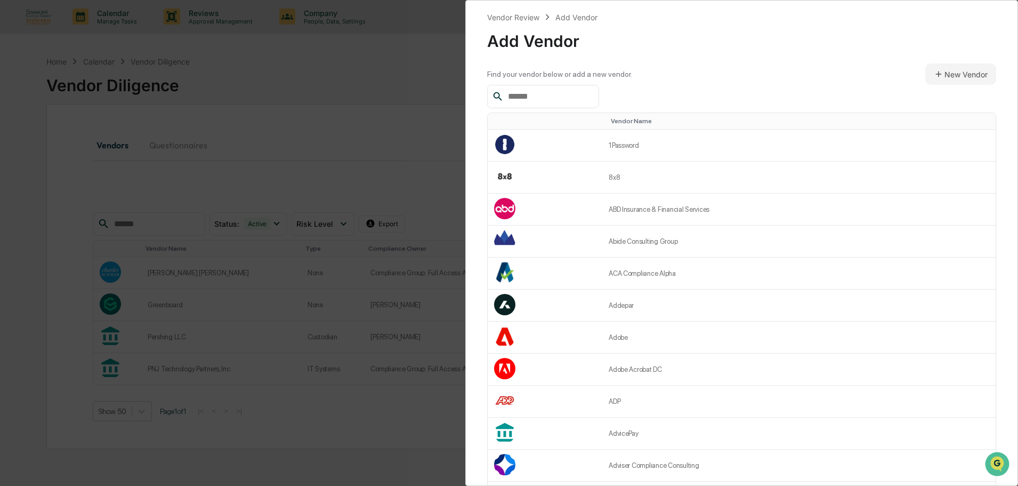
click at [572, 98] on input "text" at bounding box center [549, 97] width 91 height 14
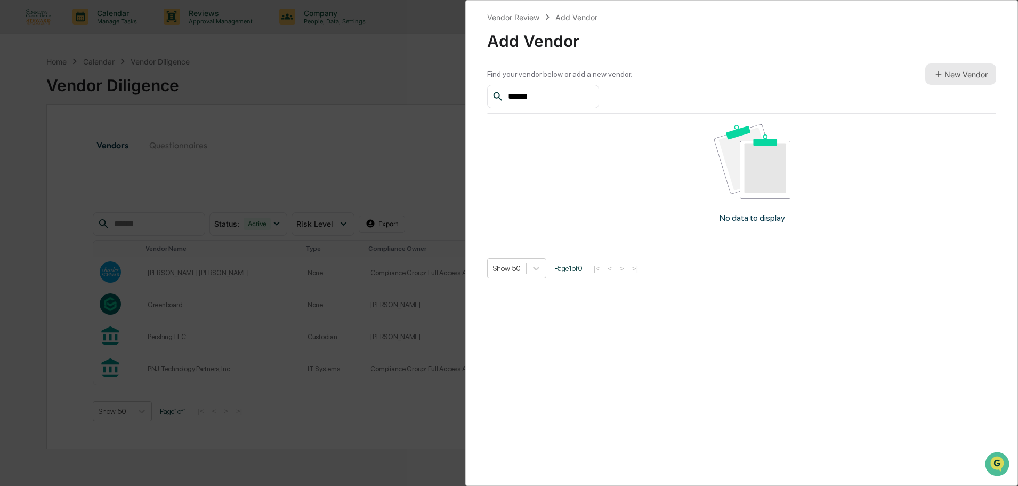
type input "******"
click at [979, 79] on button "New Vendor" at bounding box center [960, 73] width 71 height 21
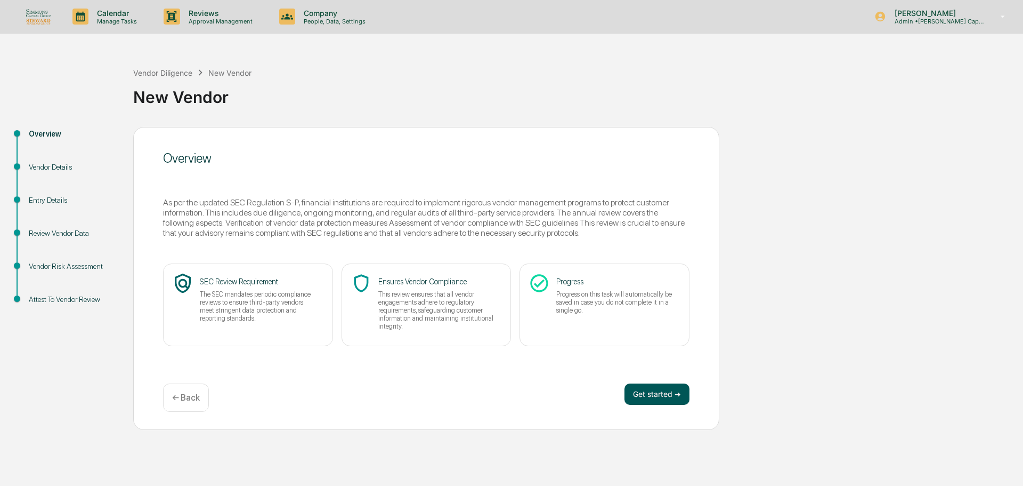
click at [642, 394] on button "Get started ➔" at bounding box center [657, 393] width 65 height 21
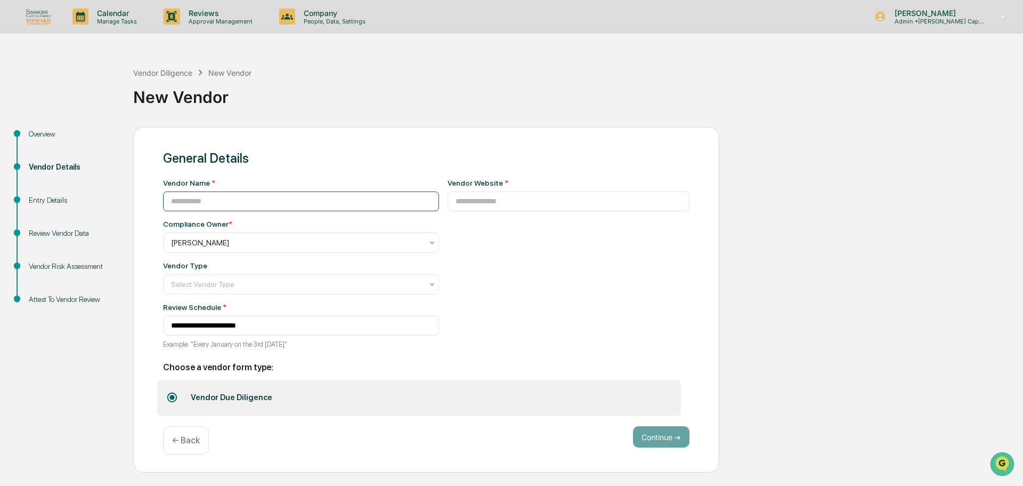
click at [224, 204] on input at bounding box center [301, 201] width 276 height 20
type input "******"
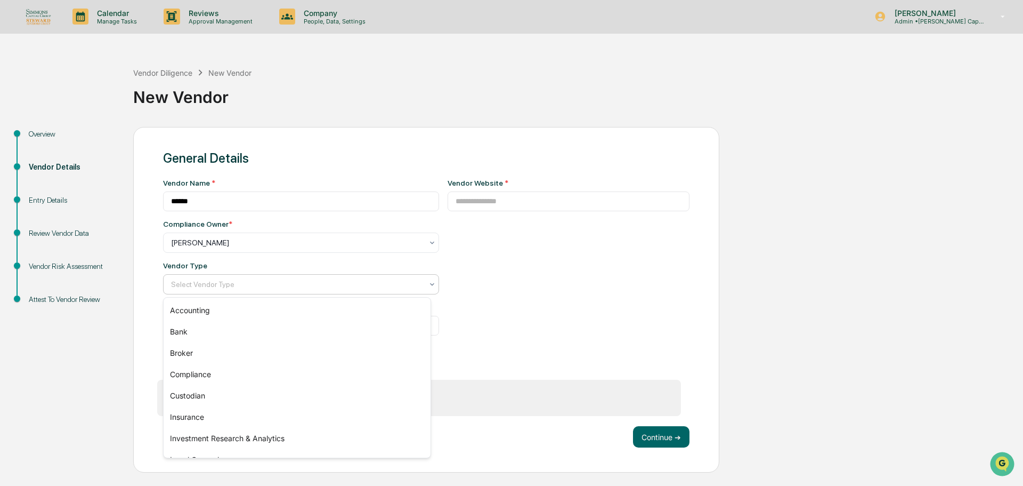
click at [258, 285] on div at bounding box center [297, 284] width 252 height 11
click at [196, 401] on div "Custodian" at bounding box center [297, 395] width 267 height 21
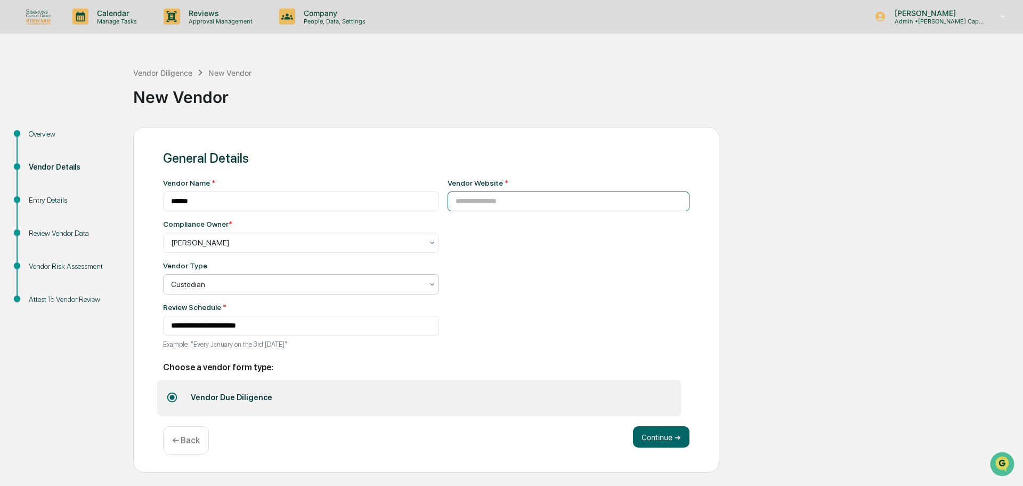
click at [533, 204] on input at bounding box center [569, 201] width 243 height 20
paste input "**********"
type input "**********"
click at [672, 429] on button "Continue ➔" at bounding box center [661, 436] width 56 height 21
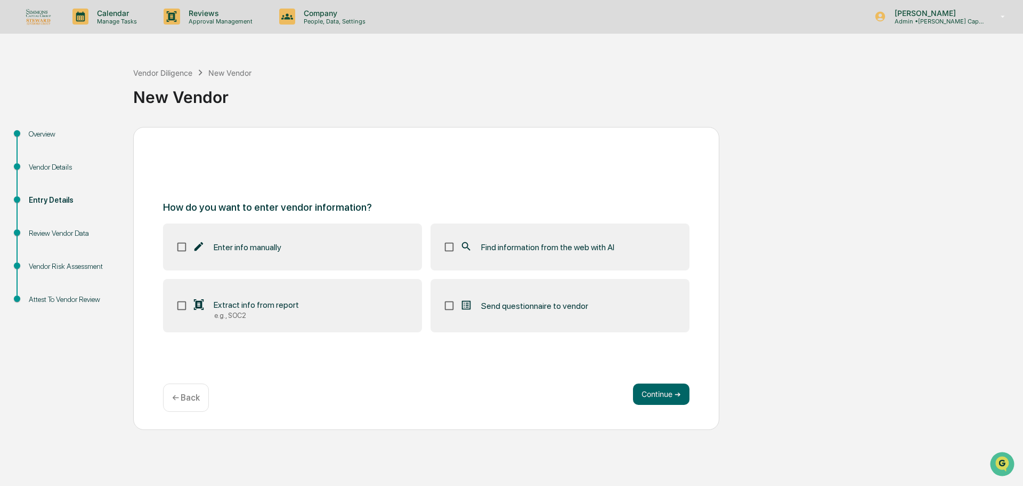
click at [542, 233] on label "Find information from the web with AI" at bounding box center [560, 246] width 259 height 47
click at [668, 390] on button "Continue ➔" at bounding box center [661, 393] width 56 height 21
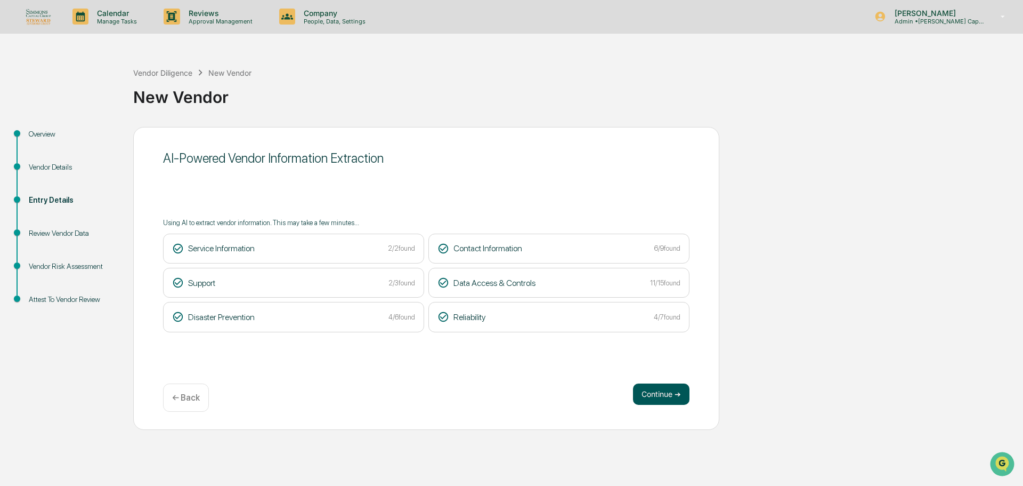
click at [668, 392] on button "Continue ➔" at bounding box center [661, 393] width 56 height 21
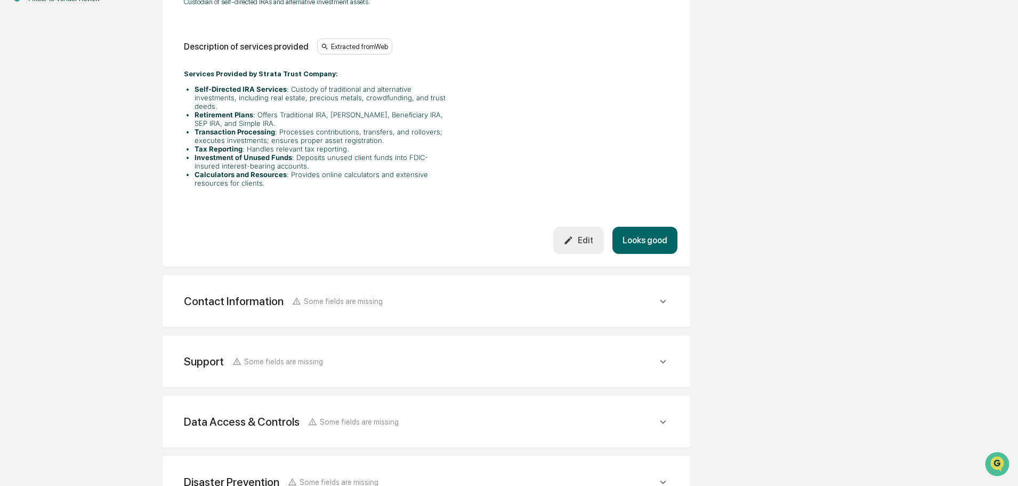
scroll to position [320, 0]
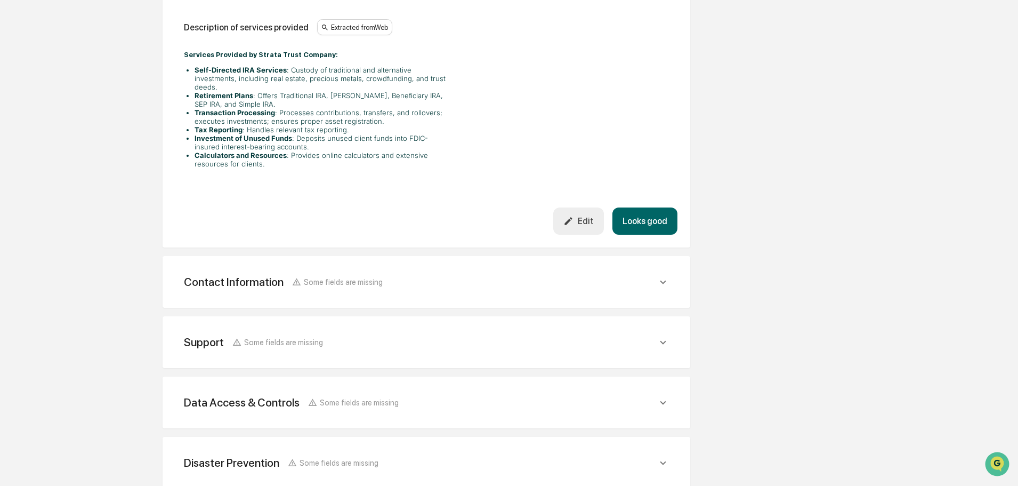
click at [656, 210] on button "Looks good" at bounding box center [644, 220] width 65 height 27
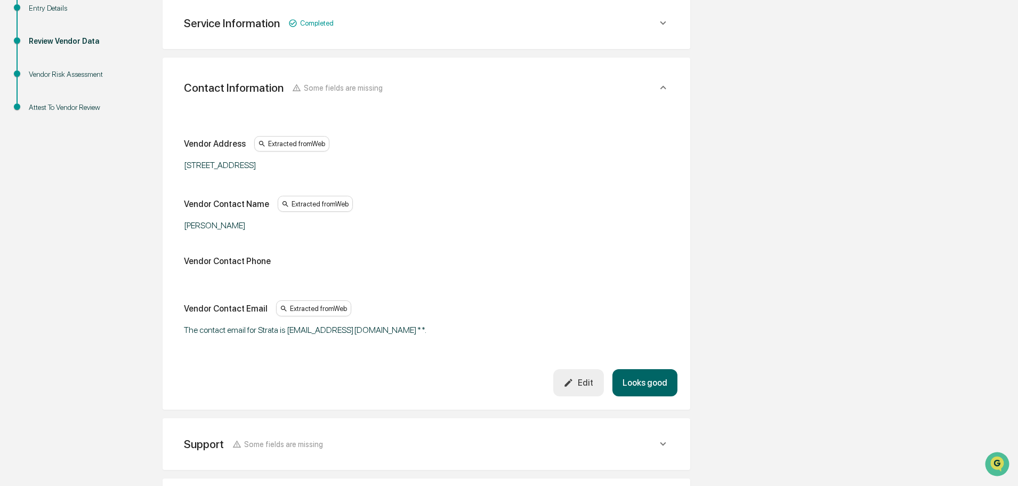
scroll to position [189, 0]
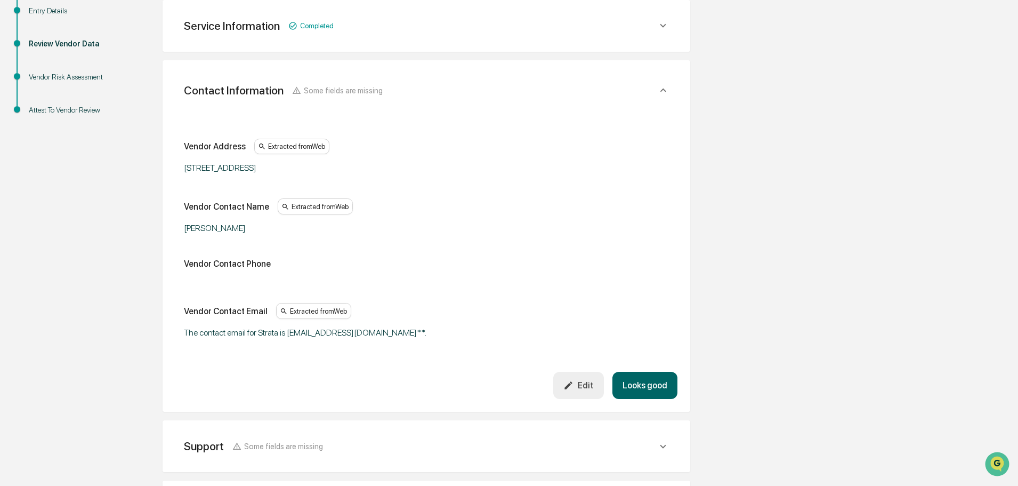
click at [568, 385] on icon "button" at bounding box center [568, 385] width 10 height 10
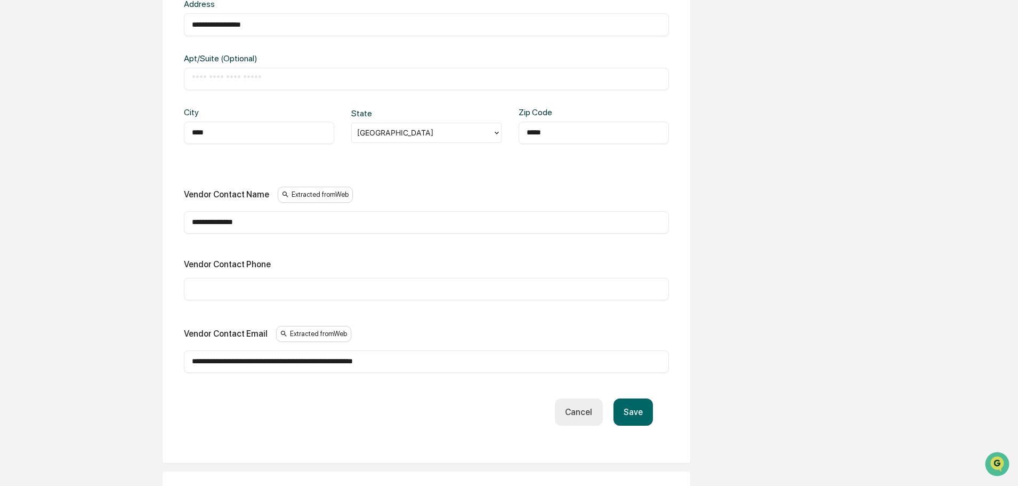
scroll to position [456, 0]
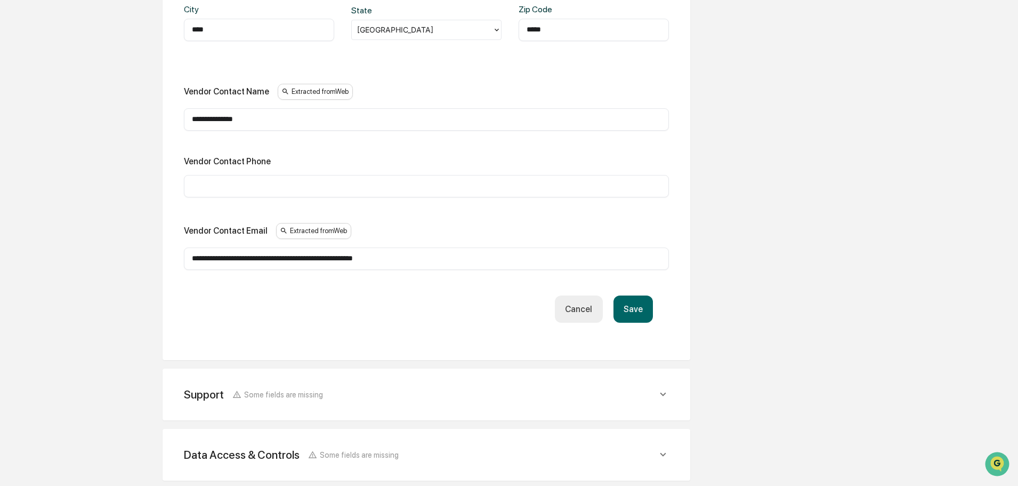
drag, startPoint x: 310, startPoint y: 260, endPoint x: 181, endPoint y: 257, distance: 128.5
click at [181, 257] on div "**********" at bounding box center [426, 94] width 502 height 506
click at [297, 254] on input "**********" at bounding box center [426, 258] width 469 height 11
type input "**********"
drag, startPoint x: 277, startPoint y: 123, endPoint x: 182, endPoint y: 119, distance: 95.5
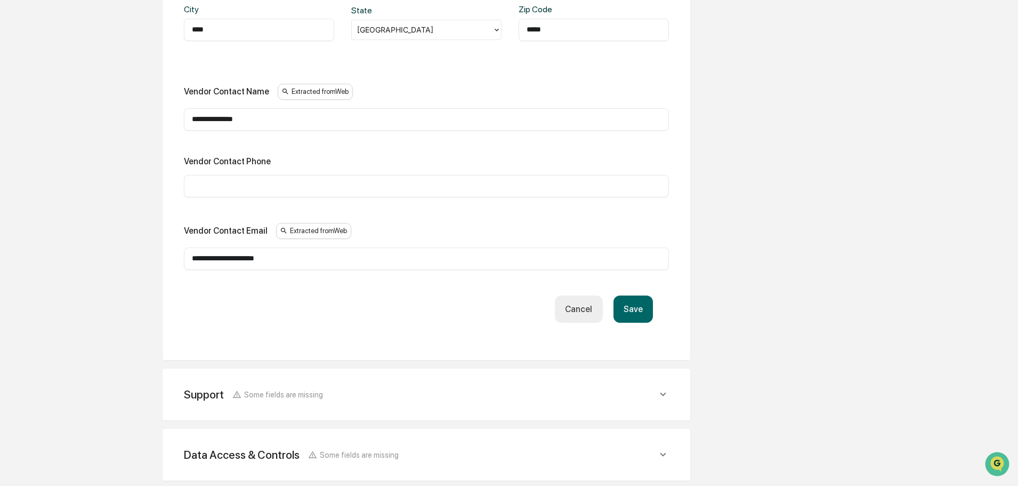
click at [182, 119] on div "**********" at bounding box center [426, 94] width 502 height 506
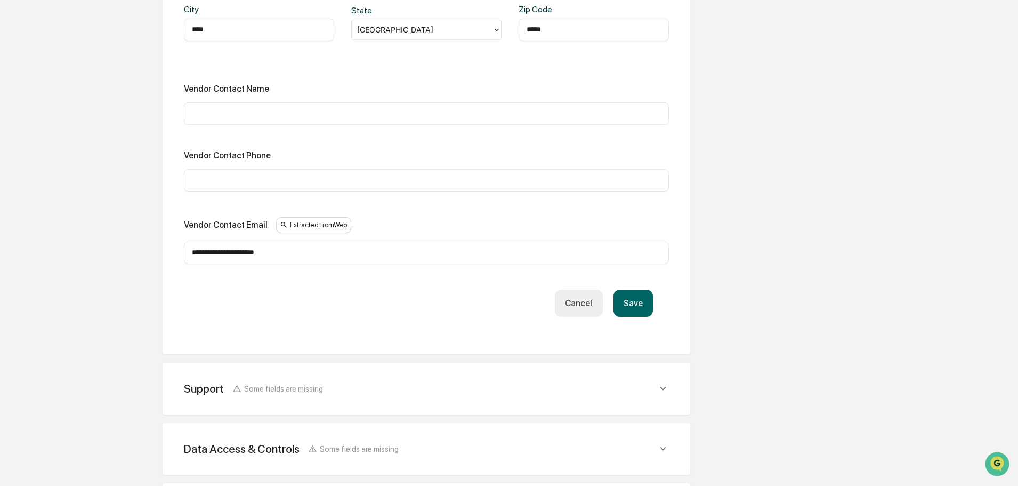
click at [636, 304] on button "Save" at bounding box center [632, 302] width 39 height 27
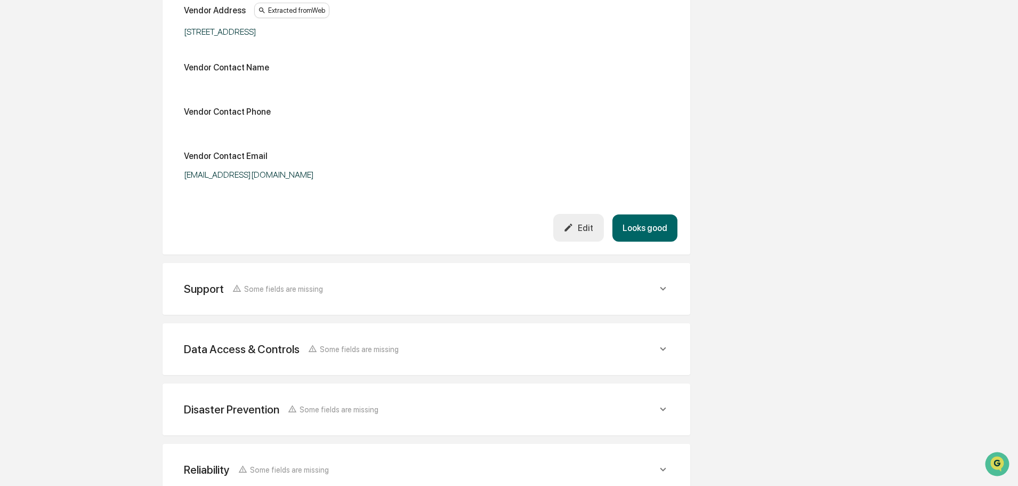
scroll to position [391, 0]
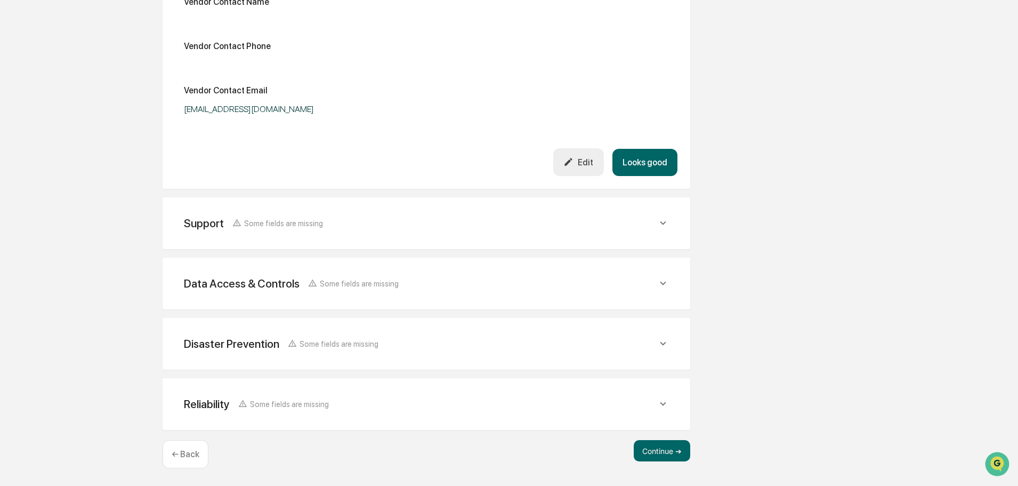
click at [668, 168] on button "Looks good" at bounding box center [644, 162] width 65 height 27
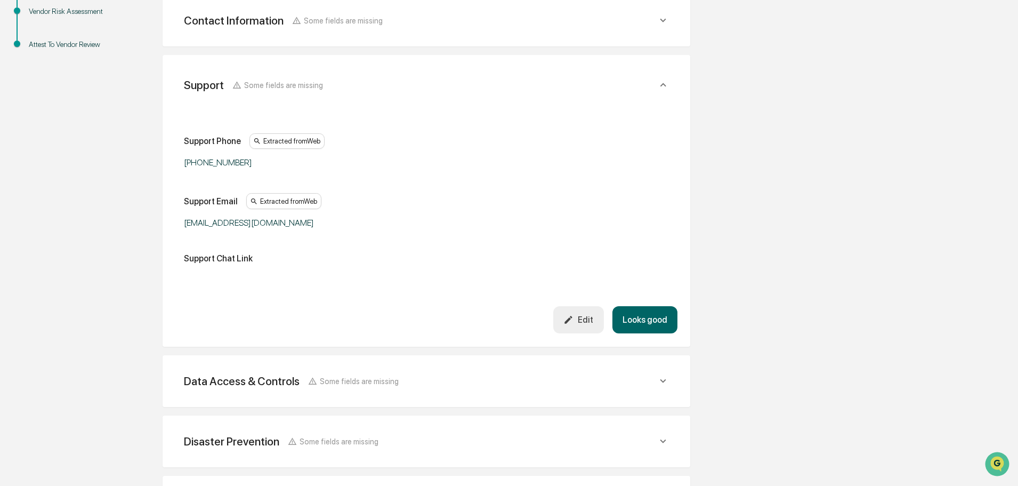
scroll to position [249, 0]
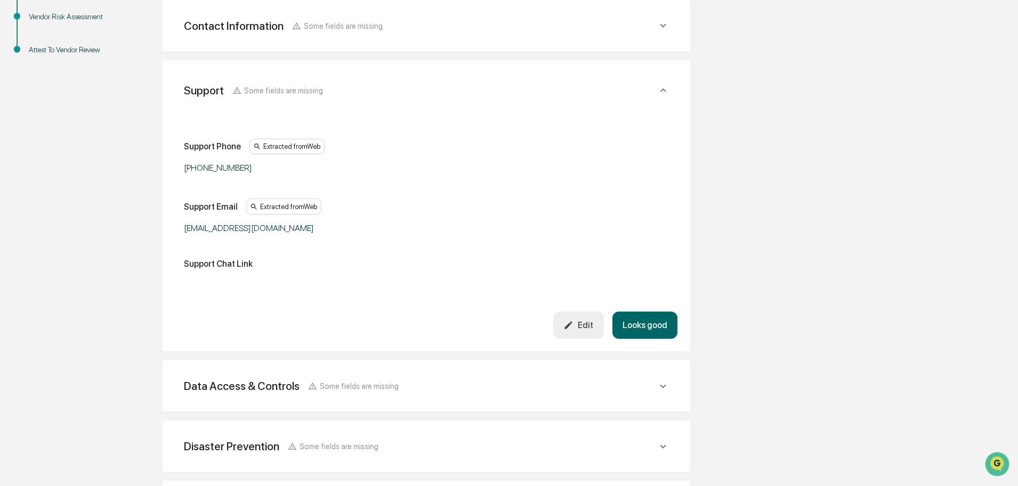
click at [655, 318] on button "Looks good" at bounding box center [644, 324] width 65 height 27
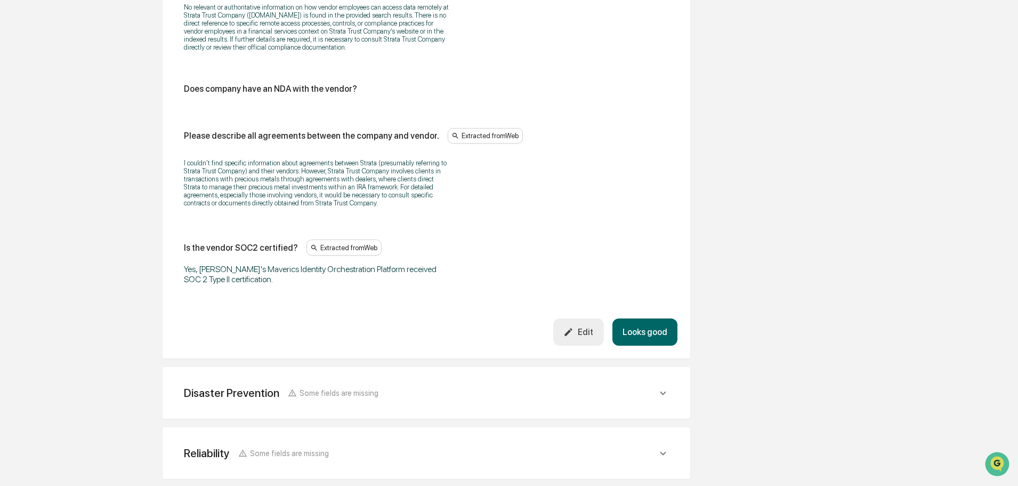
scroll to position [1345, 0]
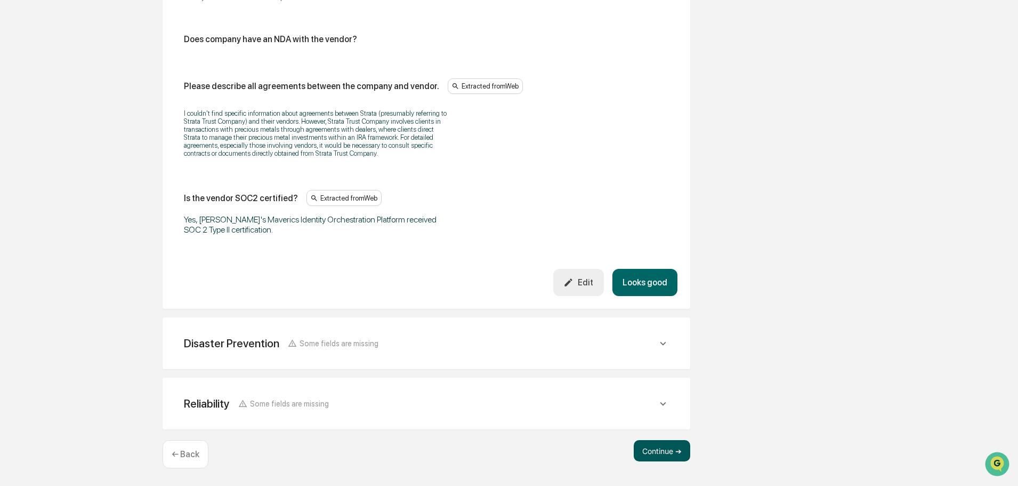
click at [663, 452] on button "Continue ➔" at bounding box center [662, 450] width 56 height 21
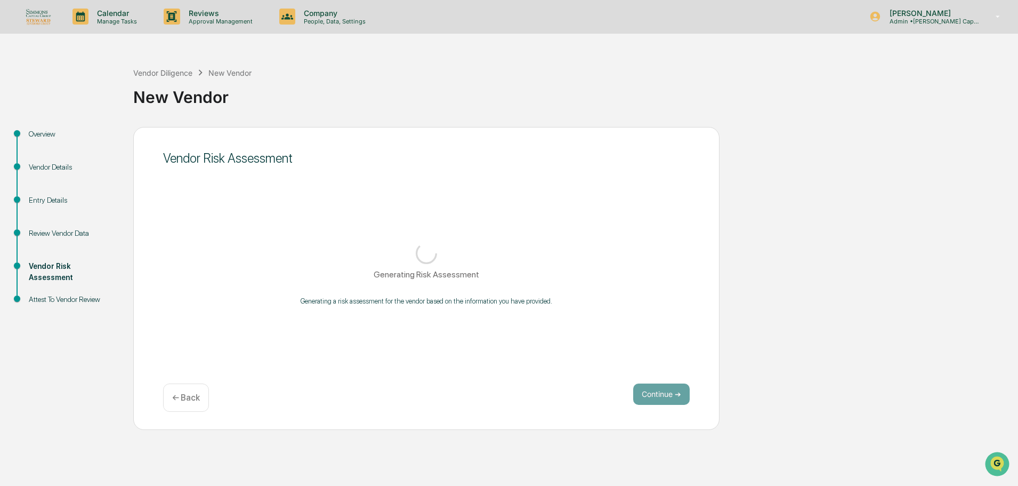
scroll to position [0, 0]
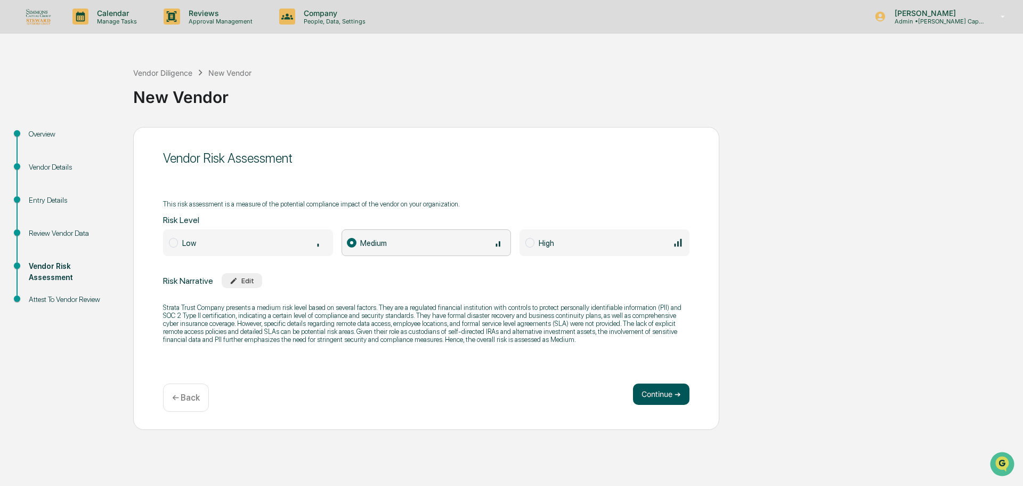
click at [653, 398] on button "Continue ➔" at bounding box center [661, 393] width 56 height 21
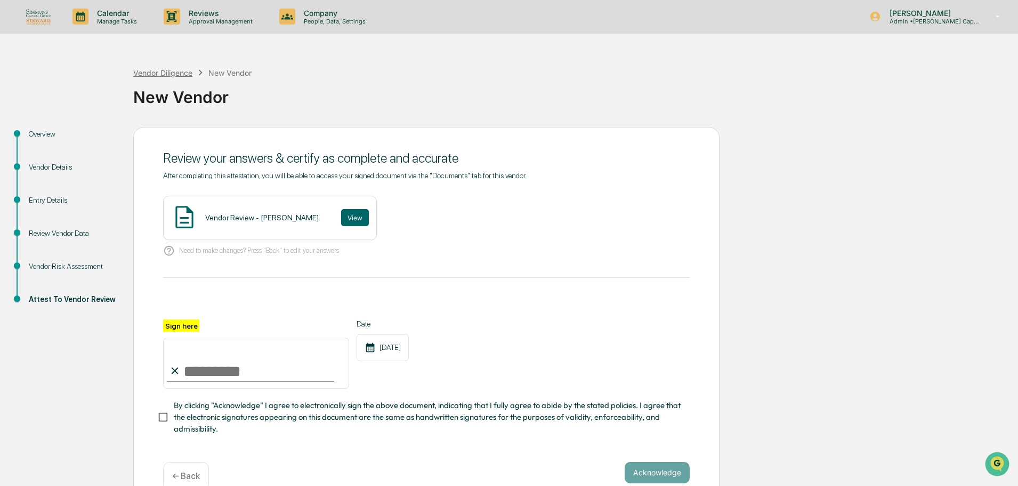
click at [181, 74] on div "Vendor Diligence" at bounding box center [162, 72] width 59 height 9
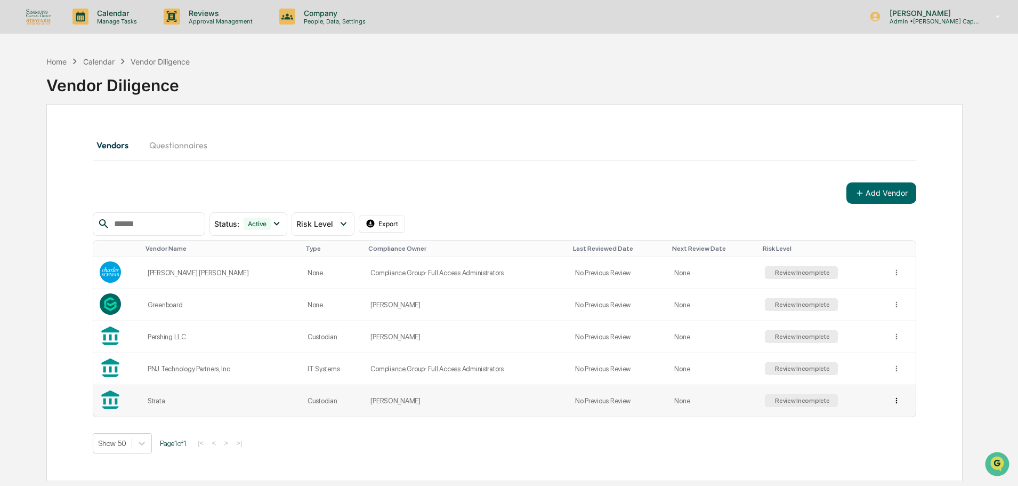
click at [895, 399] on html "Calendar Manage Tasks Reviews Approval Management Company People, Data, Setting…" at bounding box center [509, 243] width 1018 height 486
click at [893, 419] on div "View Details" at bounding box center [894, 422] width 68 height 17
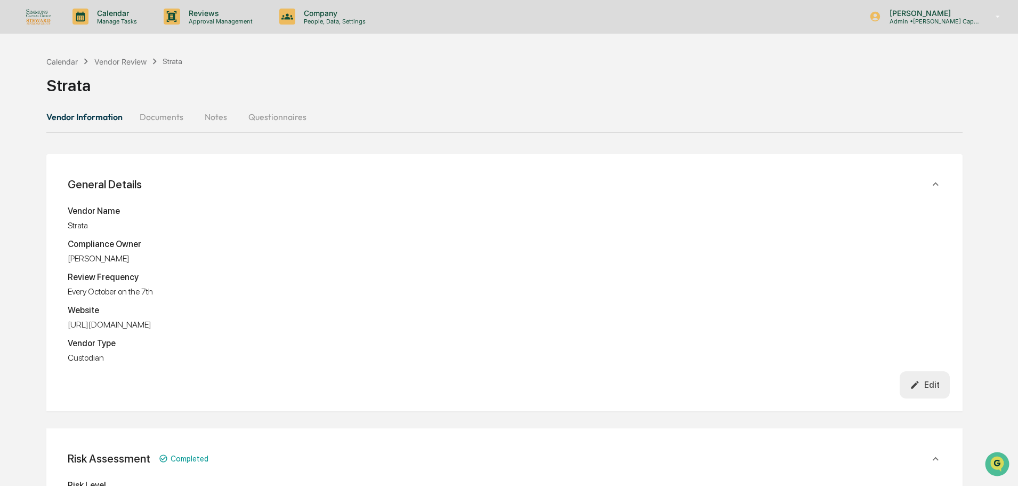
click at [912, 387] on icon "button" at bounding box center [915, 385] width 10 height 10
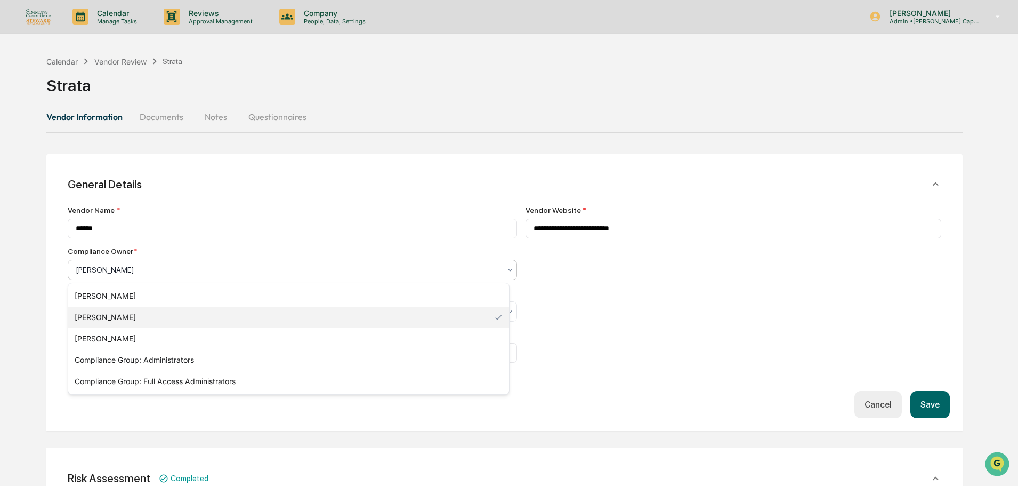
click at [144, 276] on div "[PERSON_NAME]" at bounding box center [287, 269] width 435 height 15
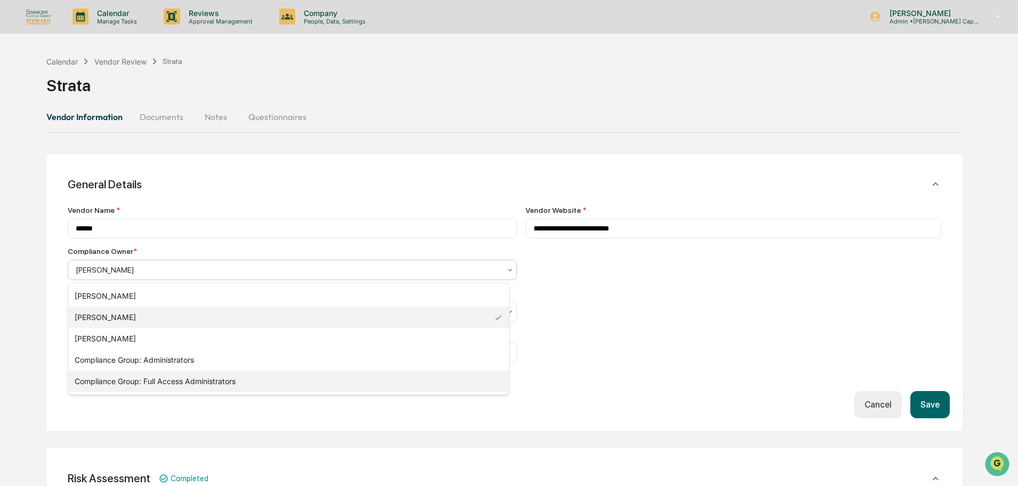
click at [167, 384] on div "Compliance Group: Full Access Administrators" at bounding box center [288, 380] width 441 height 21
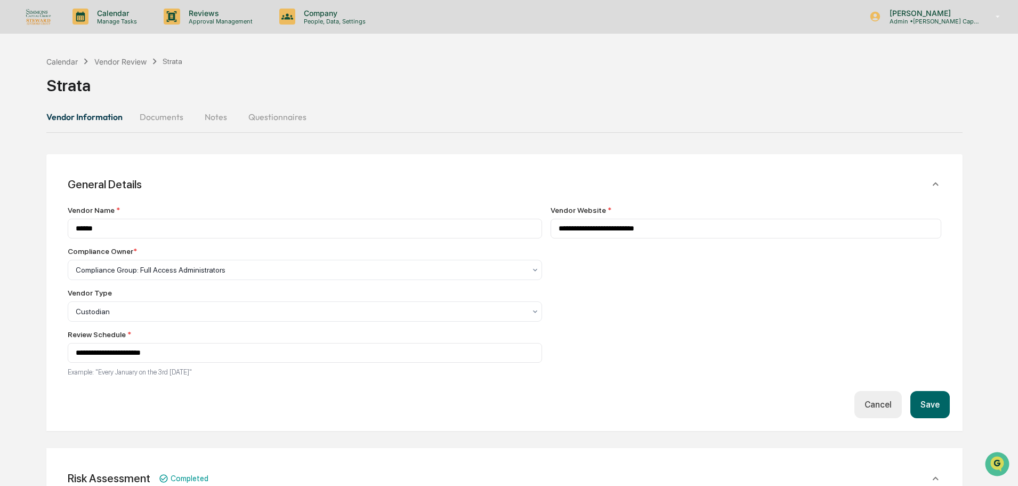
click at [924, 415] on button "Save" at bounding box center [929, 404] width 39 height 27
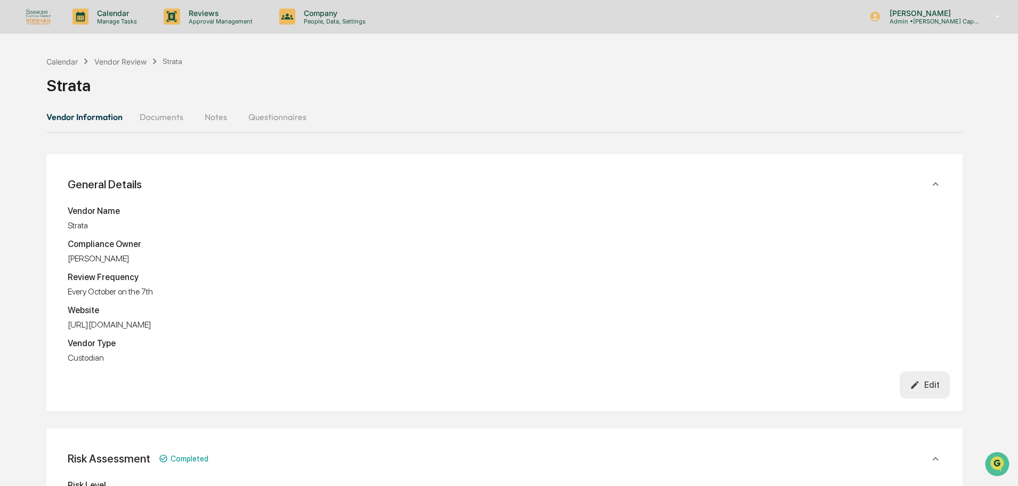
click at [134, 67] on div "Calendar Vendor Review Strata" at bounding box center [114, 61] width 136 height 12
click at [134, 63] on div "Vendor Review" at bounding box center [120, 61] width 52 height 9
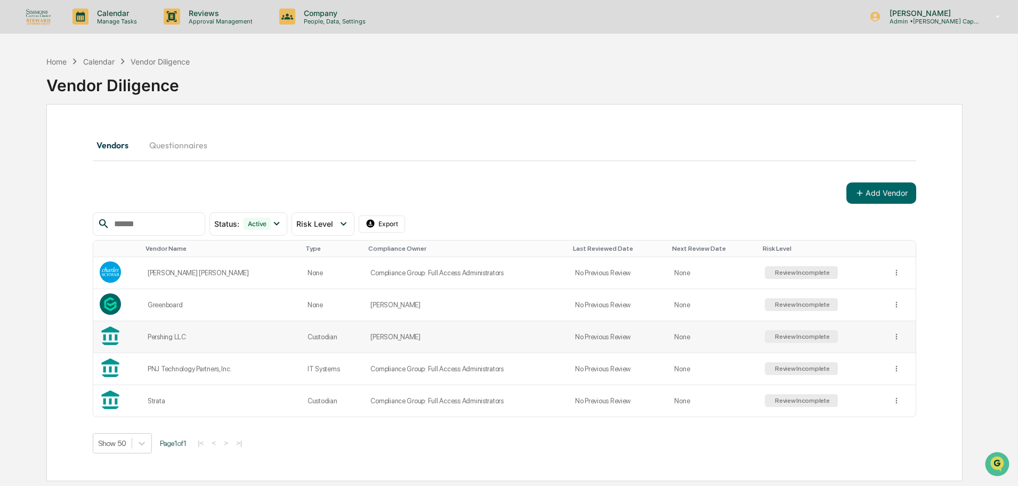
click at [451, 328] on td "[PERSON_NAME]" at bounding box center [466, 337] width 205 height 32
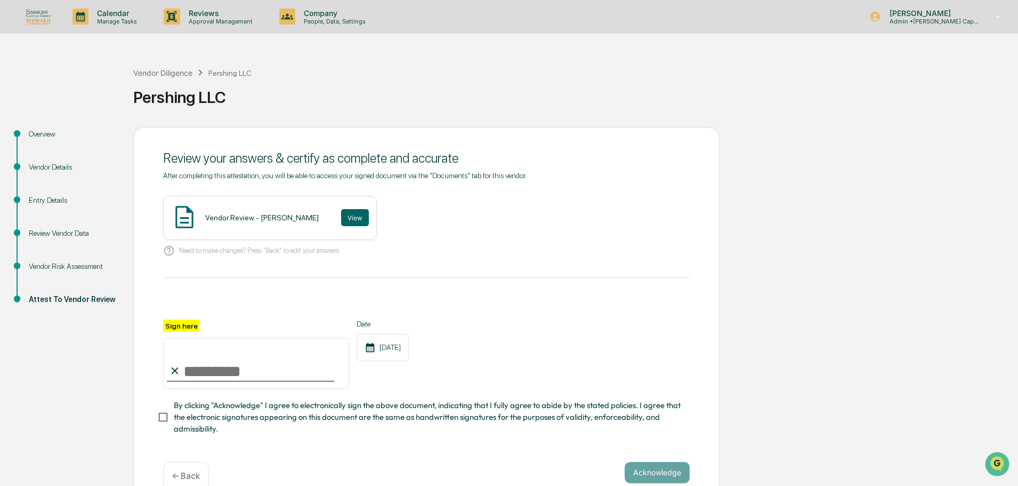
click at [27, 139] on div "Overview" at bounding box center [72, 146] width 104 height 33
click at [35, 134] on div "Overview" at bounding box center [72, 133] width 87 height 11
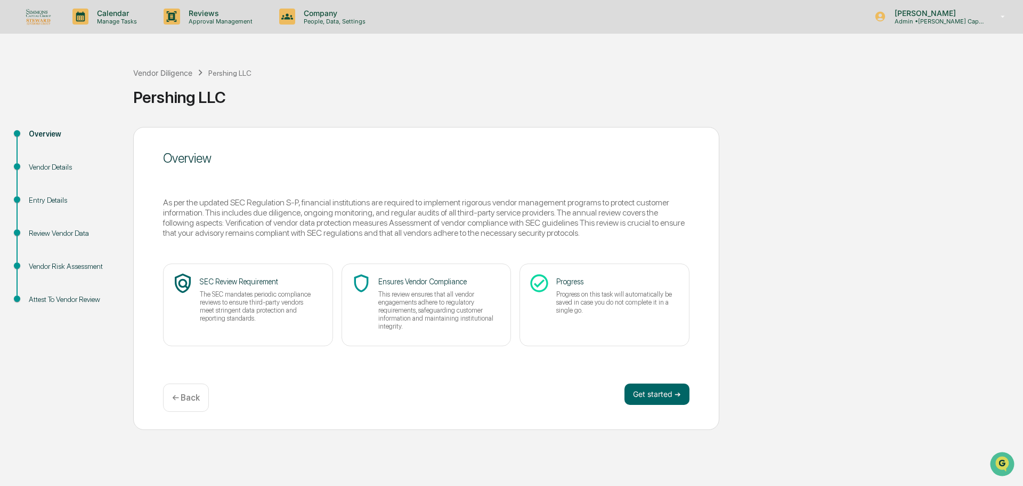
click at [51, 163] on div "Vendor Details" at bounding box center [72, 167] width 87 height 11
click at [655, 389] on button "Get started ➔" at bounding box center [657, 393] width 65 height 21
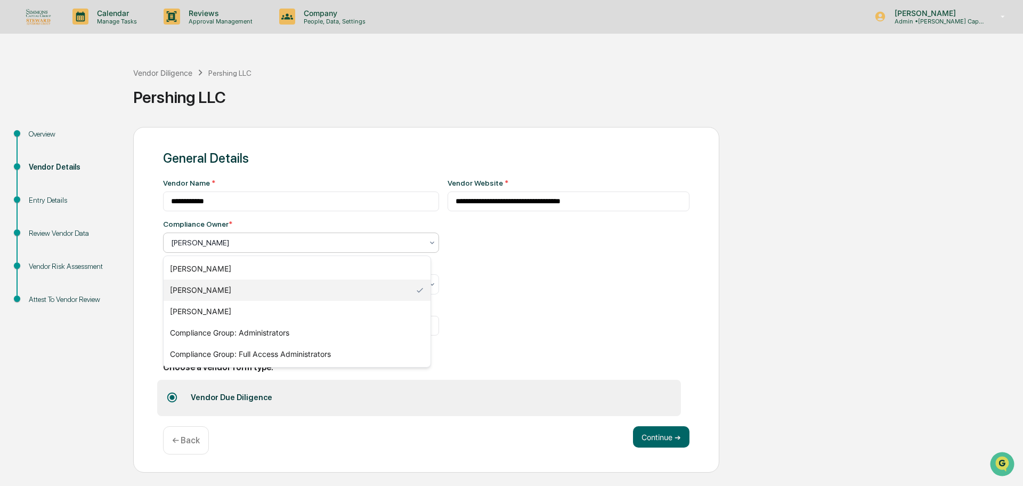
click at [311, 241] on div at bounding box center [297, 242] width 252 height 11
click at [295, 352] on div "Compliance Group: Full Access Administrators" at bounding box center [297, 353] width 267 height 21
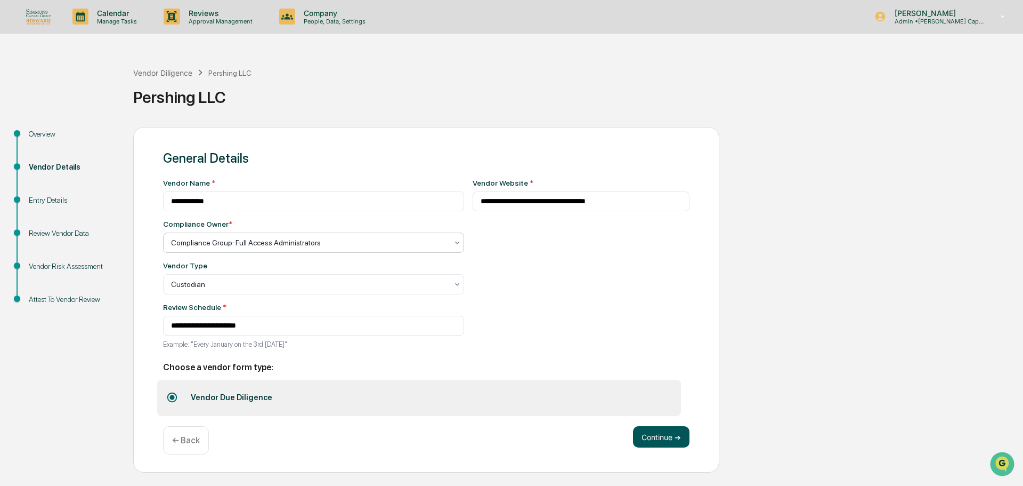
click at [657, 439] on button "Continue ➔" at bounding box center [661, 436] width 56 height 21
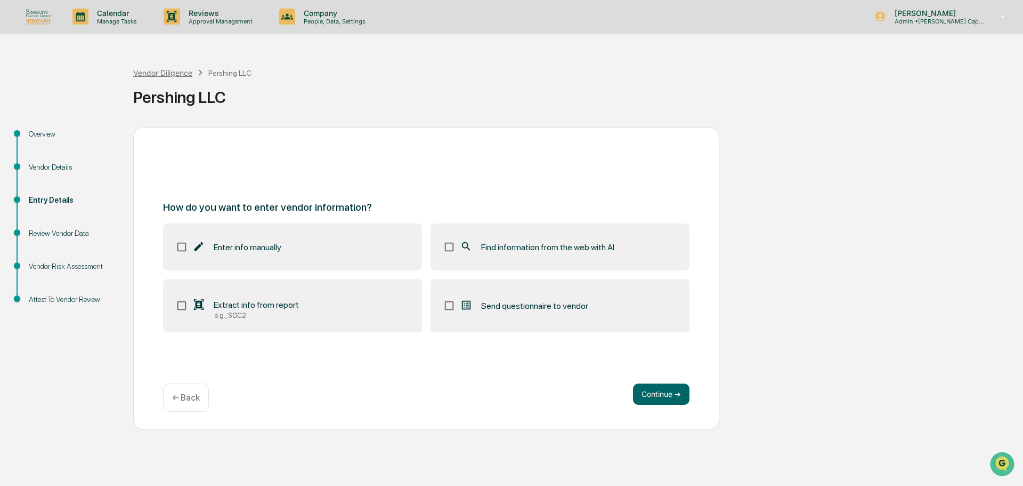
click at [165, 72] on div "Vendor Diligence" at bounding box center [162, 72] width 59 height 9
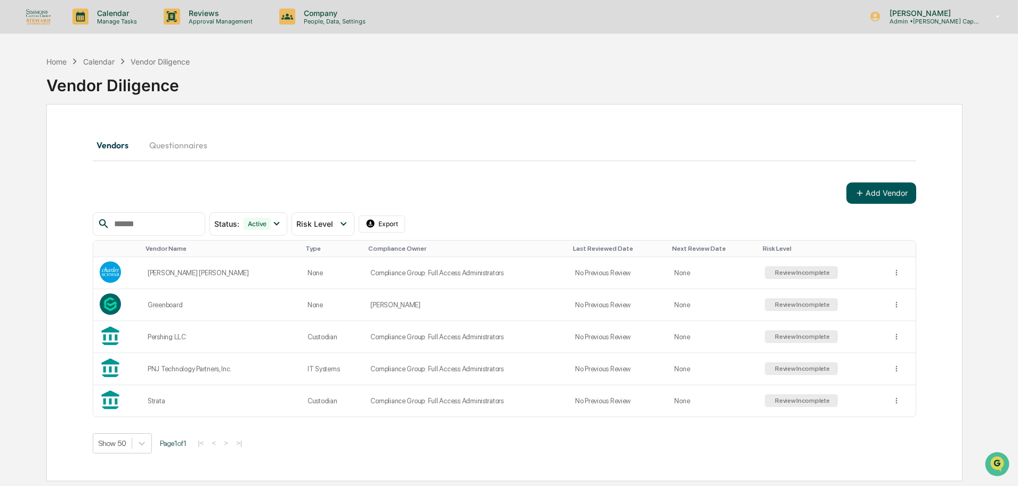
click at [897, 188] on button "Add Vendor" at bounding box center [881, 192] width 70 height 21
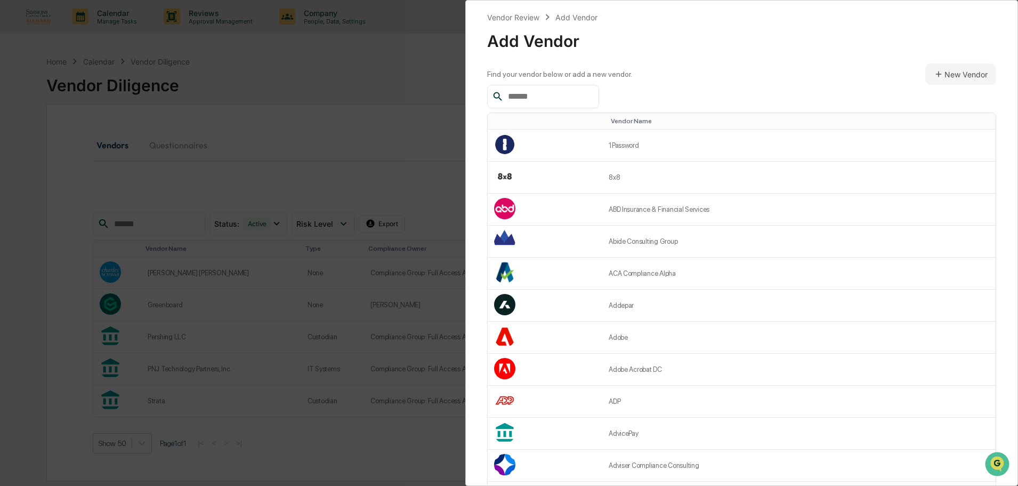
click at [572, 98] on input "text" at bounding box center [549, 97] width 91 height 14
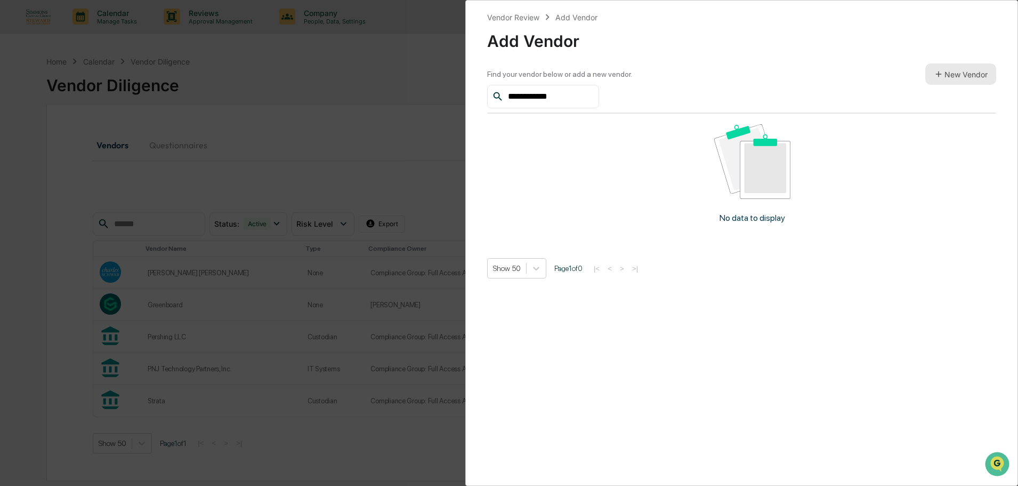
type input "**********"
click at [939, 81] on button "New Vendor" at bounding box center [960, 73] width 71 height 21
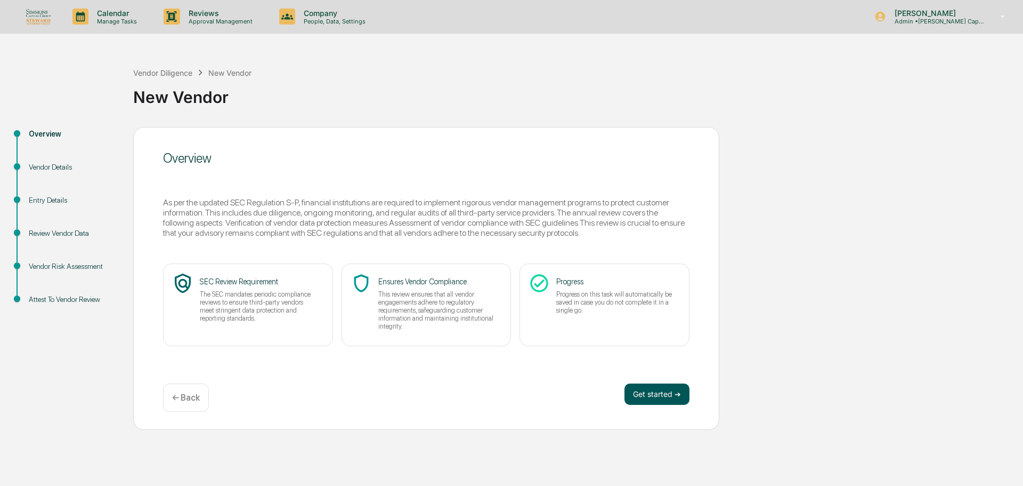
click at [669, 386] on button "Get started ➔" at bounding box center [657, 393] width 65 height 21
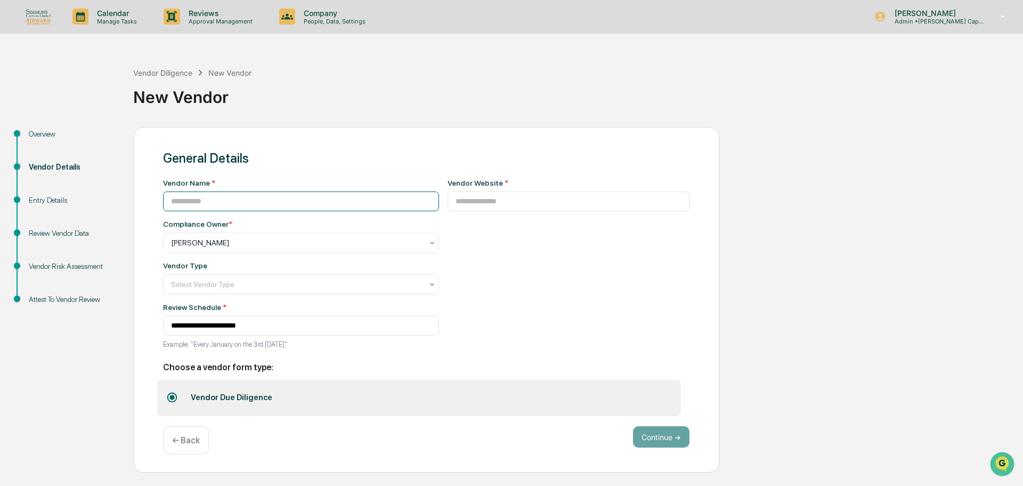
click at [183, 199] on input at bounding box center [301, 201] width 276 height 20
type input "**********"
click at [555, 201] on input at bounding box center [569, 201] width 243 height 20
paste input "**********"
type input "**********"
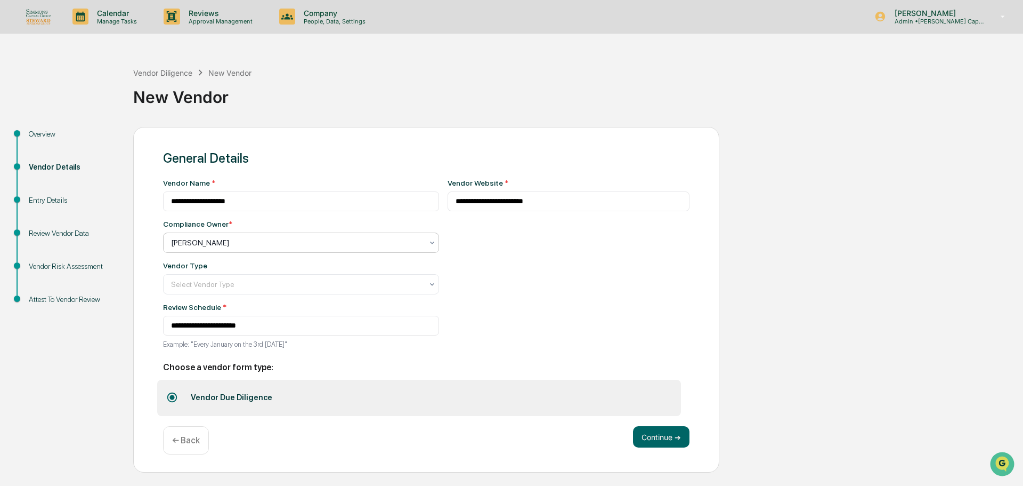
click at [257, 243] on div at bounding box center [297, 242] width 252 height 11
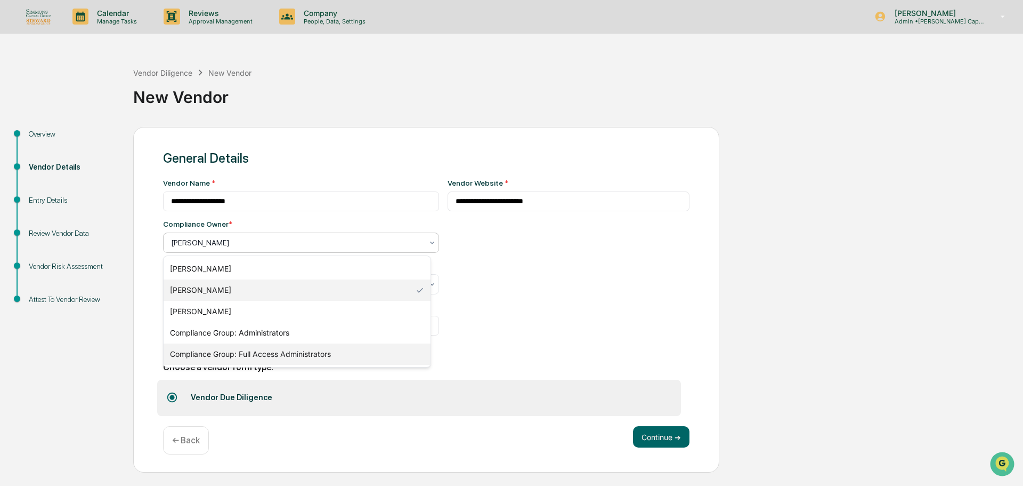
click at [276, 352] on div "Compliance Group: Full Access Administrators" at bounding box center [297, 353] width 267 height 21
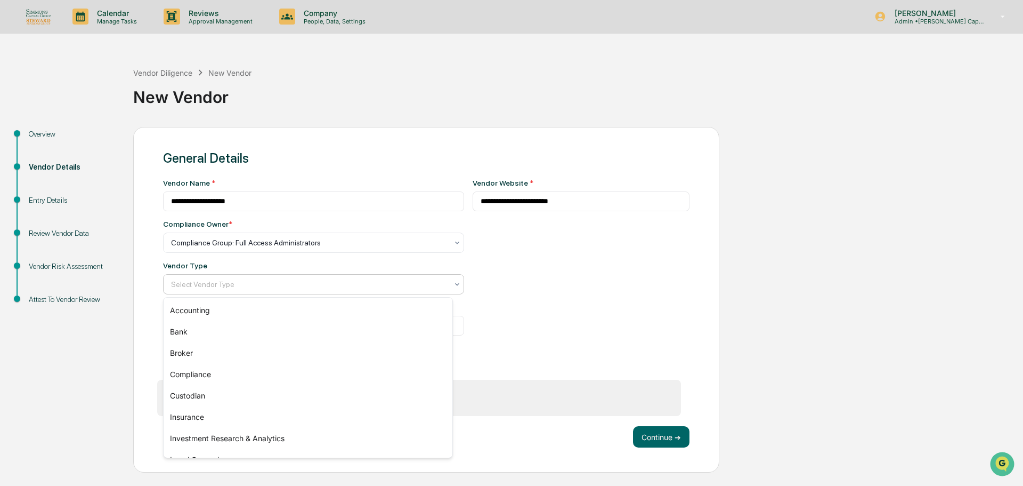
click at [245, 290] on div "Select Vendor Type" at bounding box center [309, 284] width 287 height 15
click at [198, 389] on div "Custodian" at bounding box center [308, 395] width 289 height 21
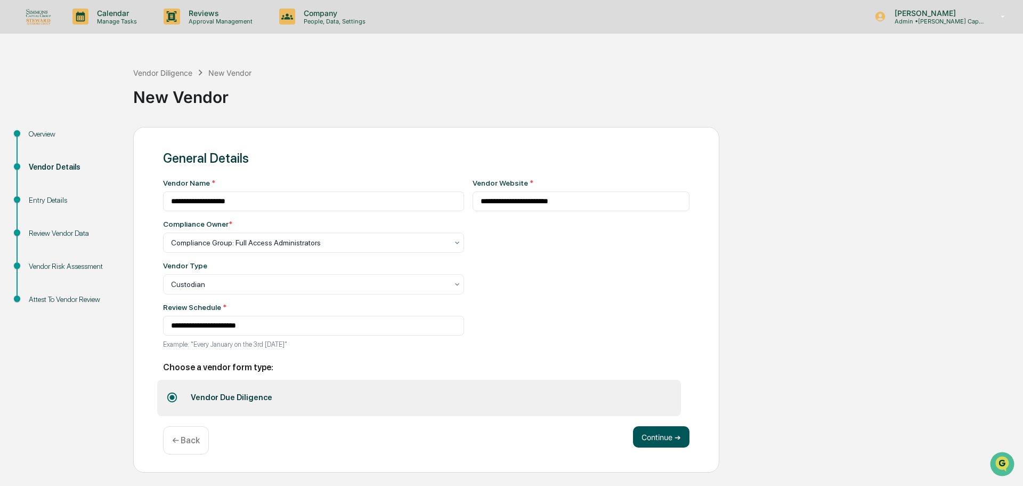
click at [663, 445] on button "Continue ➔" at bounding box center [661, 436] width 56 height 21
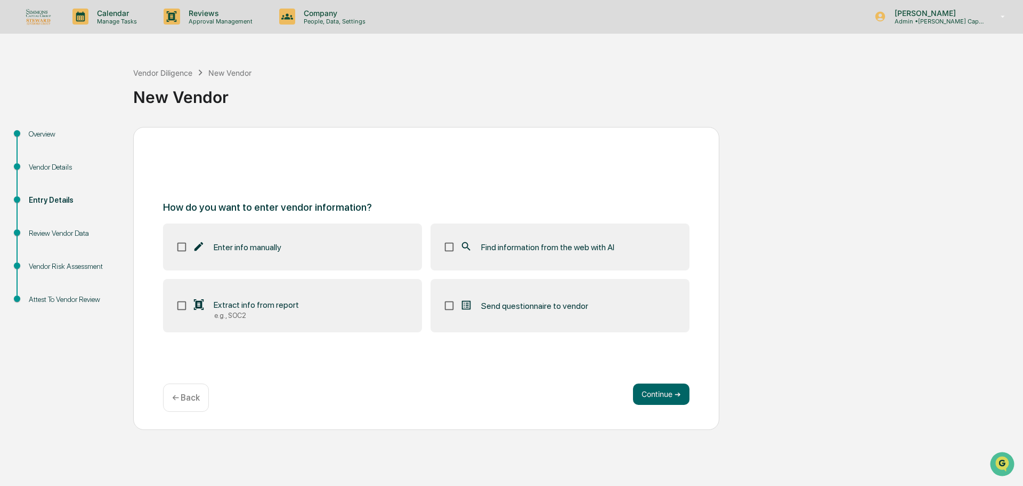
click at [596, 236] on label "Find information from the web with AI" at bounding box center [560, 246] width 259 height 47
click at [677, 403] on button "Continue ➔" at bounding box center [661, 393] width 56 height 21
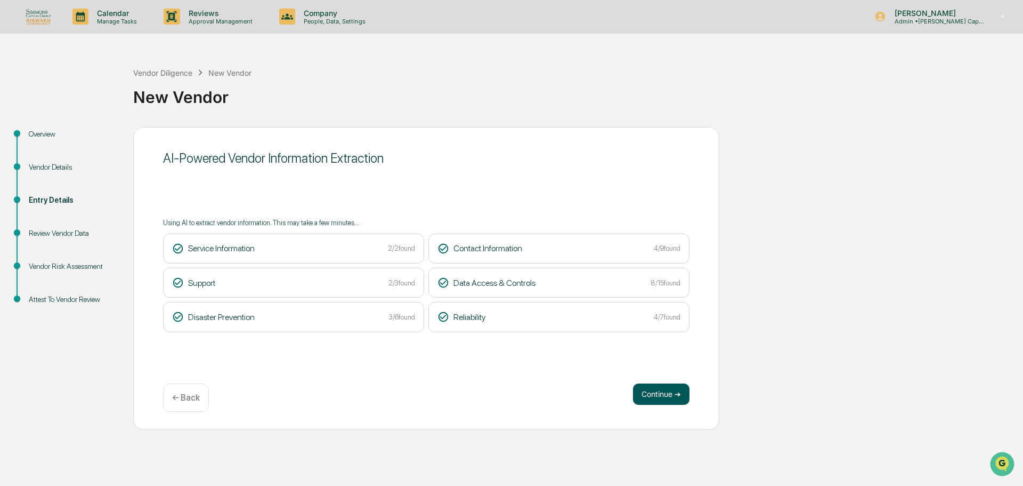
click at [655, 388] on button "Continue ➔" at bounding box center [661, 393] width 56 height 21
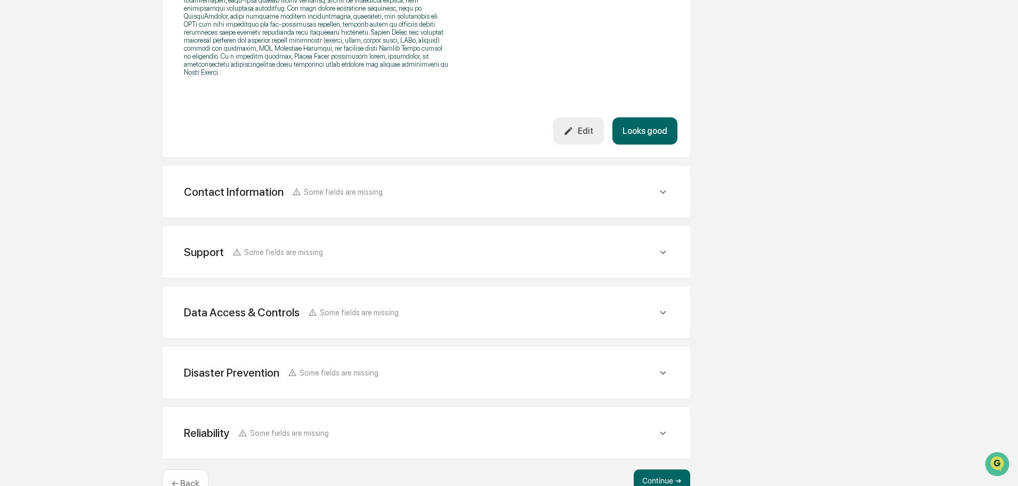
scroll to position [427, 0]
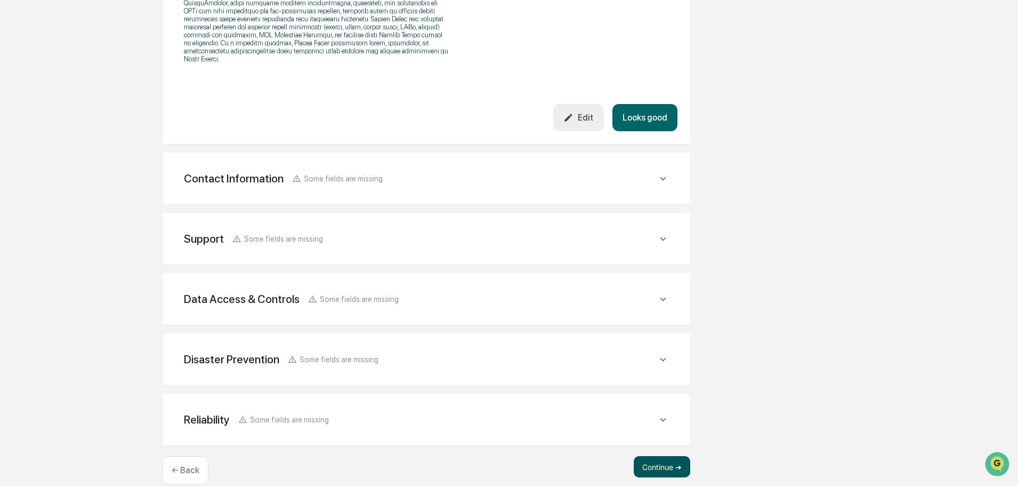
click at [664, 456] on button "Continue ➔" at bounding box center [662, 466] width 56 height 21
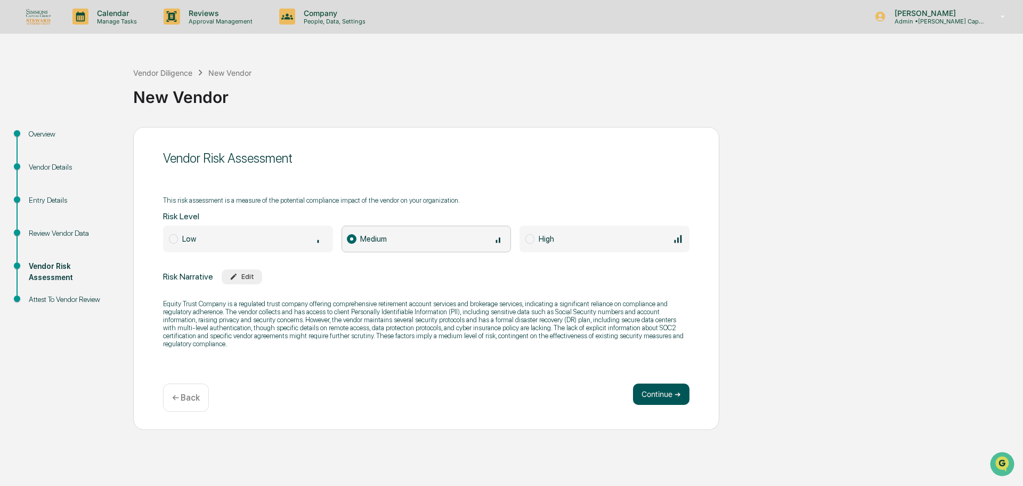
click at [661, 393] on button "Continue ➔" at bounding box center [661, 393] width 56 height 21
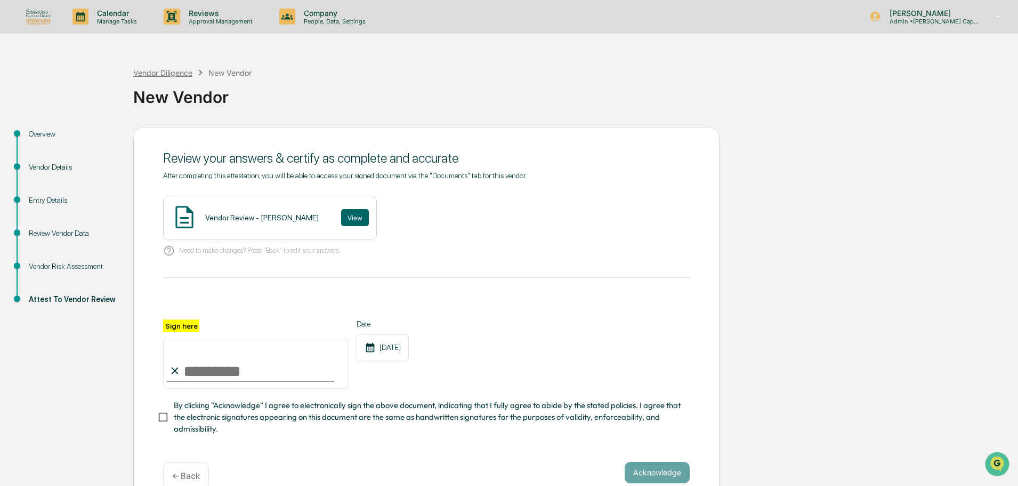
click at [164, 71] on div "Vendor Diligence" at bounding box center [162, 72] width 59 height 9
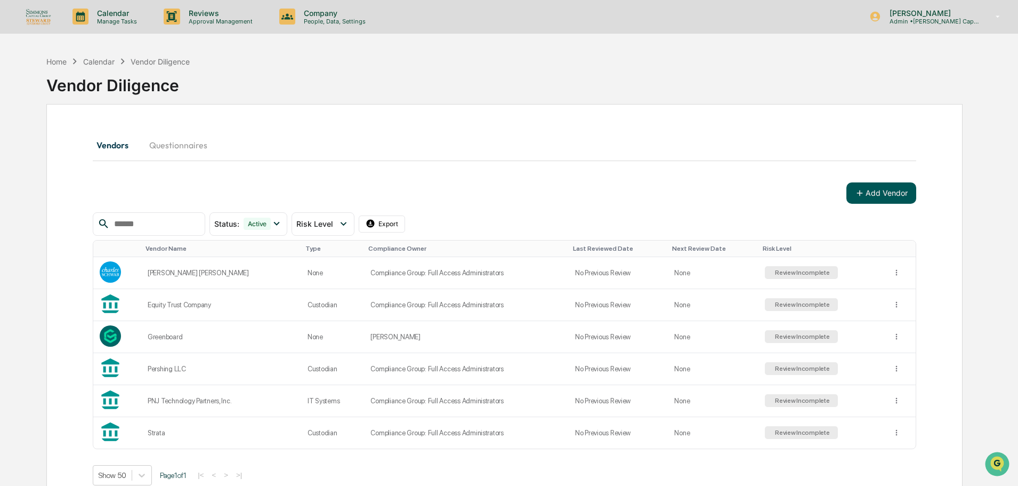
click at [875, 189] on button "Add Vendor" at bounding box center [881, 192] width 70 height 21
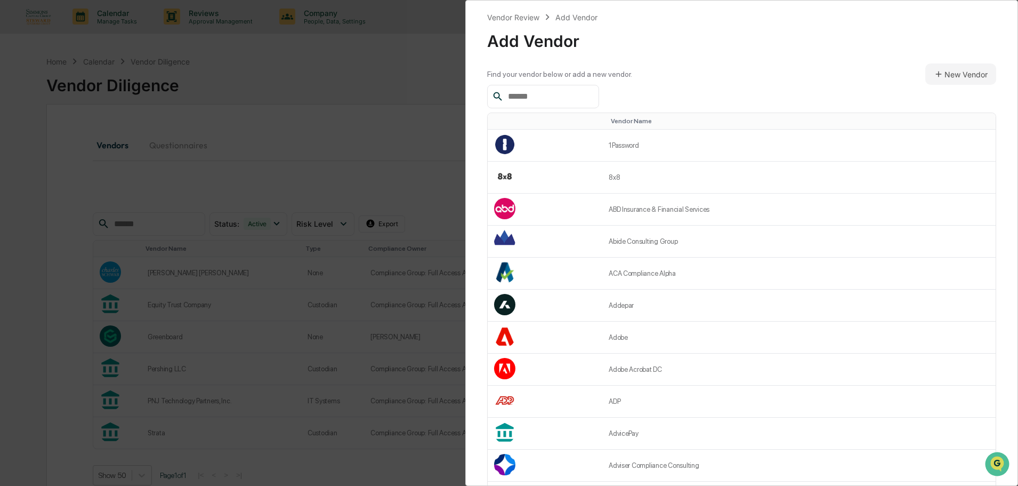
click at [567, 93] on input "text" at bounding box center [549, 97] width 91 height 14
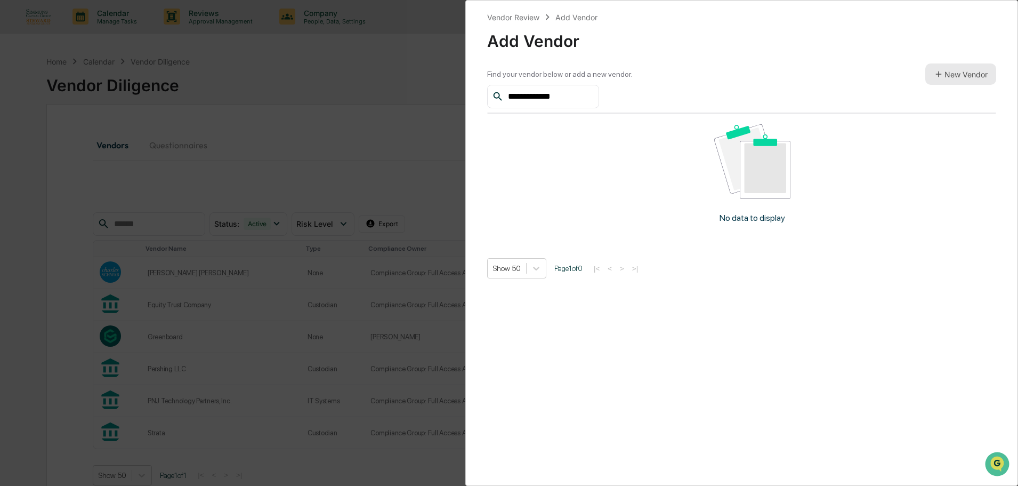
type input "**********"
click at [949, 72] on button "New Vendor" at bounding box center [960, 73] width 71 height 21
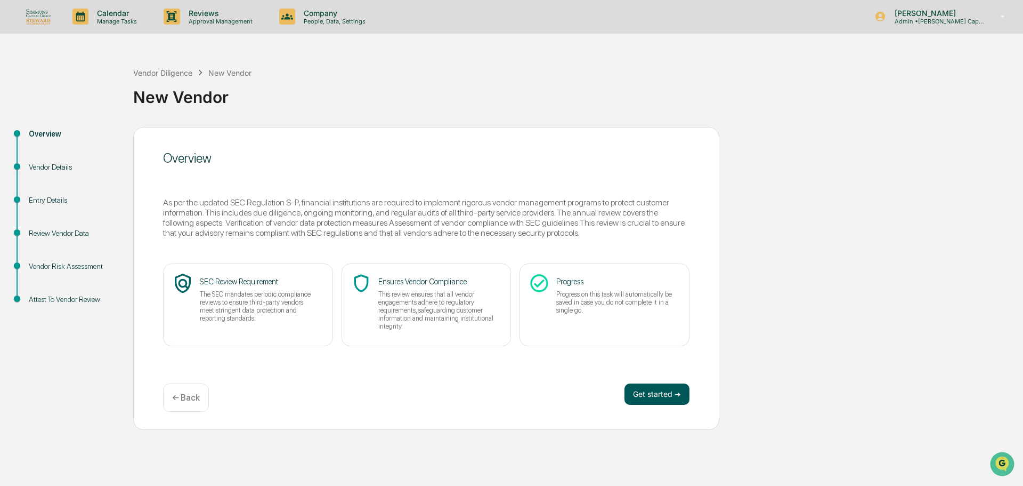
click at [666, 400] on button "Get started ➔" at bounding box center [657, 393] width 65 height 21
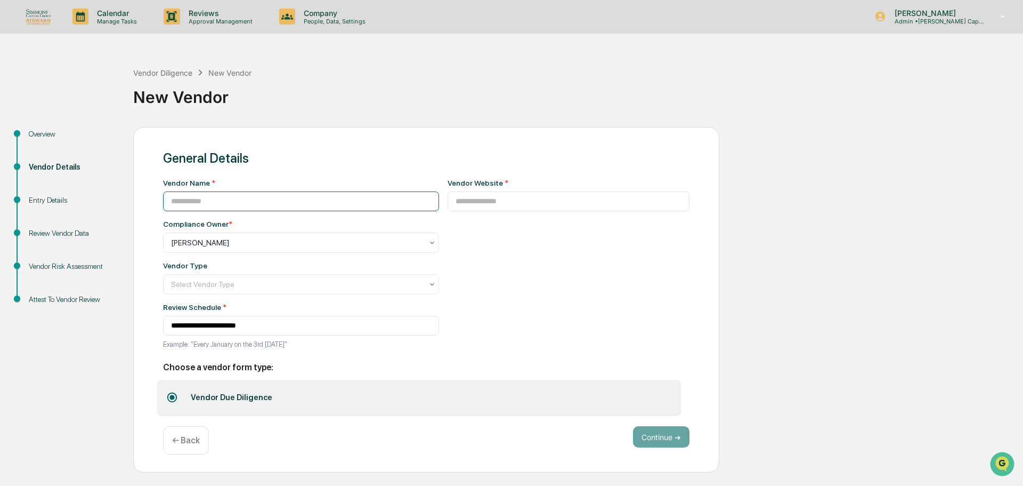
click at [211, 203] on input at bounding box center [301, 201] width 276 height 20
type input "**********"
click at [214, 241] on div at bounding box center [297, 242] width 252 height 11
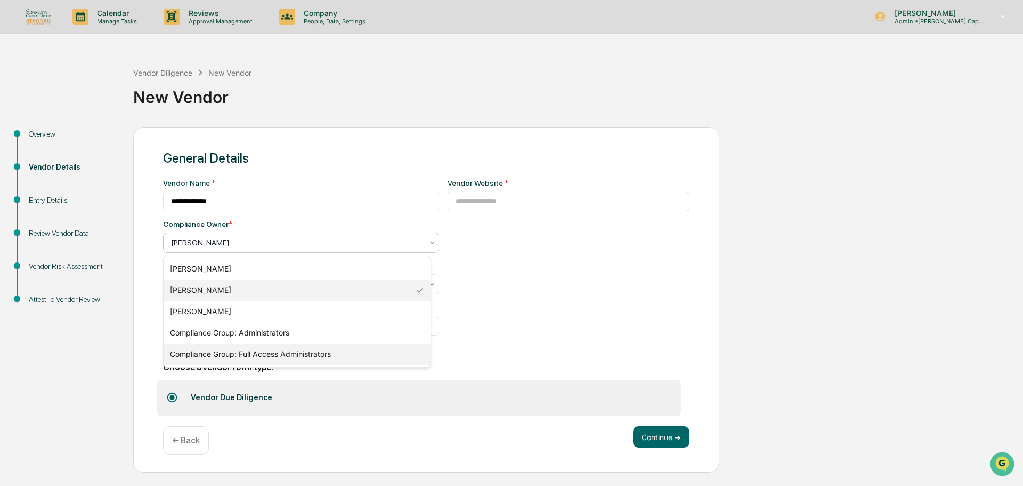
click at [252, 353] on div "Compliance Group: Full Access Administrators" at bounding box center [297, 353] width 267 height 21
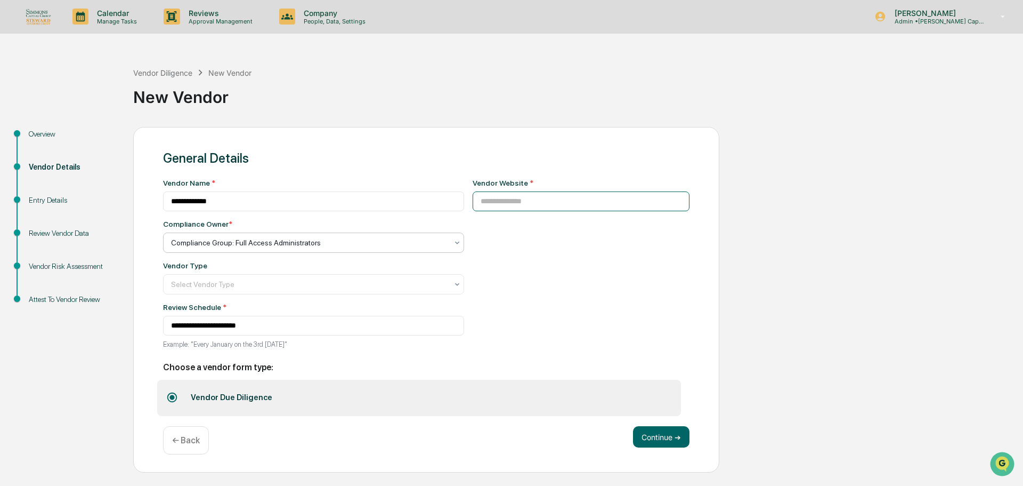
click at [523, 207] on input at bounding box center [581, 201] width 217 height 20
paste input "**********"
type input "**********"
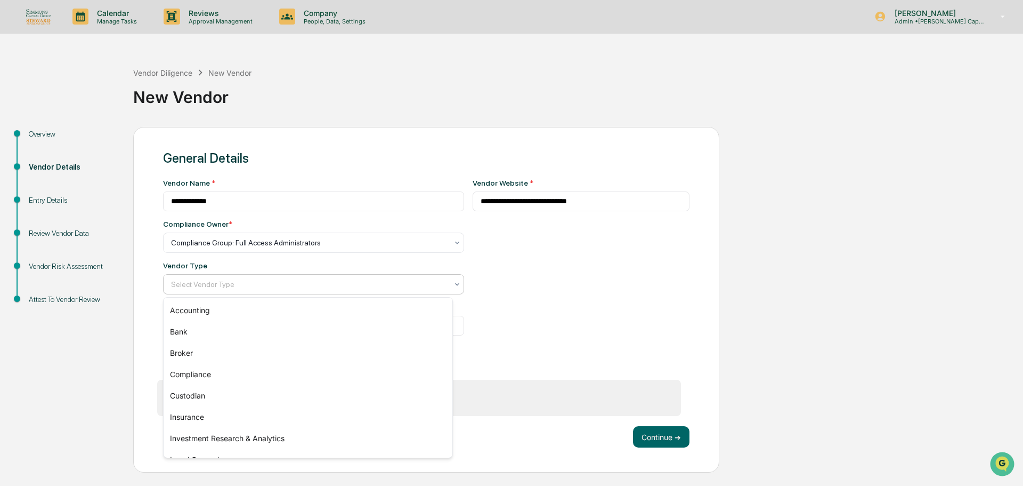
click at [376, 288] on div at bounding box center [309, 284] width 277 height 11
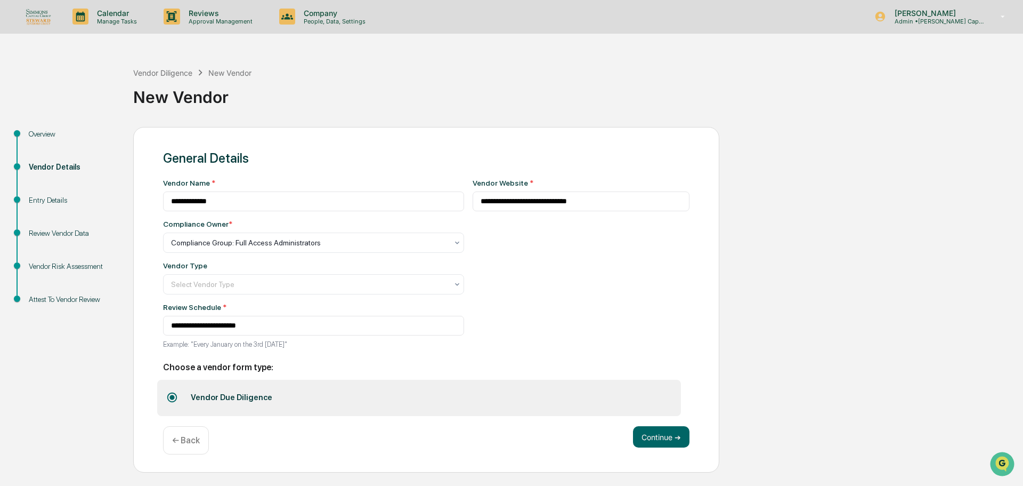
click at [147, 50] on div "**********" at bounding box center [511, 243] width 1023 height 486
click at [123, 18] on p "Manage Tasks" at bounding box center [115, 21] width 54 height 7
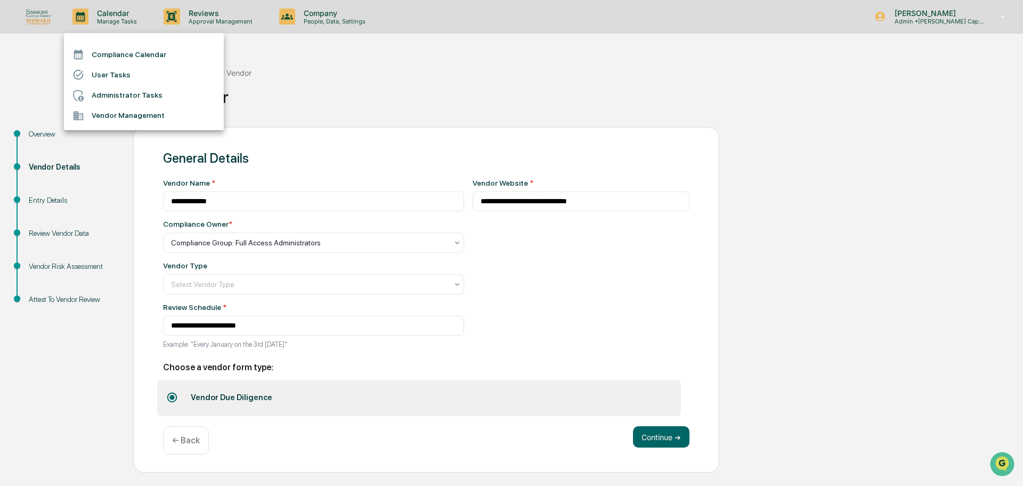
click at [862, 118] on div at bounding box center [511, 243] width 1023 height 486
